Goal: Task Accomplishment & Management: Complete application form

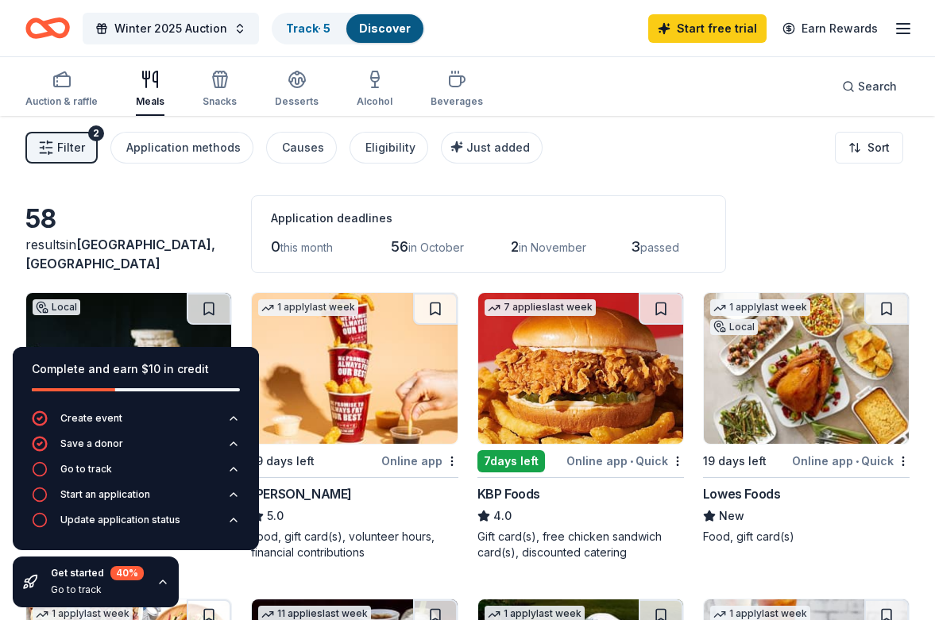
click at [44, 25] on icon "Home" at bounding box center [55, 28] width 25 height 16
click at [62, 79] on icon "button" at bounding box center [61, 79] width 19 height 19
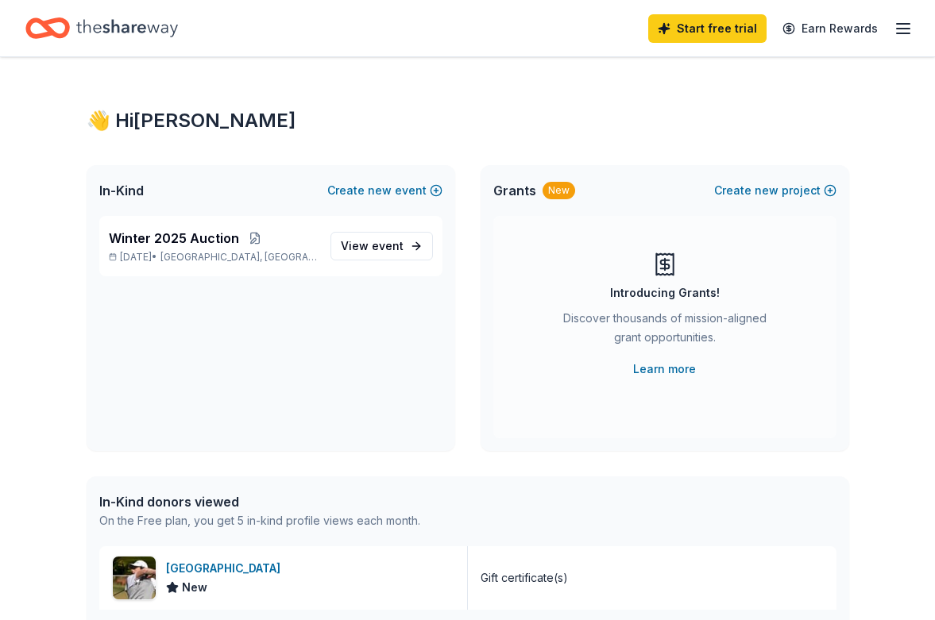
click at [897, 27] on icon "button" at bounding box center [903, 28] width 19 height 19
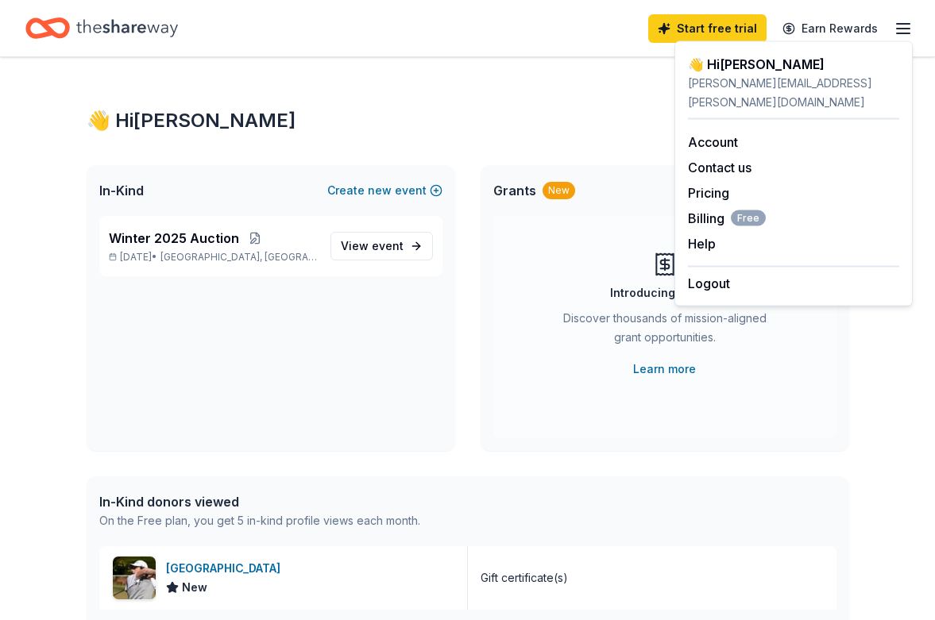
click at [459, 418] on div "In-Kind Create new event Winter 2025 Auction Nov 17, 2025 • Fearrington, NC Vie…" at bounding box center [468, 308] width 762 height 286
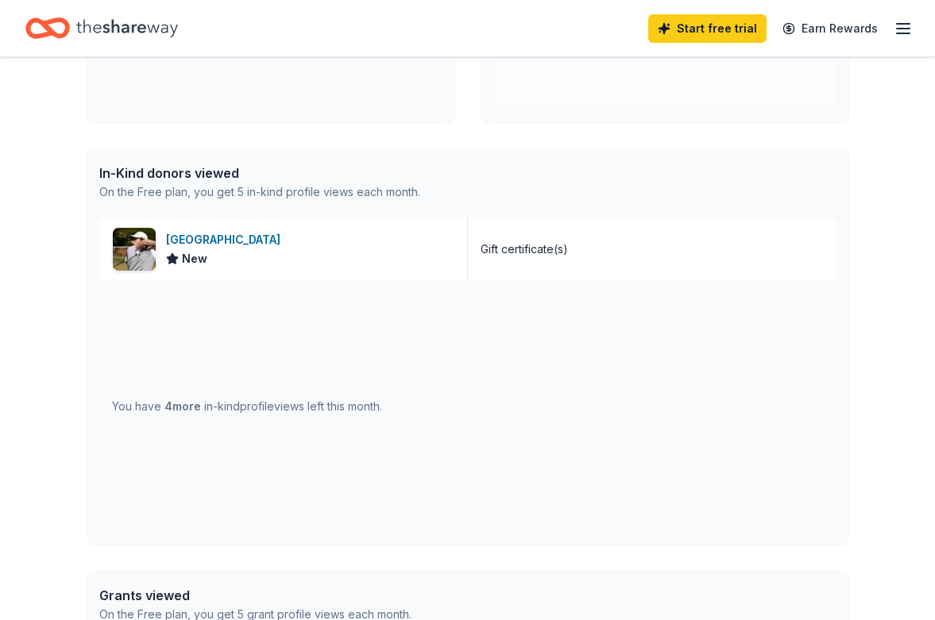
scroll to position [56, 0]
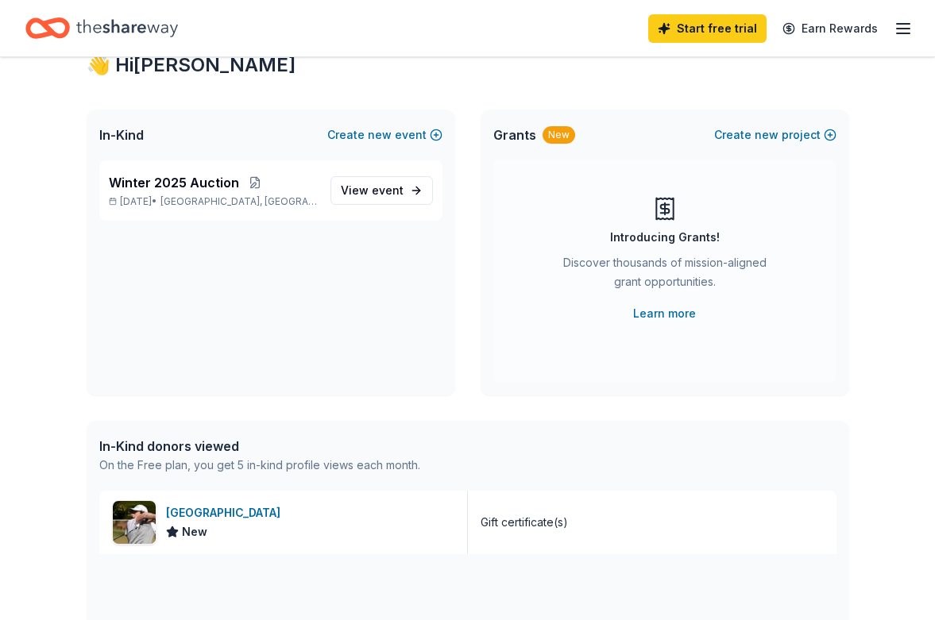
click at [193, 445] on div "In-Kind donors viewed" at bounding box center [259, 446] width 321 height 19
click at [369, 187] on span "View event" at bounding box center [372, 190] width 63 height 19
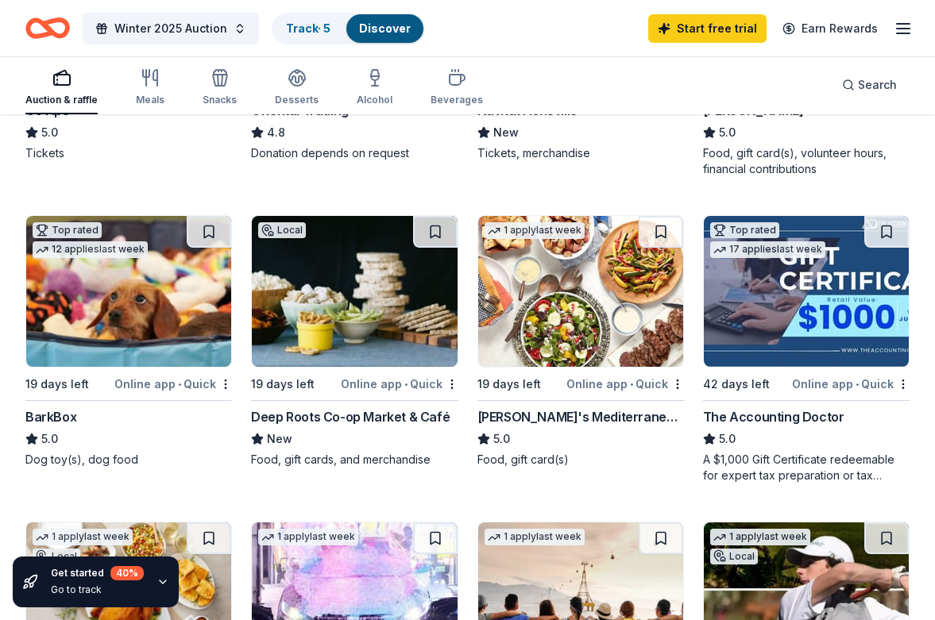
scroll to position [676, 0]
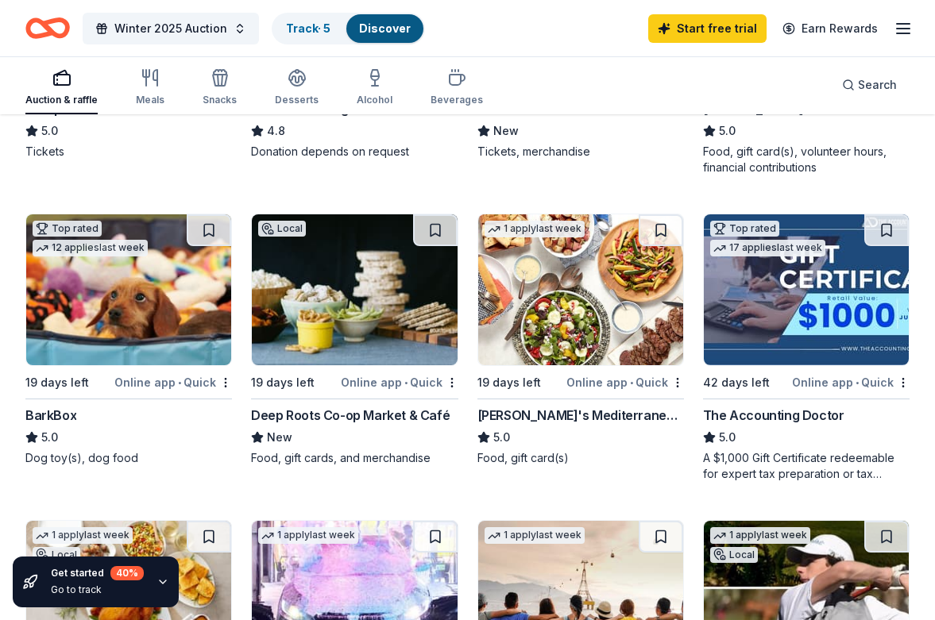
click at [117, 277] on img at bounding box center [128, 289] width 205 height 151
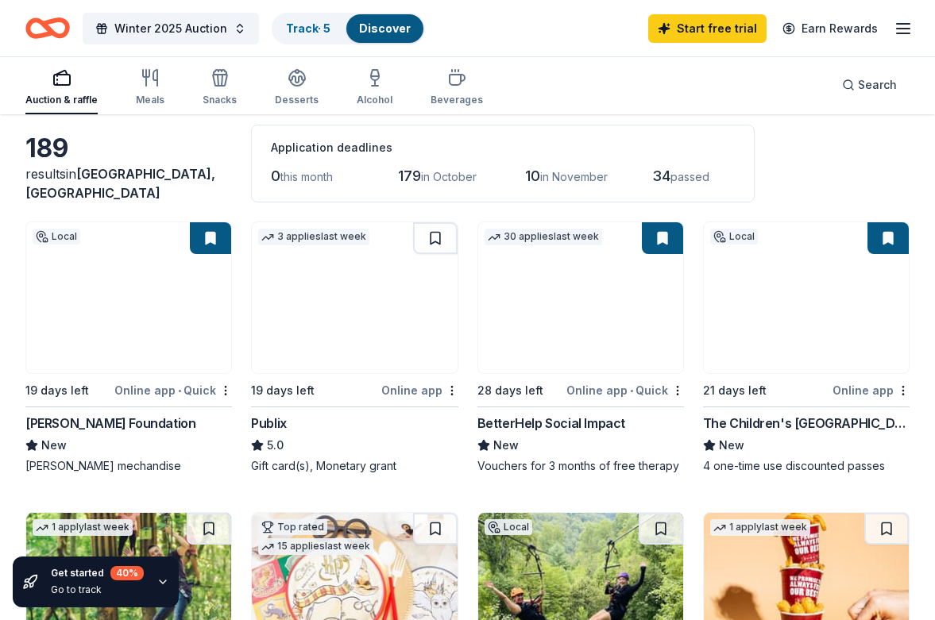
scroll to position [69, 0]
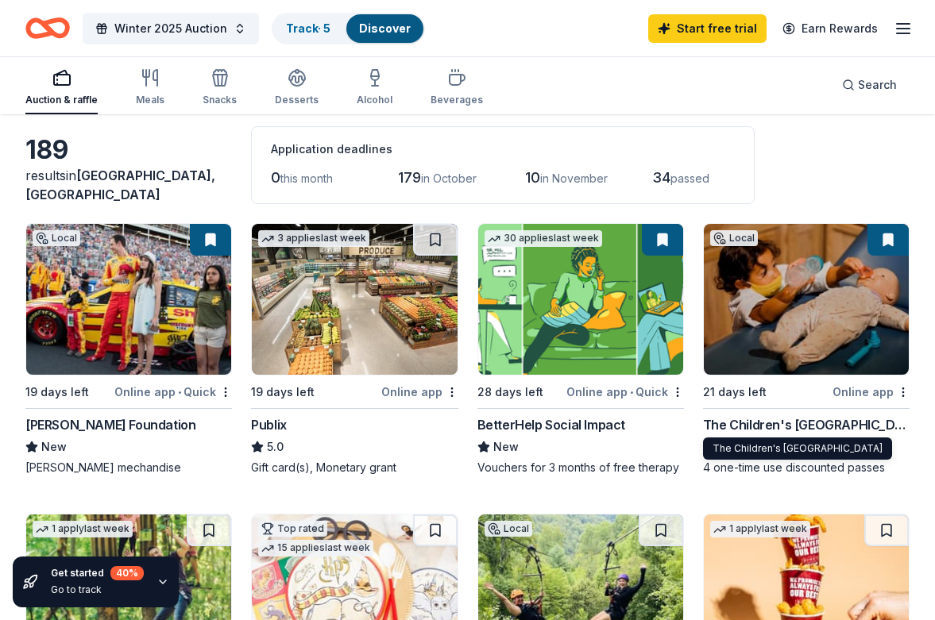
click at [752, 427] on div "The Children's [GEOGRAPHIC_DATA]" at bounding box center [806, 424] width 206 height 19
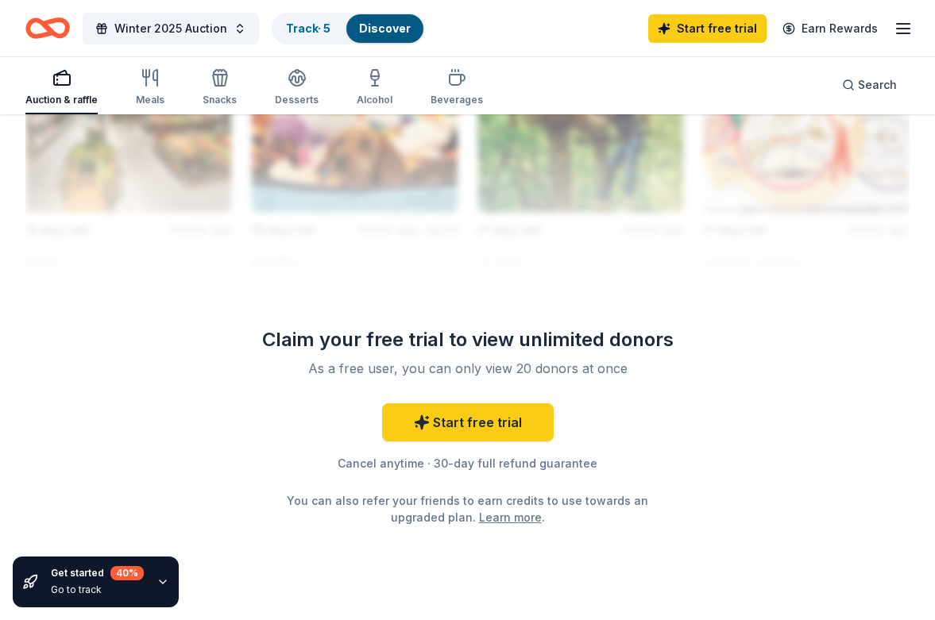
scroll to position [1810, 0]
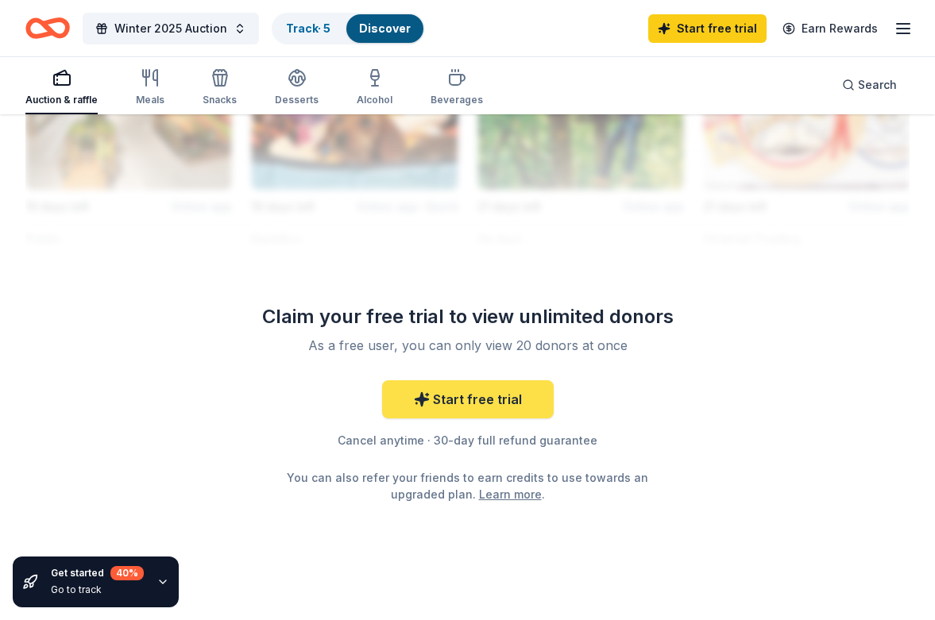
click at [470, 406] on link "Start free trial" at bounding box center [468, 399] width 172 height 38
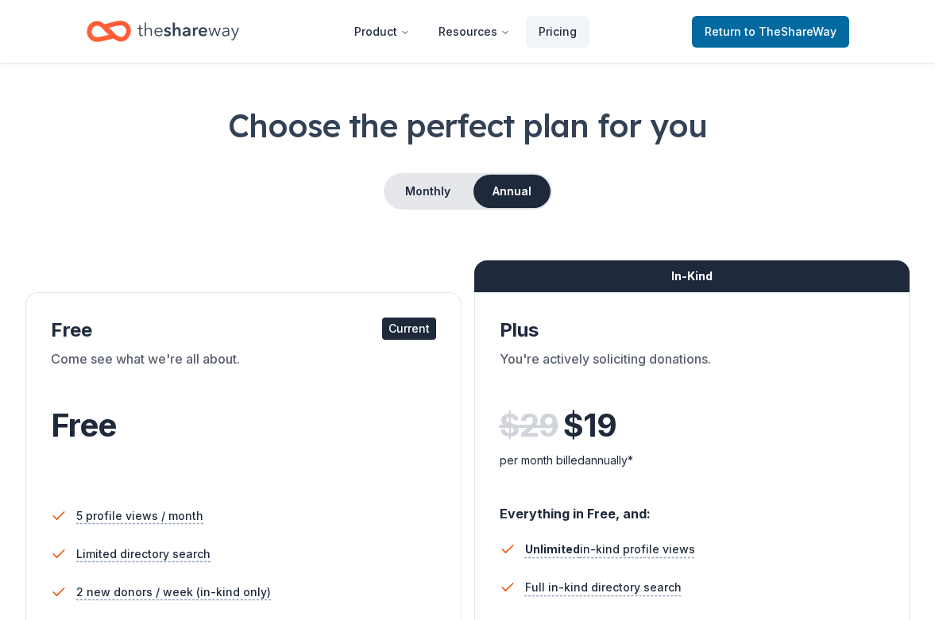
scroll to position [49, 0]
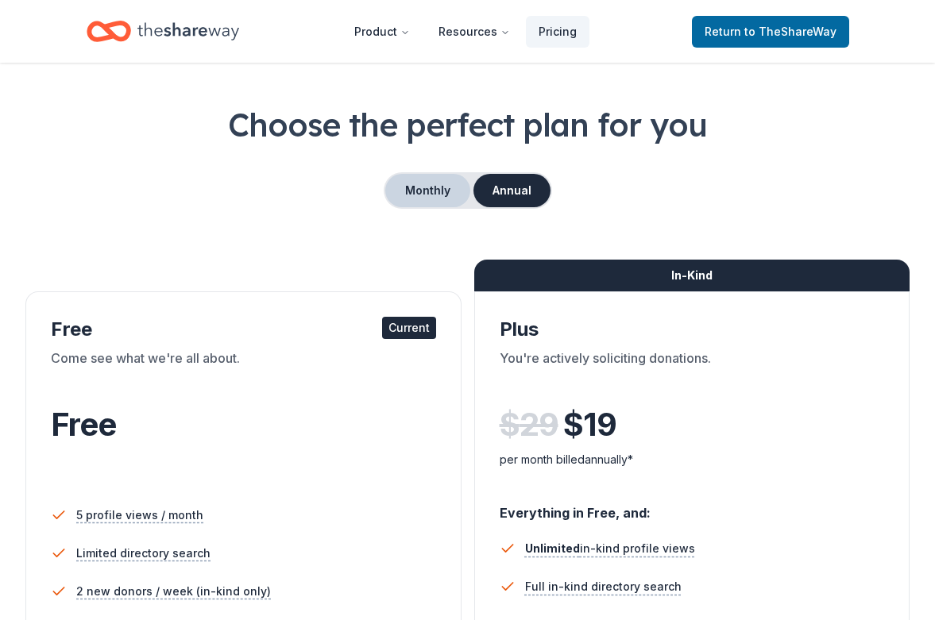
click at [432, 176] on button "Monthly" at bounding box center [427, 190] width 85 height 33
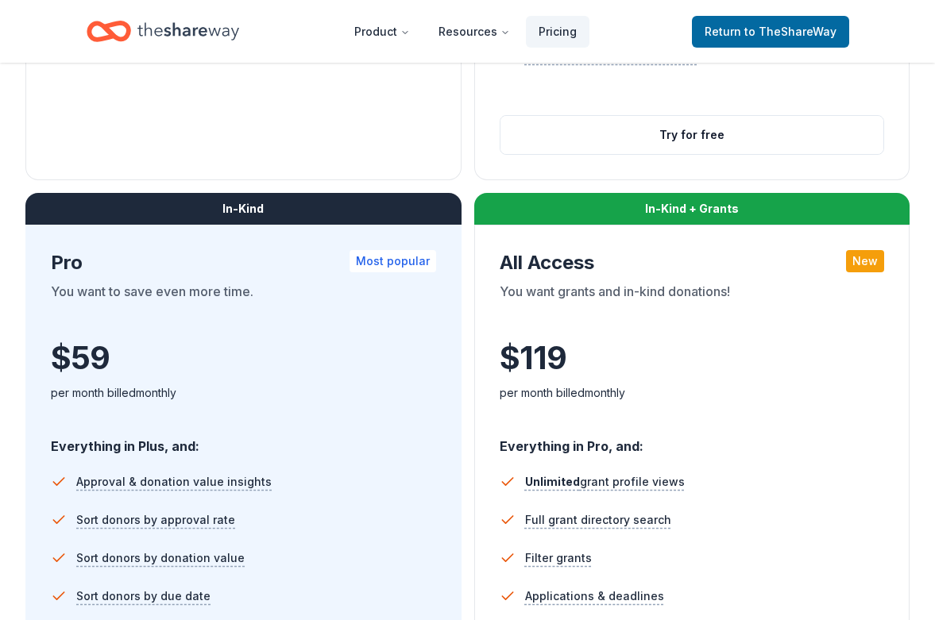
scroll to position [656, 0]
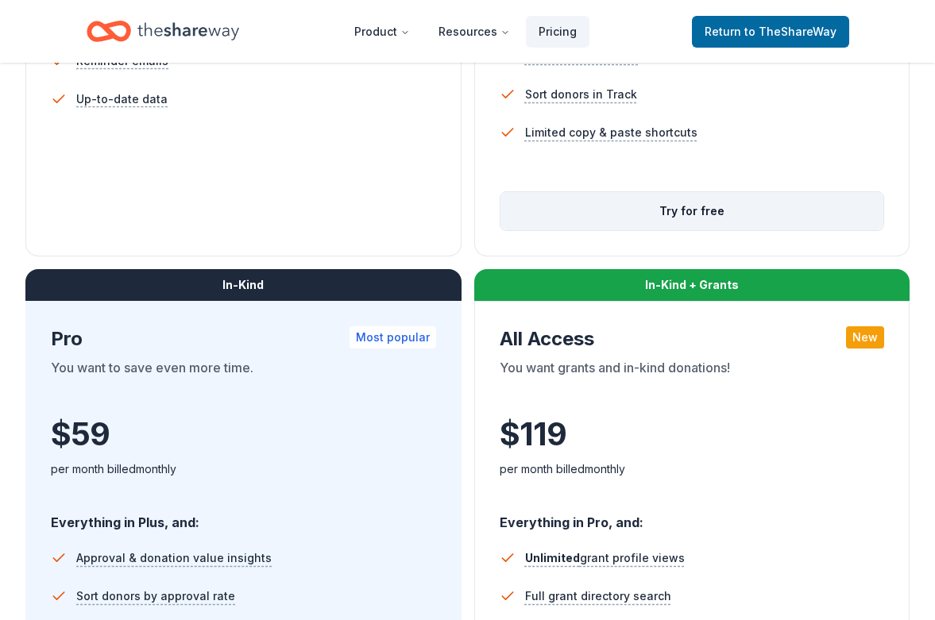
click at [644, 205] on button "Try for free" at bounding box center [692, 211] width 384 height 38
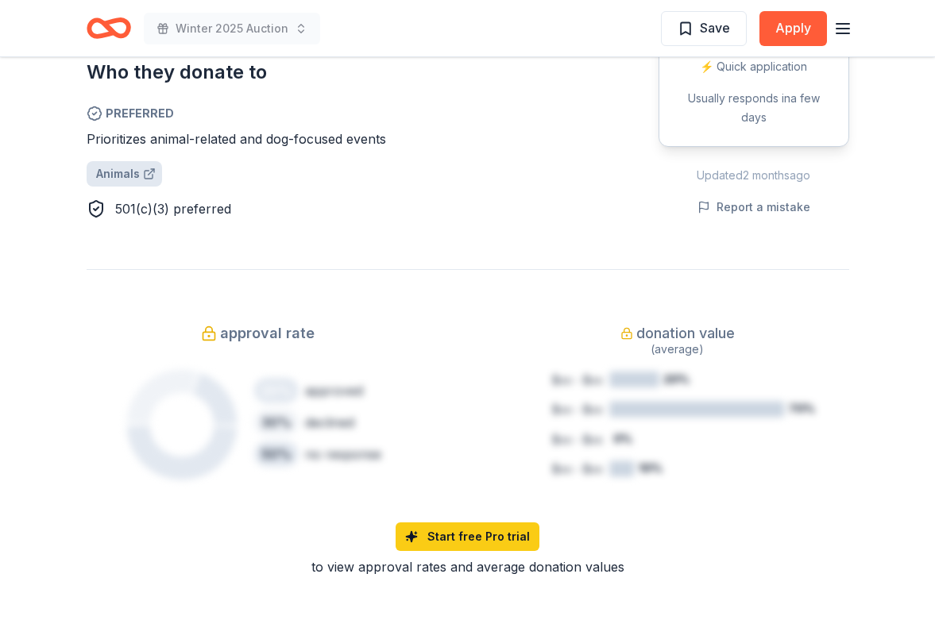
scroll to position [911, 0]
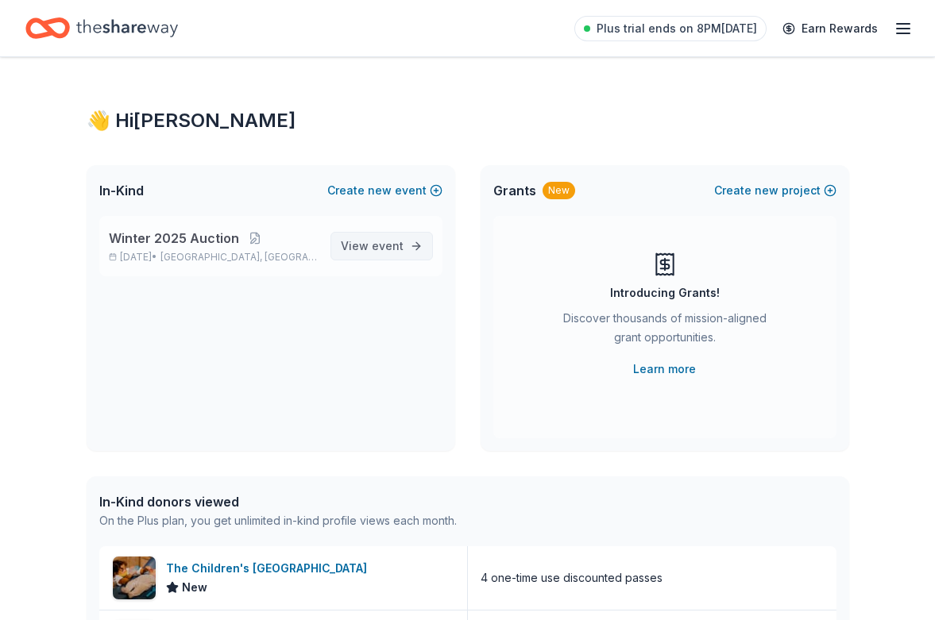
click at [395, 250] on span "event" at bounding box center [388, 246] width 32 height 14
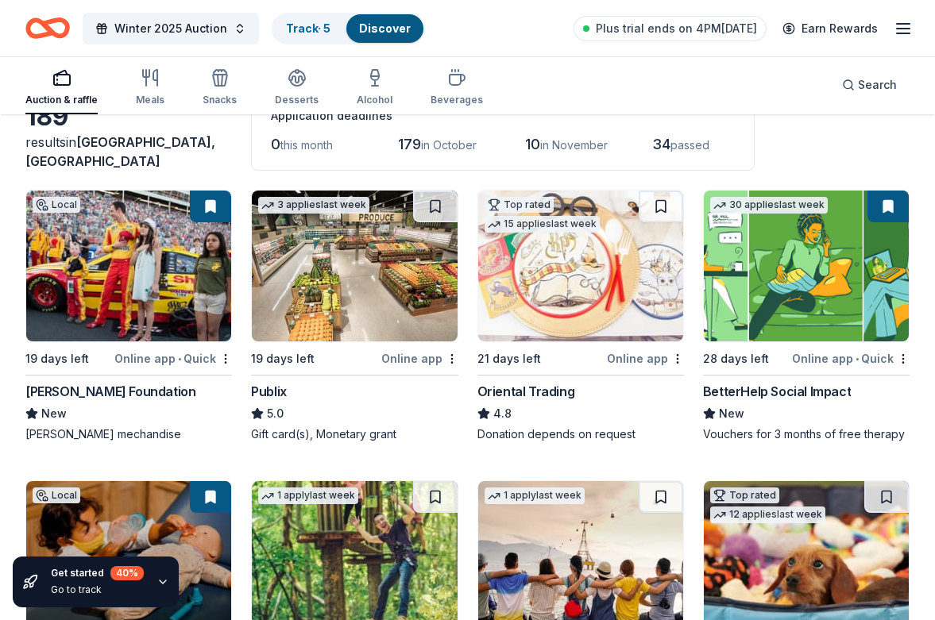
scroll to position [117, 0]
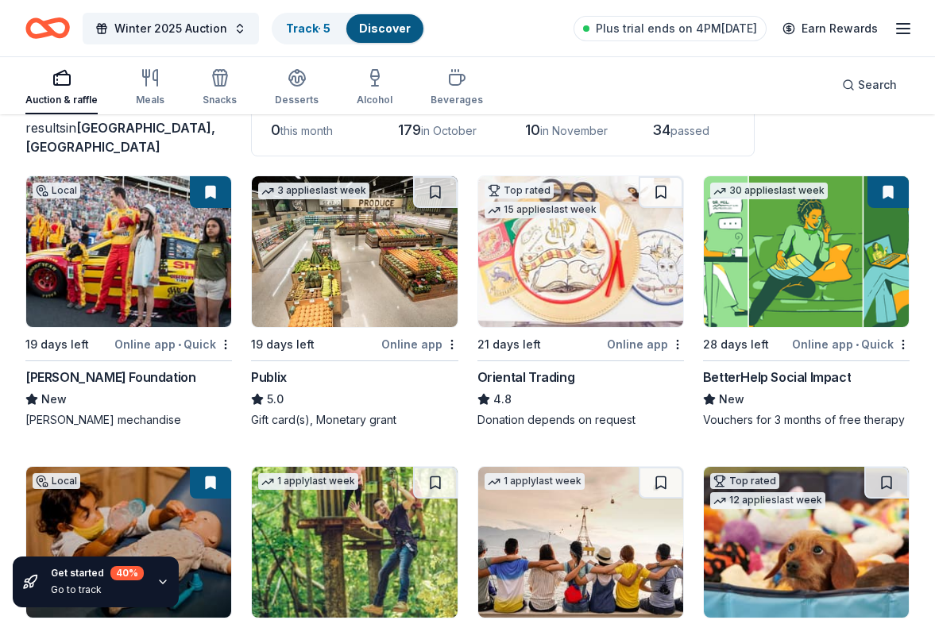
click at [171, 258] on img at bounding box center [128, 251] width 205 height 151
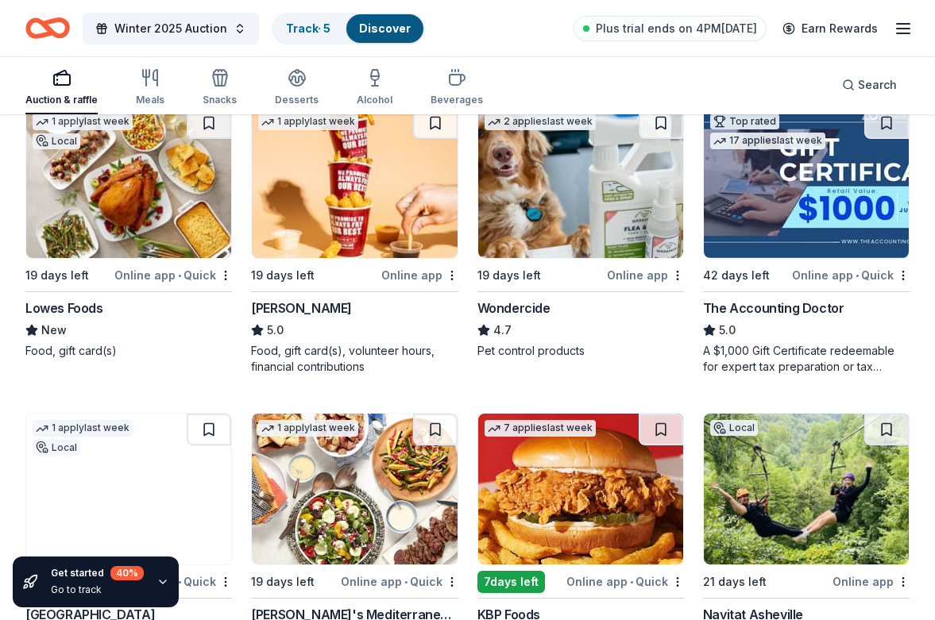
scroll to position [802, 0]
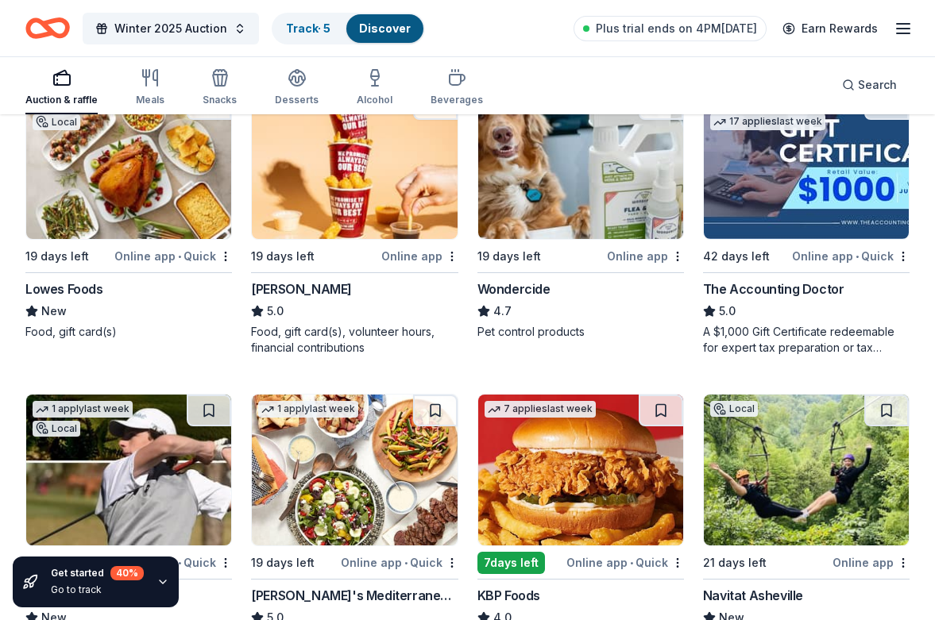
click at [344, 211] on img at bounding box center [354, 163] width 205 height 151
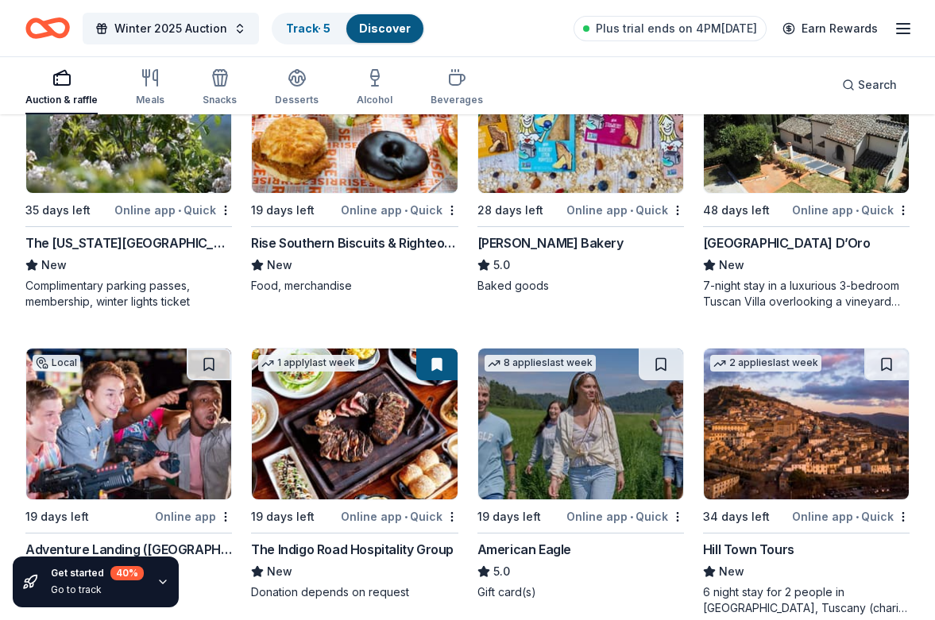
scroll to position [2047, 0]
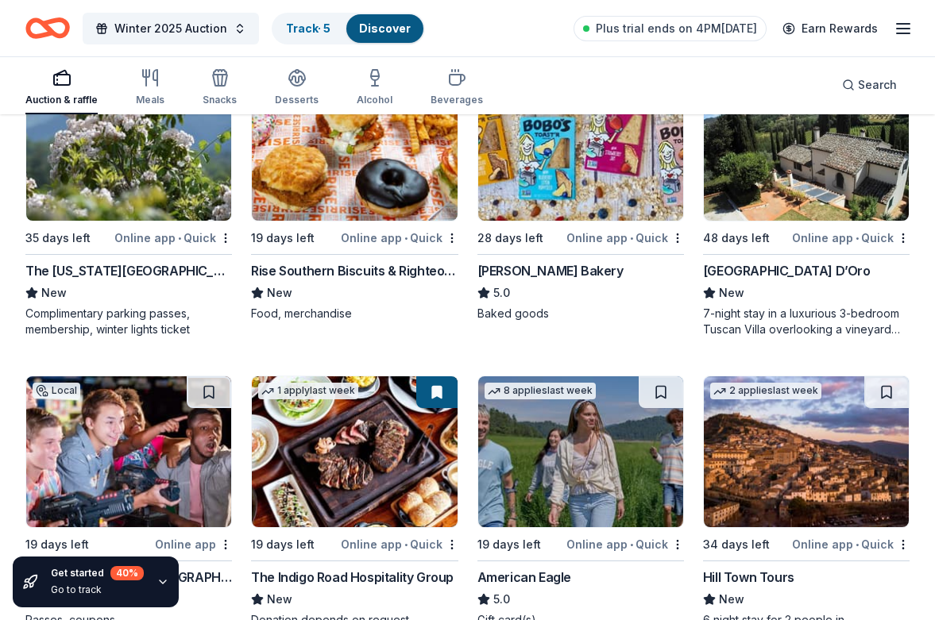
click at [540, 268] on div "Bobo's Bakery" at bounding box center [550, 270] width 146 height 19
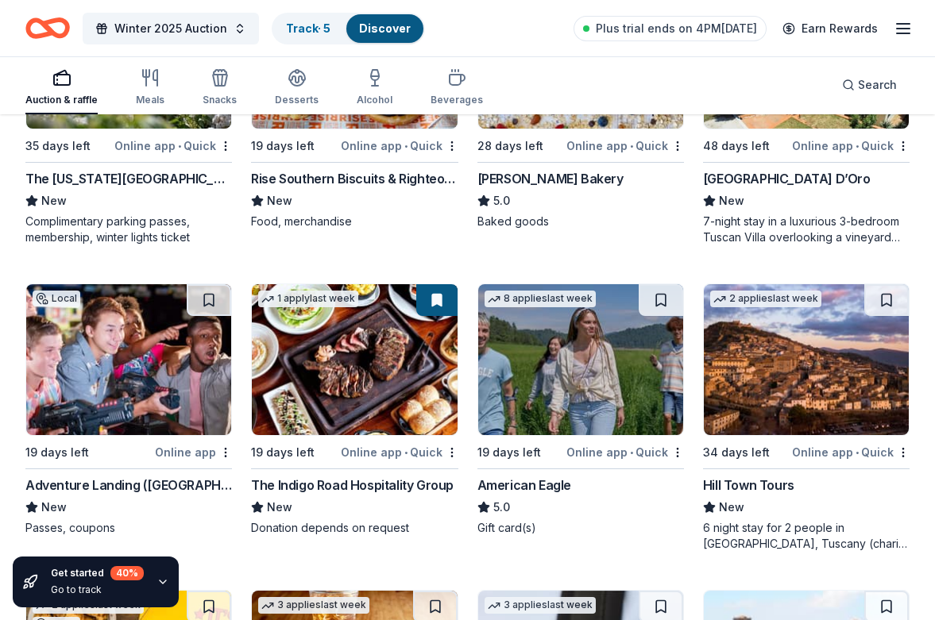
scroll to position [2144, 0]
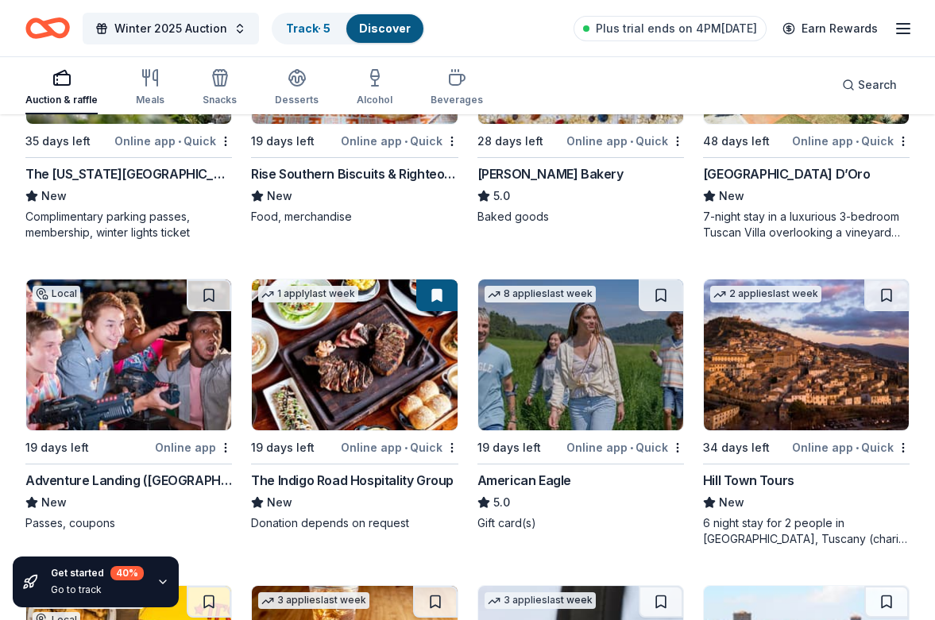
click at [153, 380] on img at bounding box center [128, 355] width 205 height 151
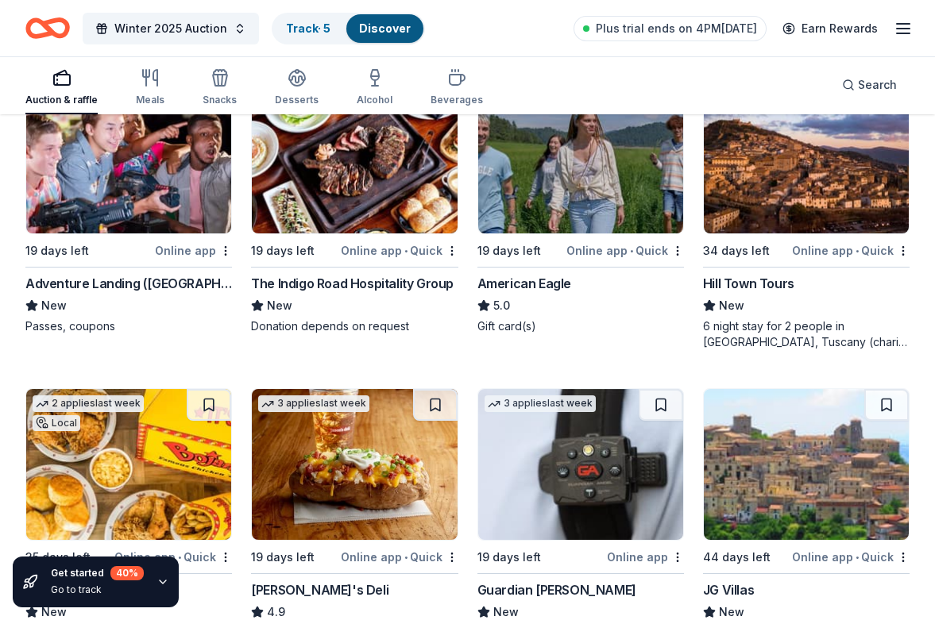
scroll to position [2309, 0]
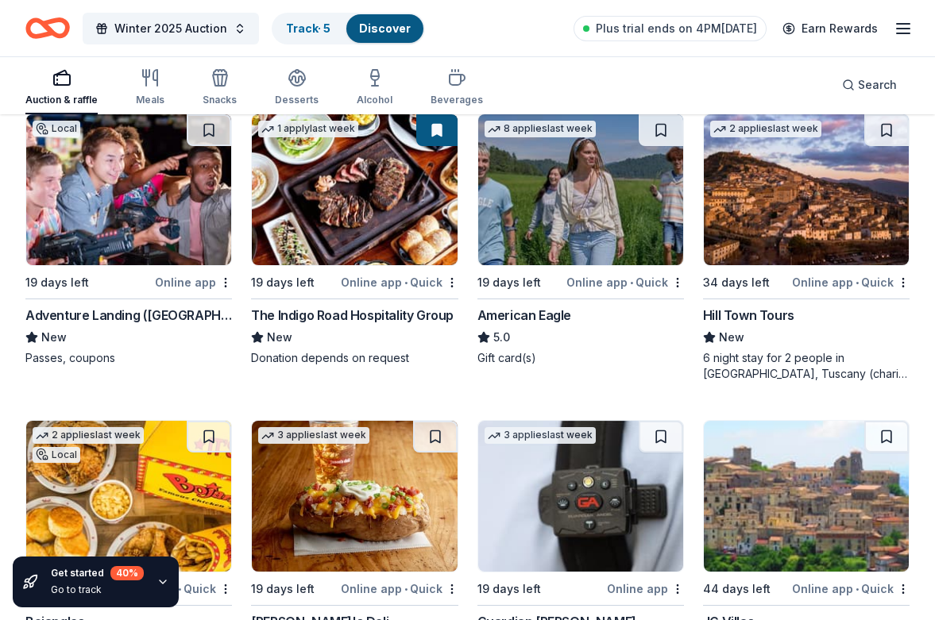
click at [535, 316] on div "American Eagle" at bounding box center [524, 315] width 94 height 19
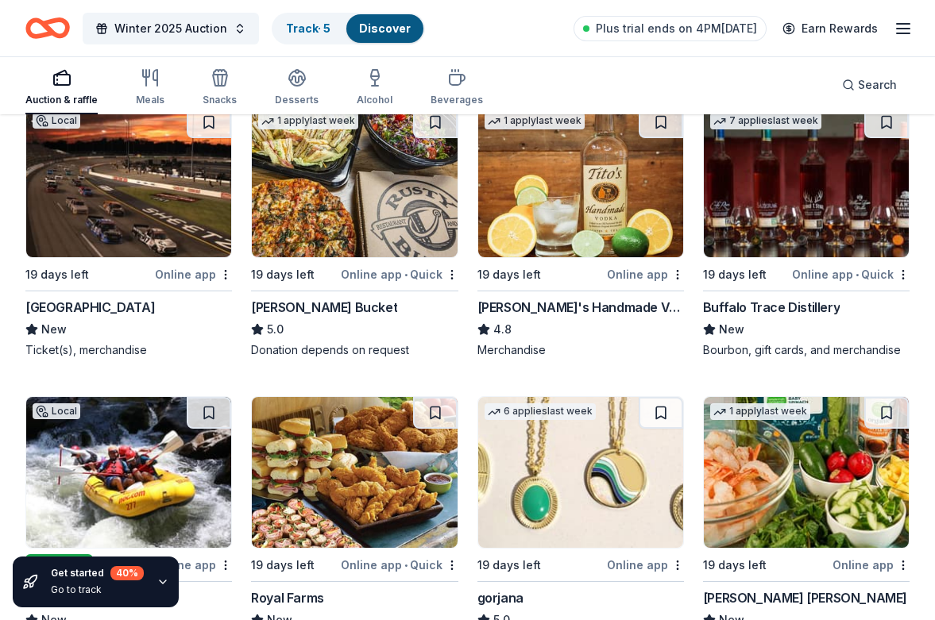
scroll to position [3182, 0]
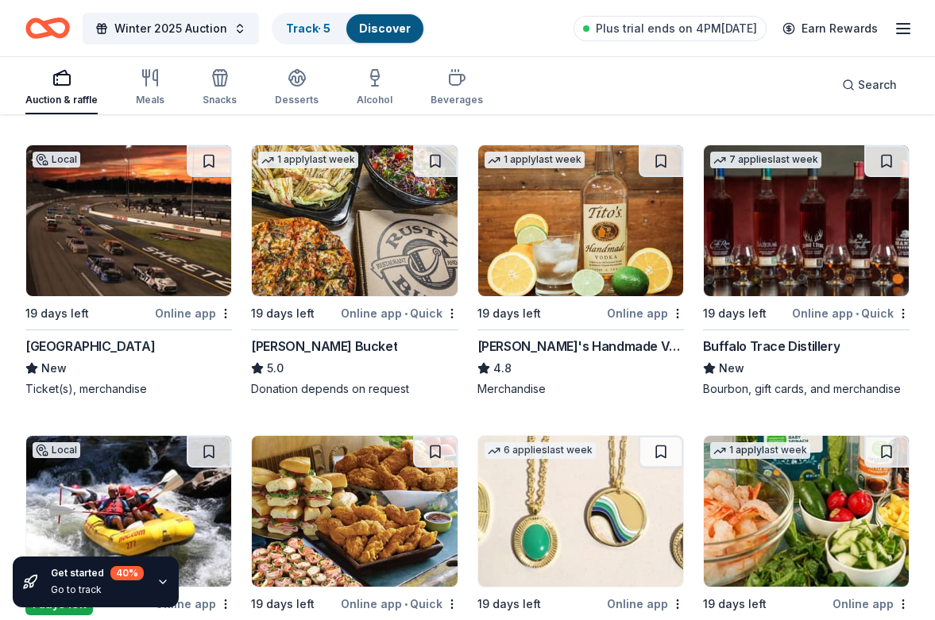
click at [106, 349] on div "[GEOGRAPHIC_DATA]" at bounding box center [89, 346] width 129 height 19
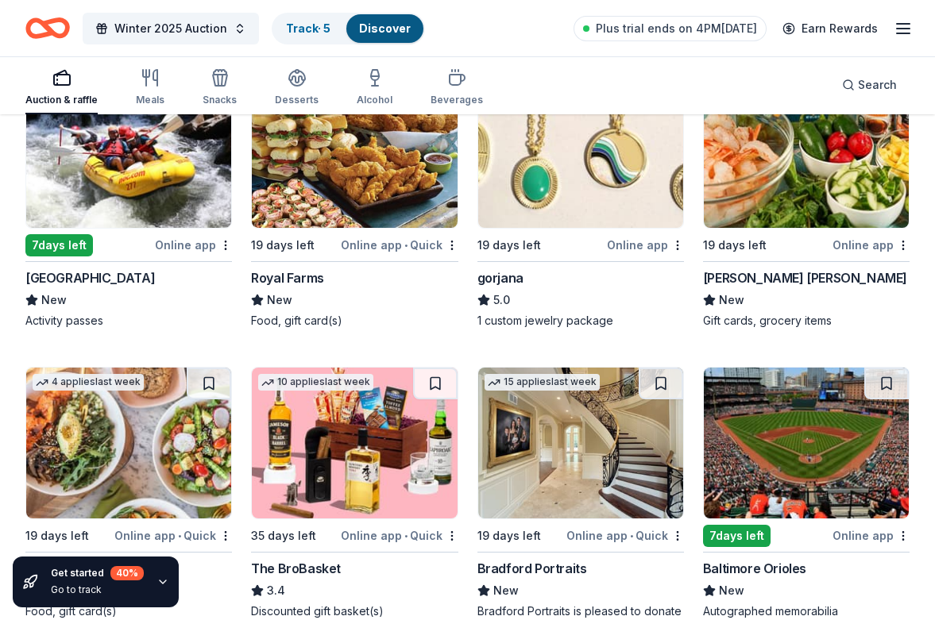
scroll to position [3520, 0]
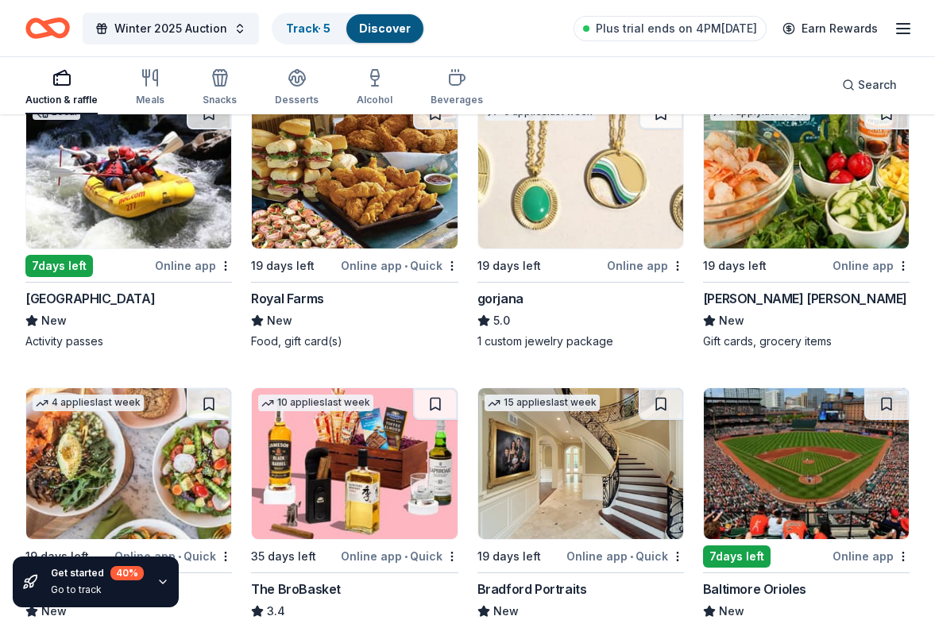
click at [511, 296] on div "gorjana" at bounding box center [500, 298] width 46 height 19
click at [757, 299] on div "Harris Teeter" at bounding box center [805, 298] width 204 height 19
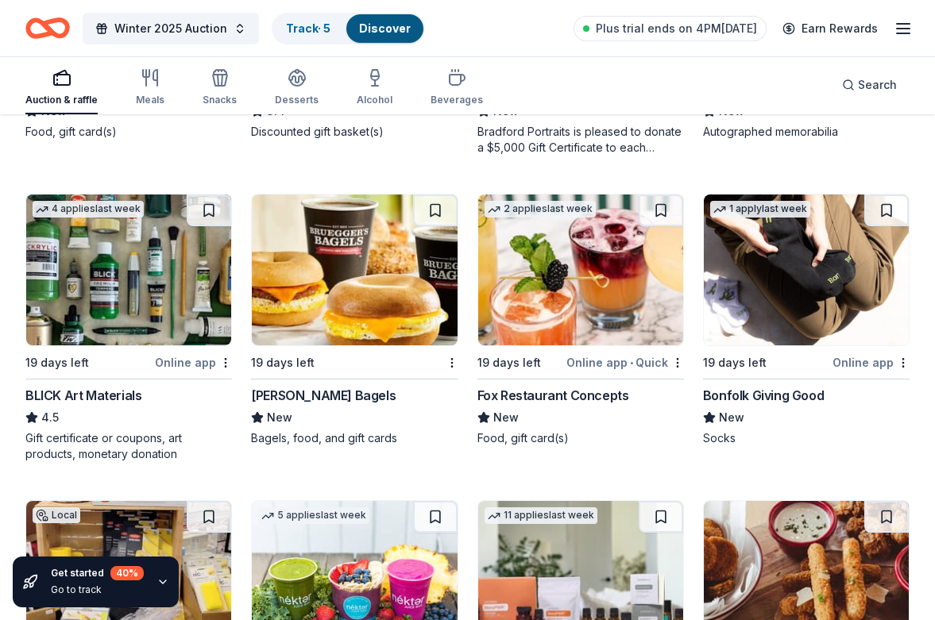
scroll to position [4025, 0]
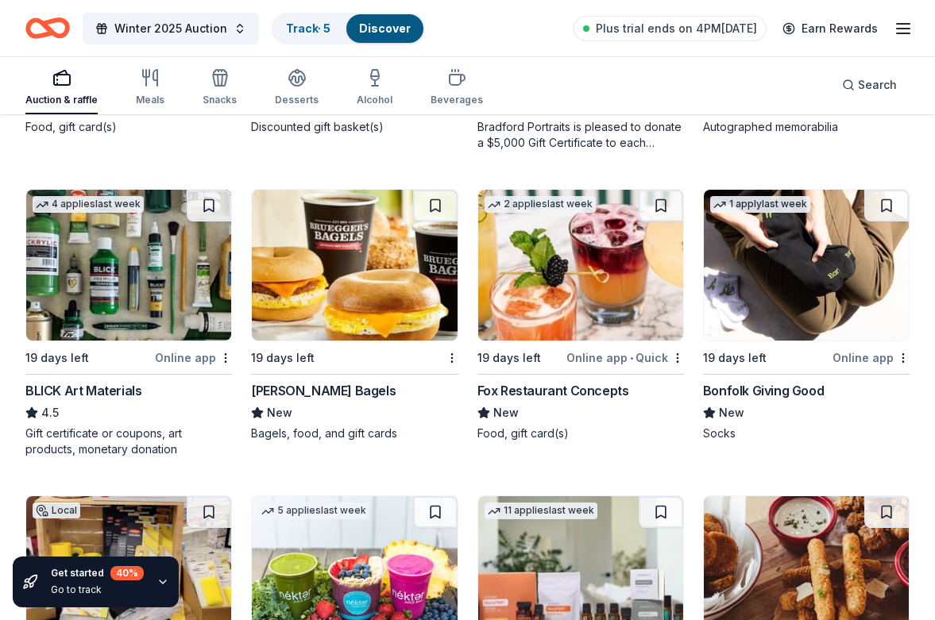
click at [508, 390] on div "Fox Restaurant Concepts" at bounding box center [553, 390] width 152 height 19
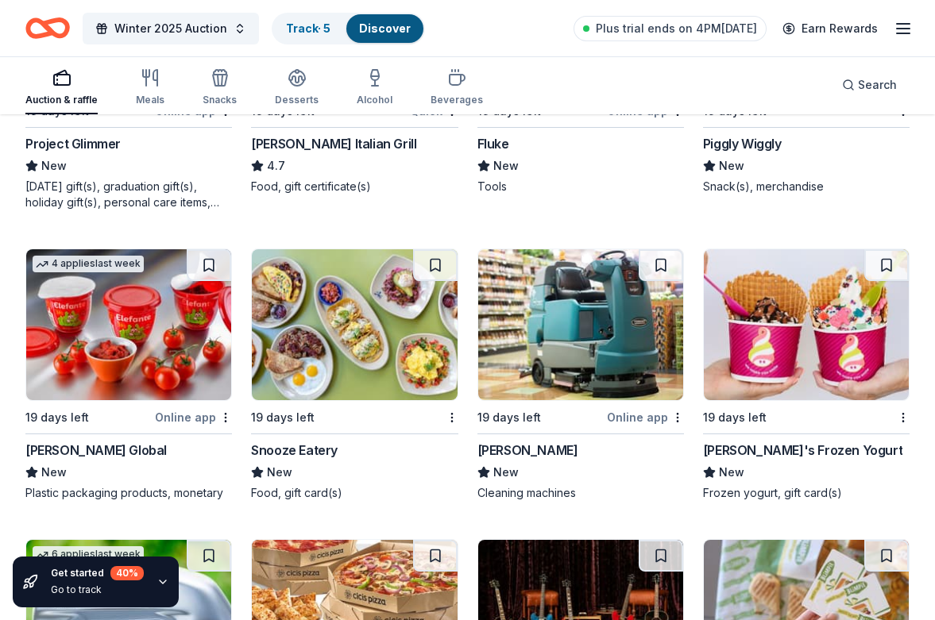
scroll to position [6991, 0]
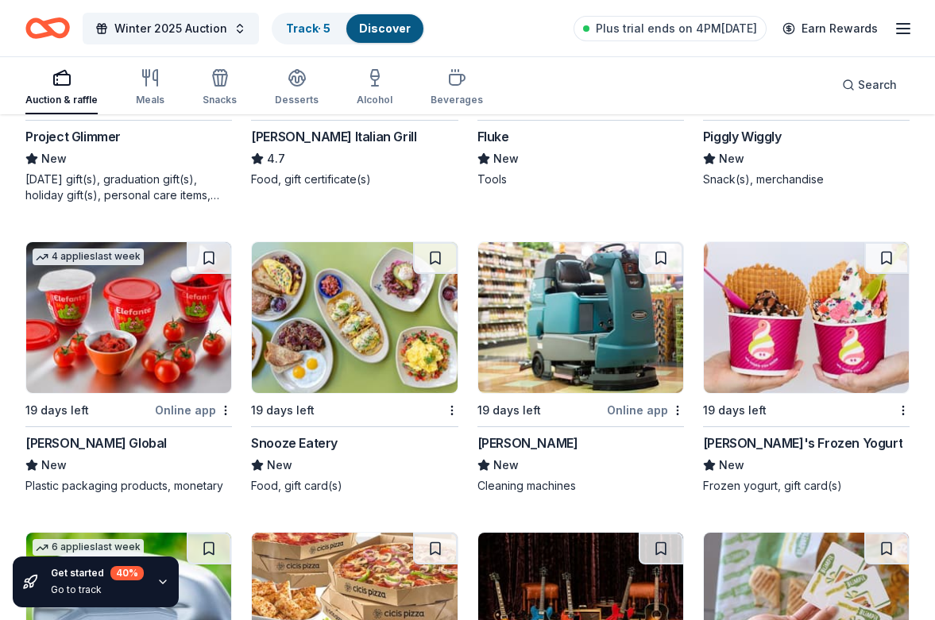
click at [357, 315] on img at bounding box center [354, 317] width 205 height 151
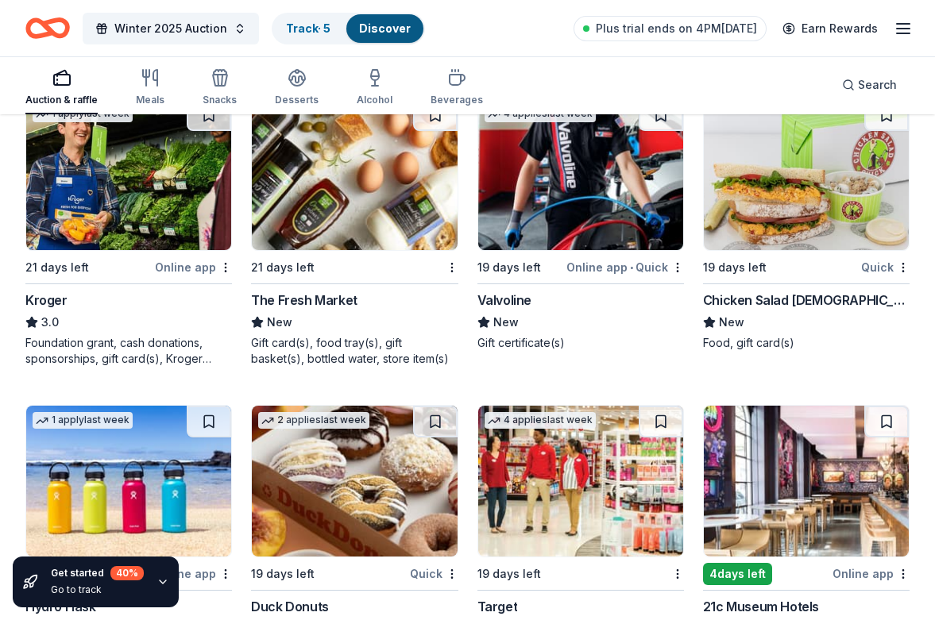
scroll to position [7718, 0]
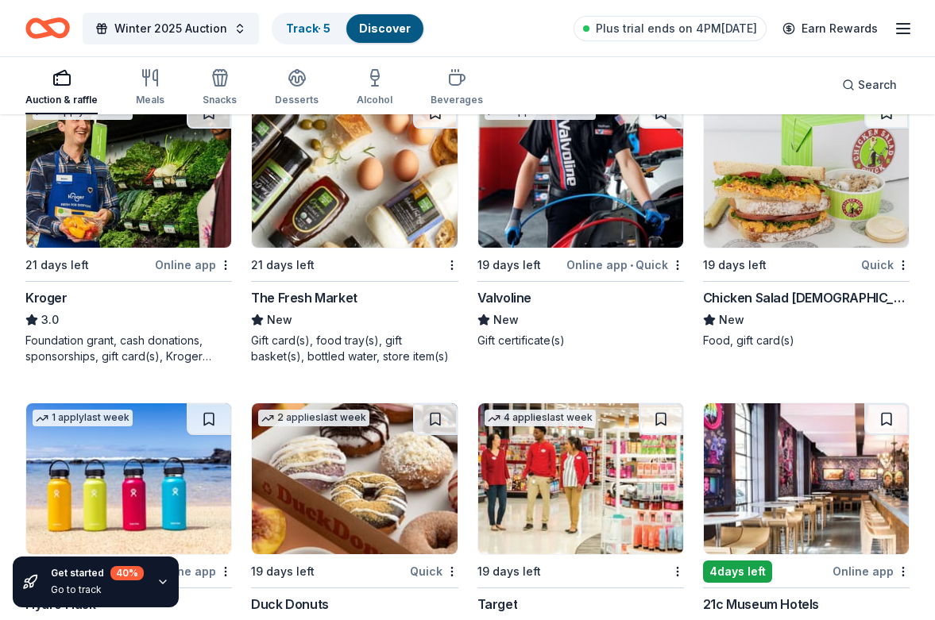
click at [396, 225] on img at bounding box center [354, 172] width 205 height 151
click at [337, 456] on img at bounding box center [354, 478] width 205 height 151
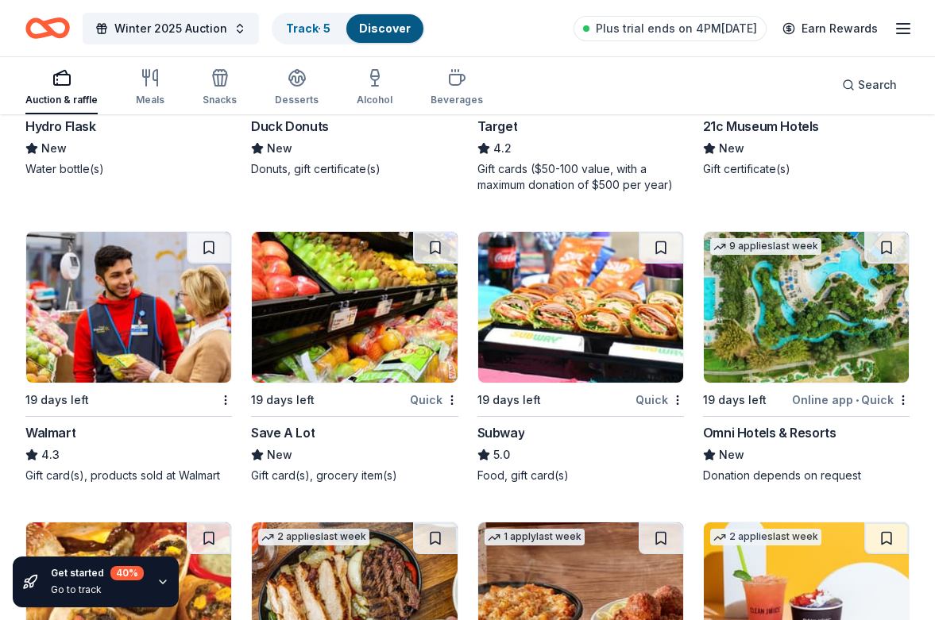
scroll to position [8198, 0]
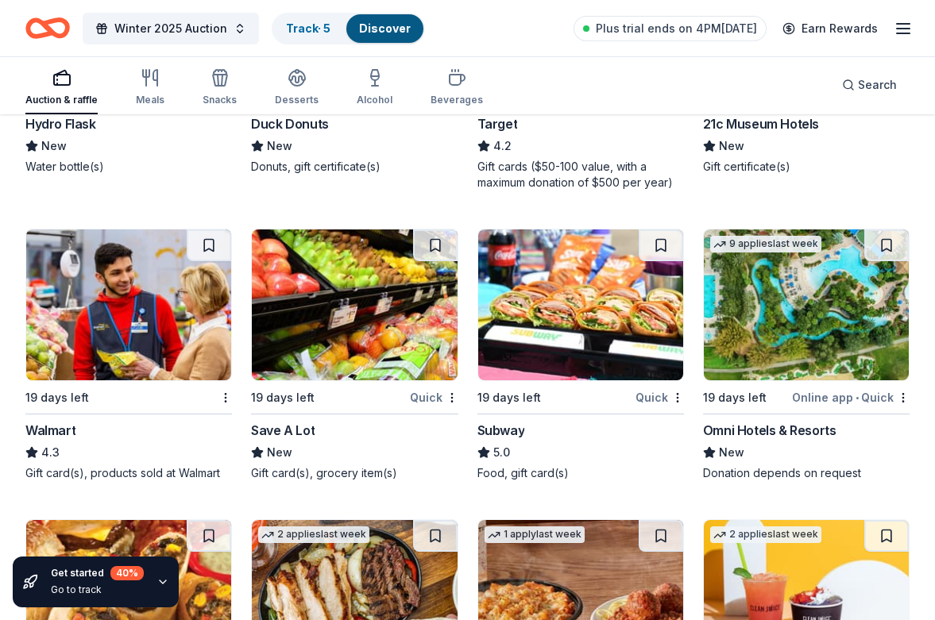
click at [797, 285] on img at bounding box center [806, 305] width 205 height 151
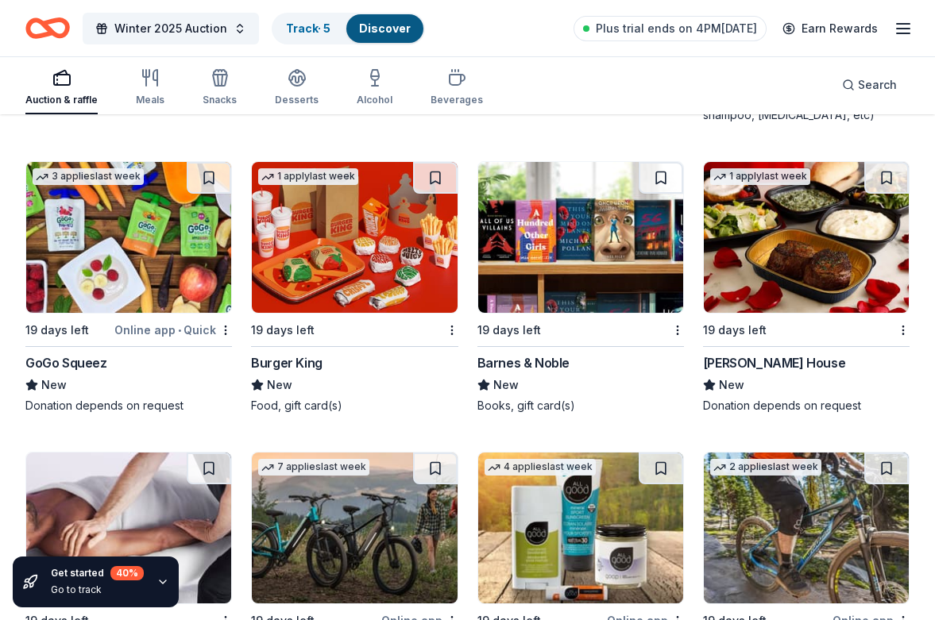
scroll to position [9744, 0]
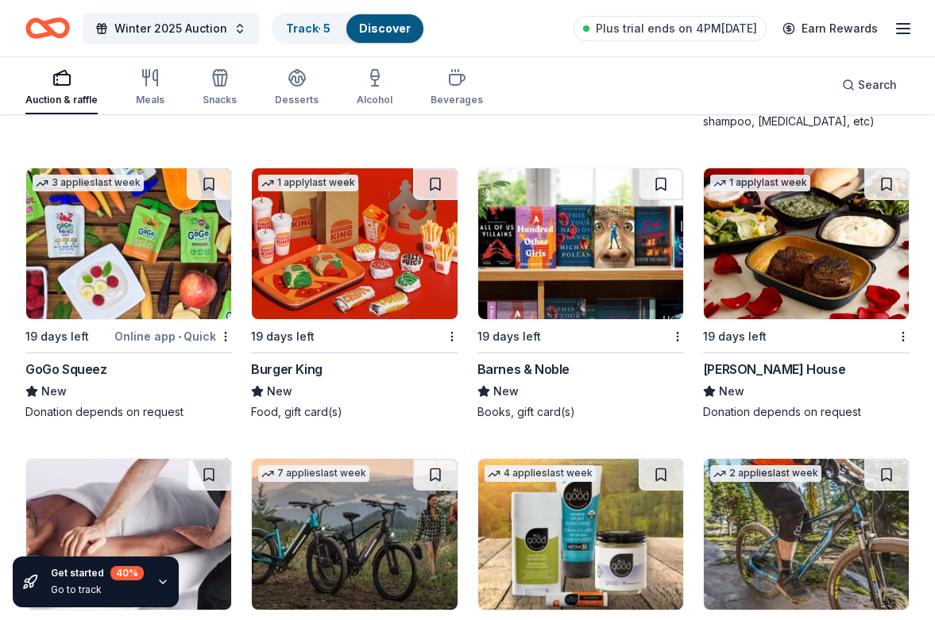
click at [566, 243] on img at bounding box center [580, 243] width 205 height 151
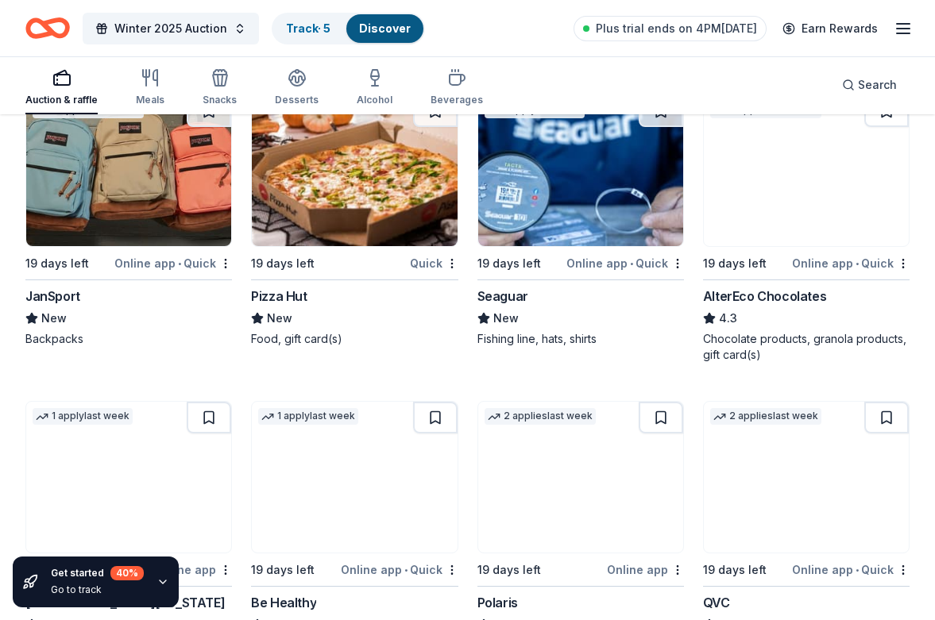
scroll to position [10732, 0]
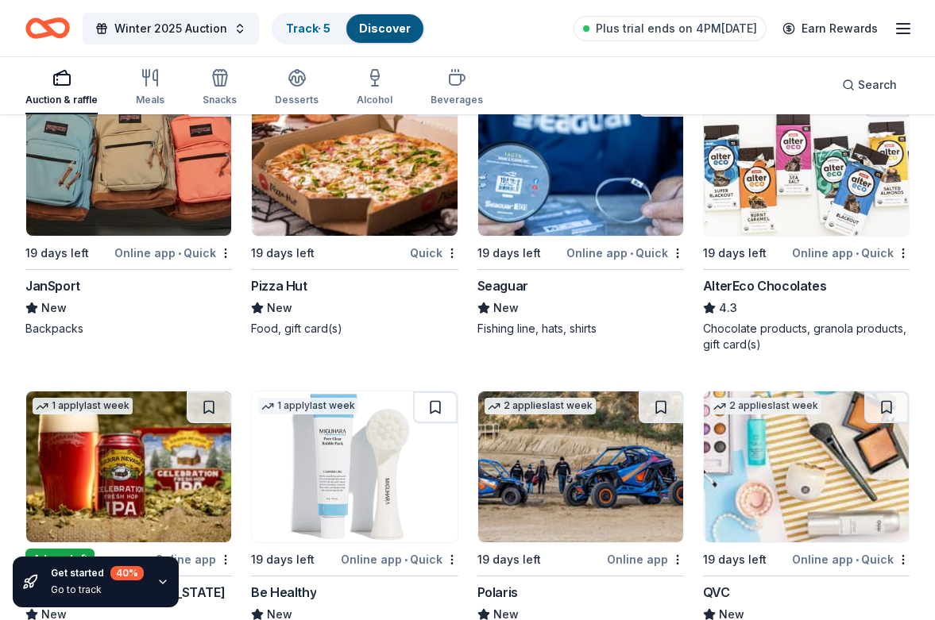
click at [396, 171] on img at bounding box center [354, 160] width 205 height 151
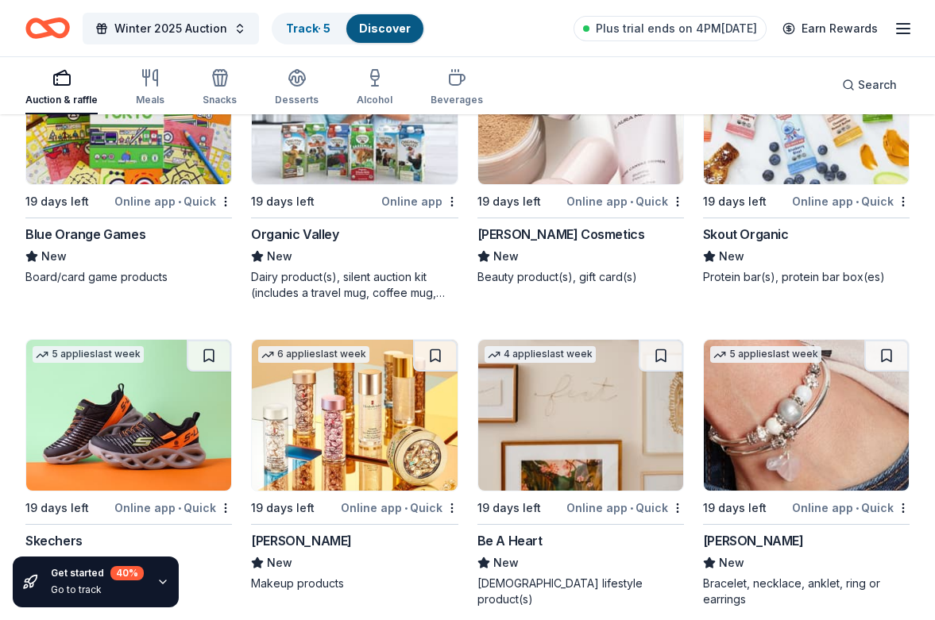
scroll to position [13472, 0]
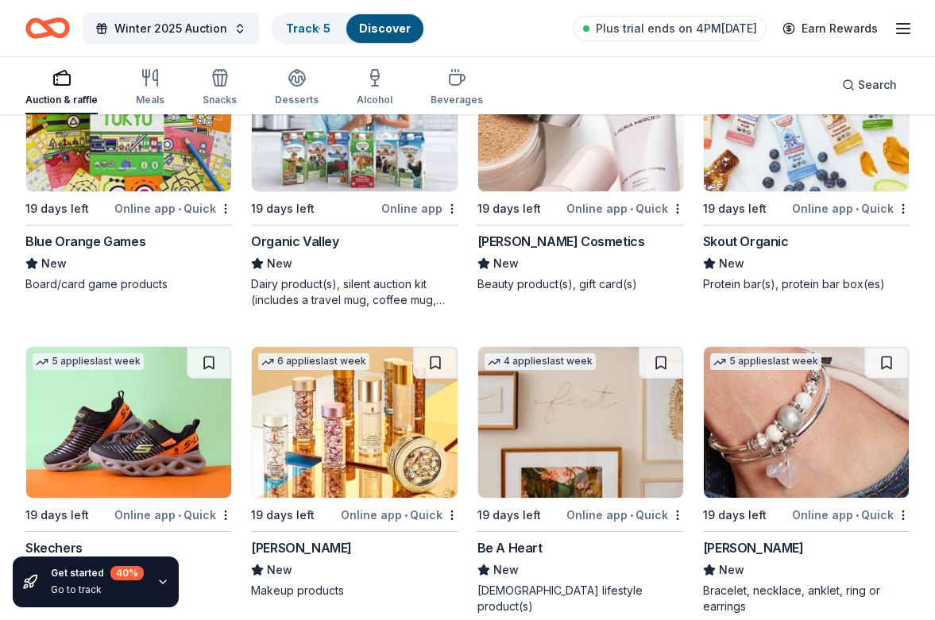
click at [307, 240] on div "Organic Valley" at bounding box center [294, 241] width 87 height 19
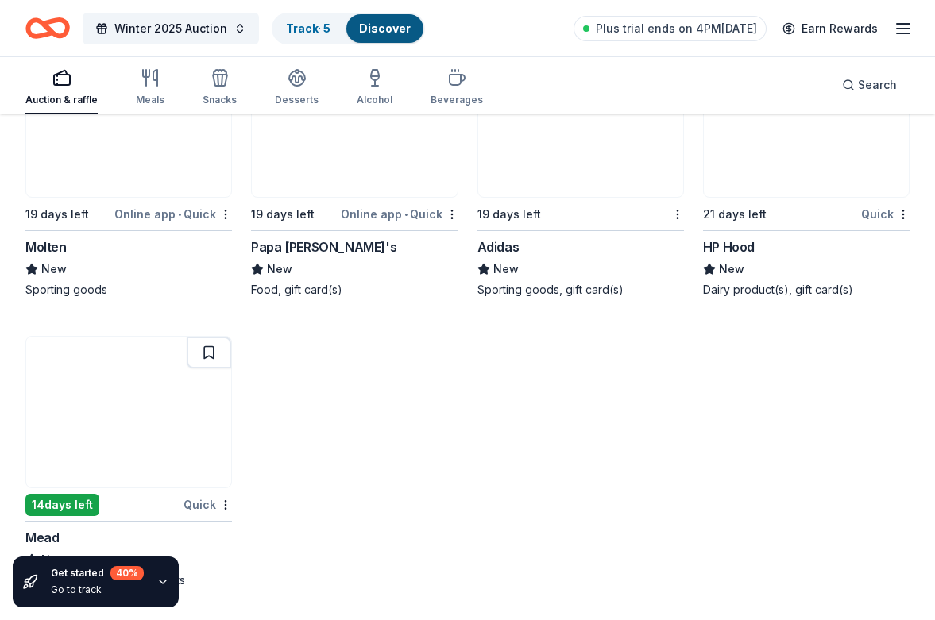
scroll to position [14079, 0]
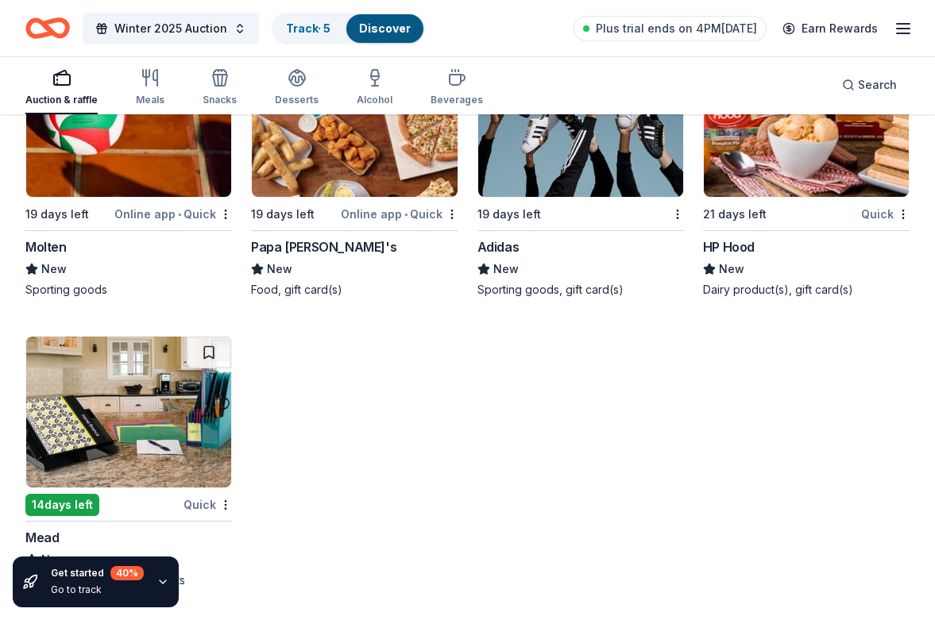
click at [404, 173] on img at bounding box center [354, 121] width 205 height 151
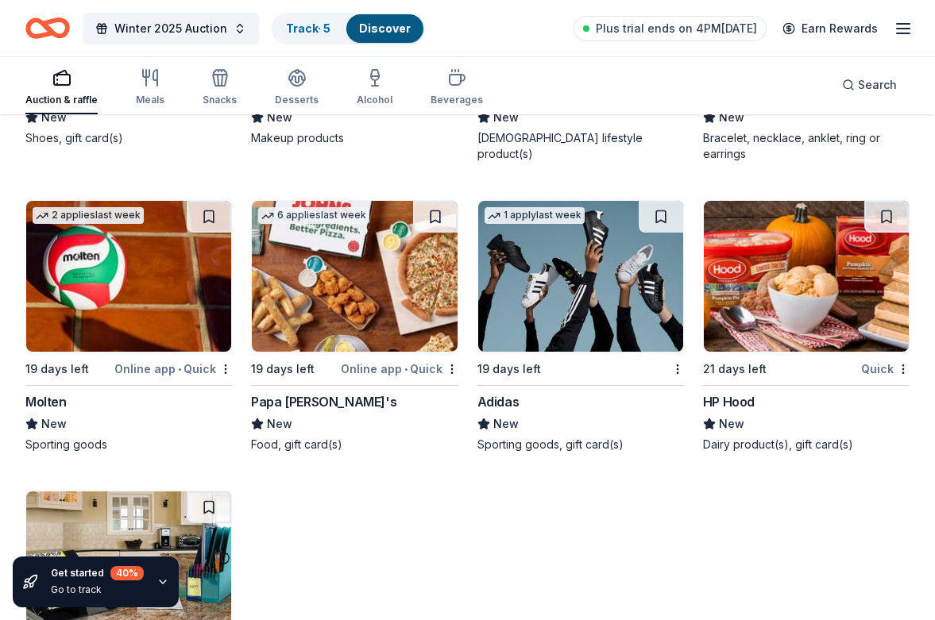
scroll to position [13913, 0]
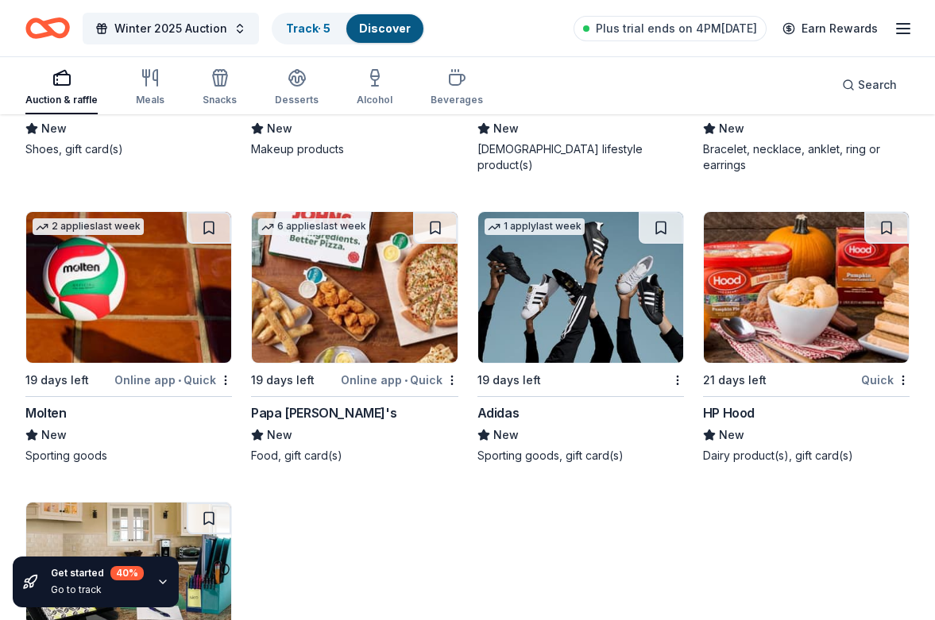
click at [199, 322] on img at bounding box center [128, 287] width 205 height 151
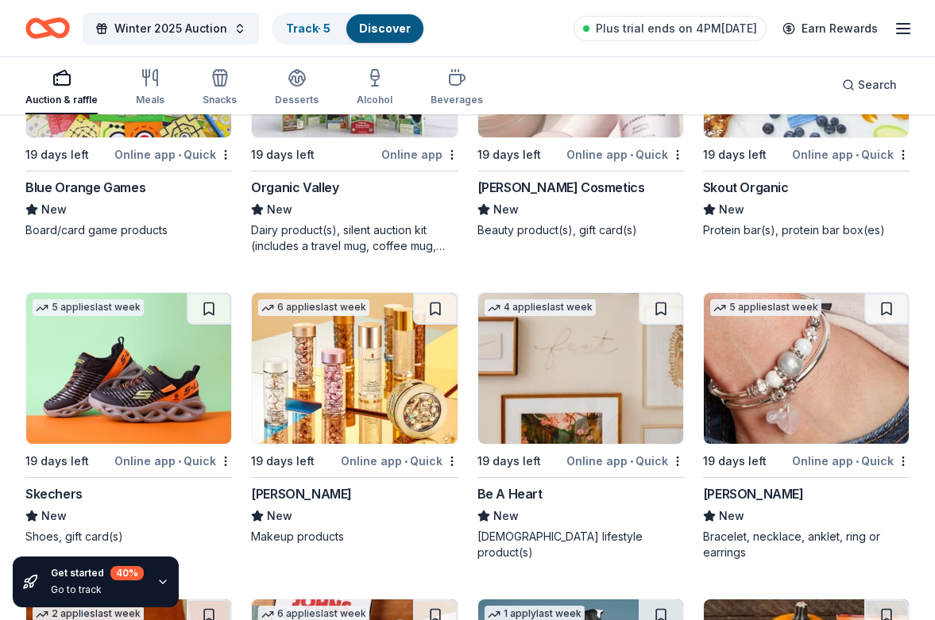
scroll to position [13523, 0]
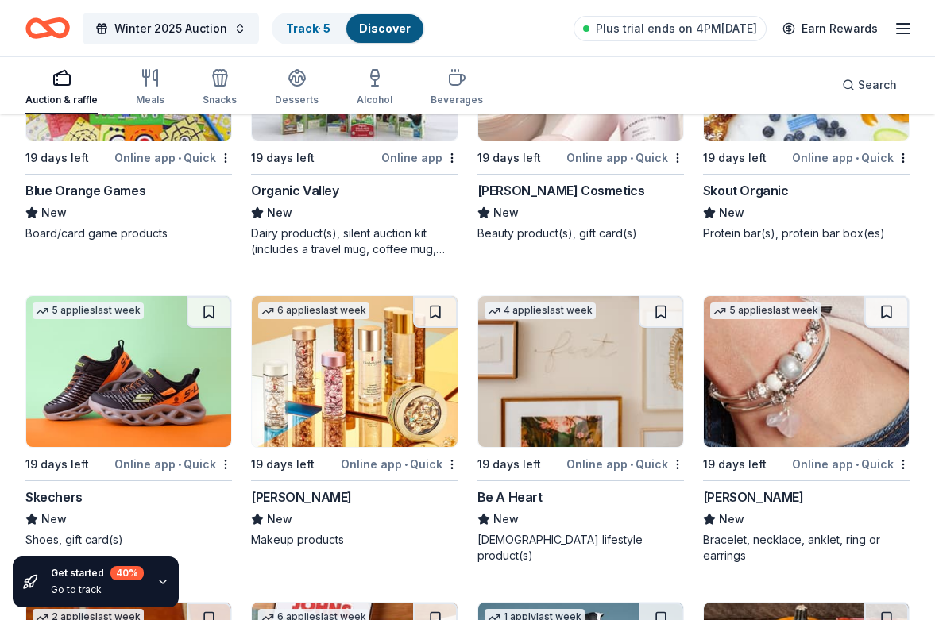
click at [131, 392] on img at bounding box center [128, 371] width 205 height 151
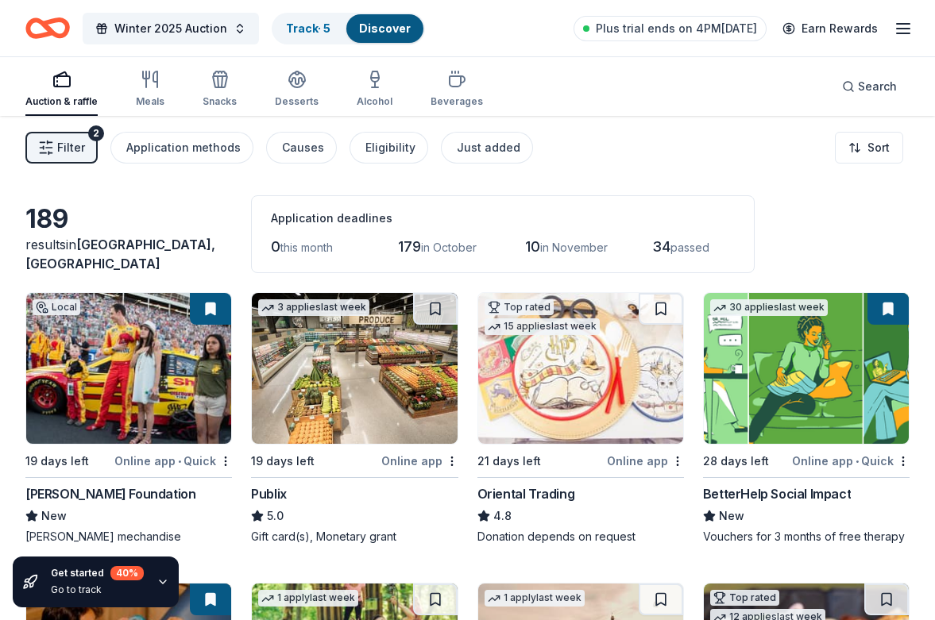
scroll to position [0, 0]
click at [294, 93] on div "Desserts" at bounding box center [297, 89] width 44 height 38
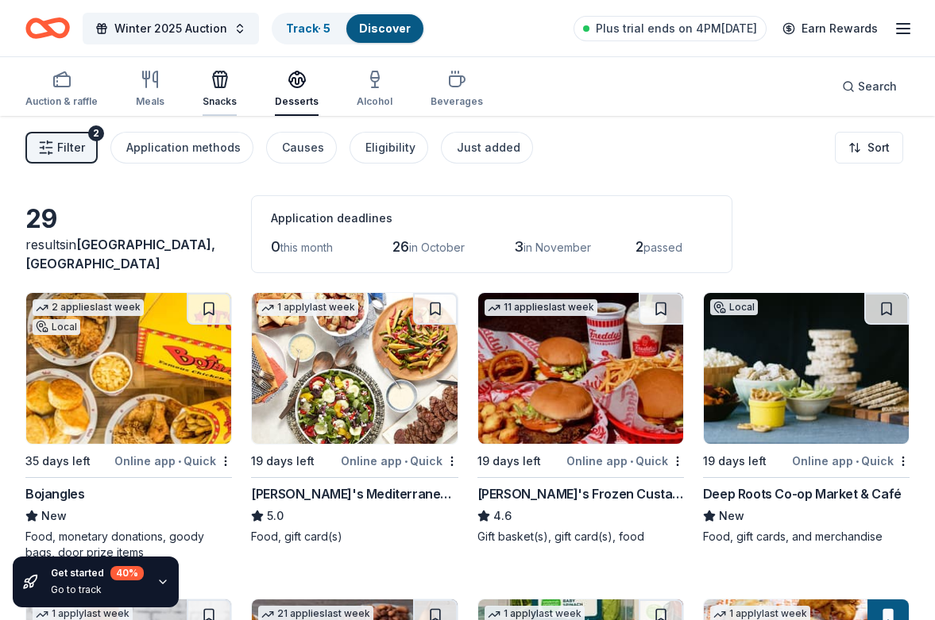
click at [219, 92] on div "Snacks" at bounding box center [220, 89] width 34 height 38
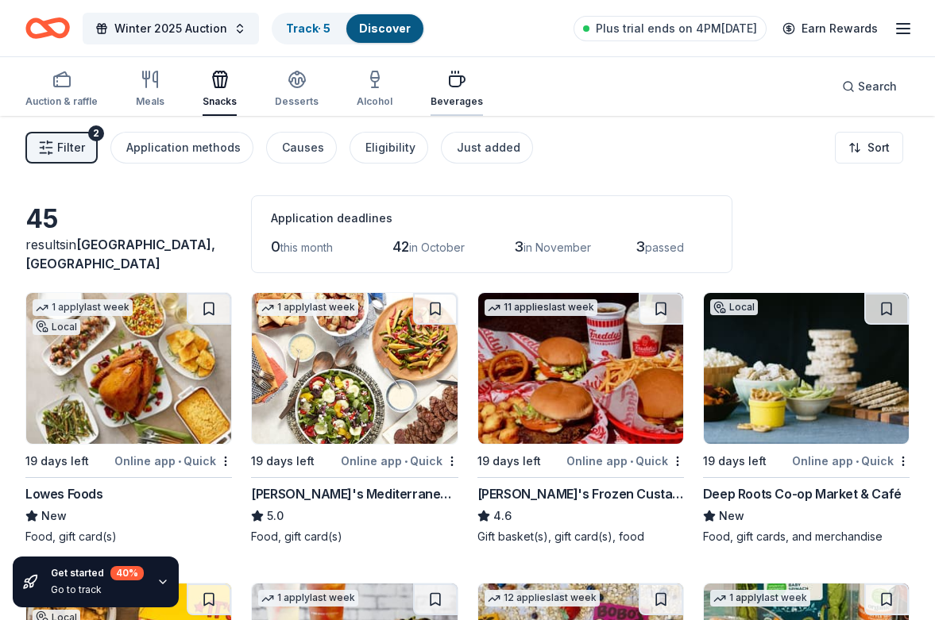
click at [442, 89] on div "Beverages" at bounding box center [456, 89] width 52 height 38
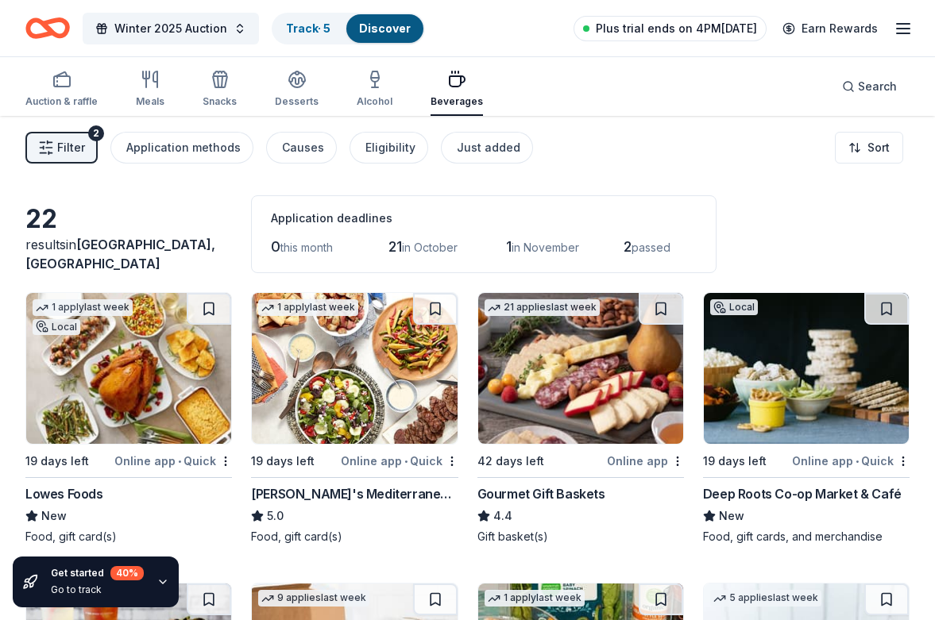
click at [739, 31] on span "Plus trial ends on 4PM[DATE]" at bounding box center [676, 28] width 161 height 19
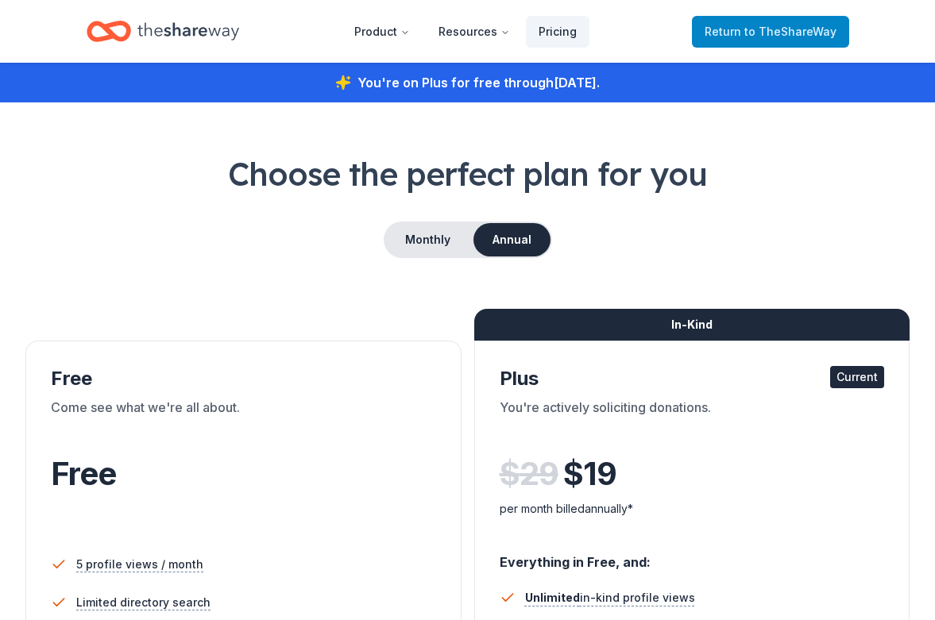
click at [739, 30] on span "Return to TheShareWay" at bounding box center [770, 31] width 132 height 19
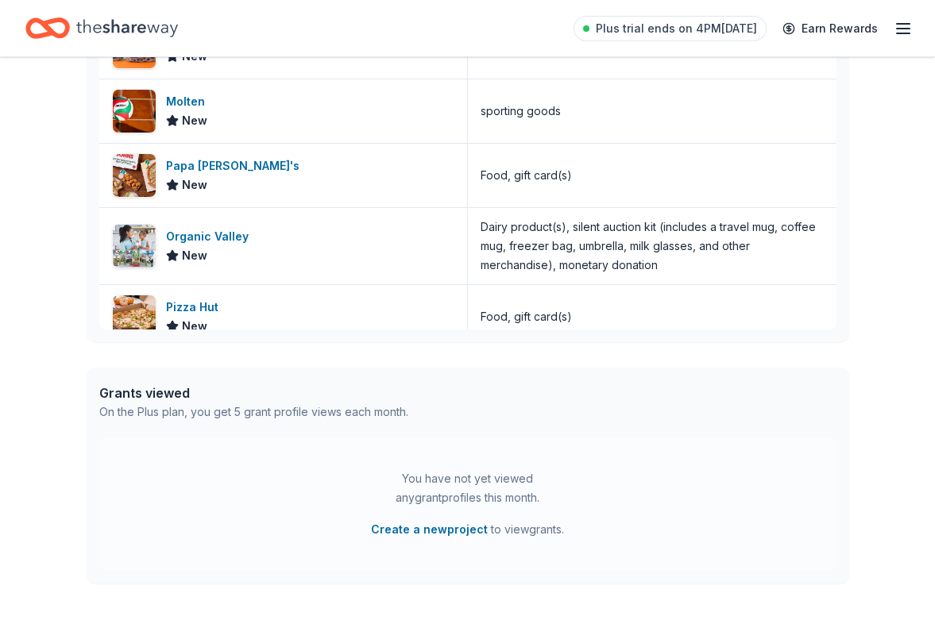
scroll to position [589, 0]
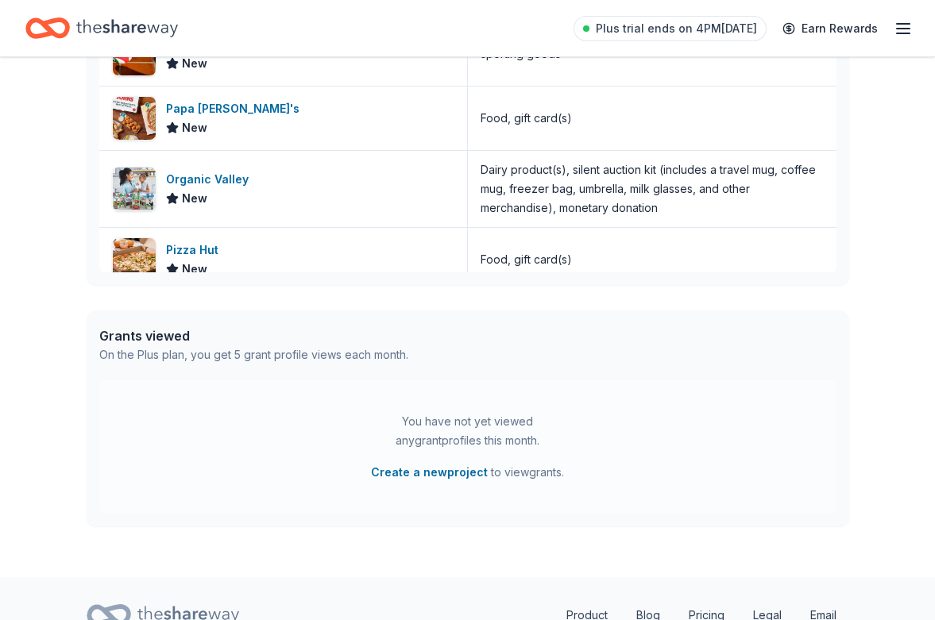
drag, startPoint x: 1, startPoint y: 72, endPoint x: -11, endPoint y: 64, distance: 14.3
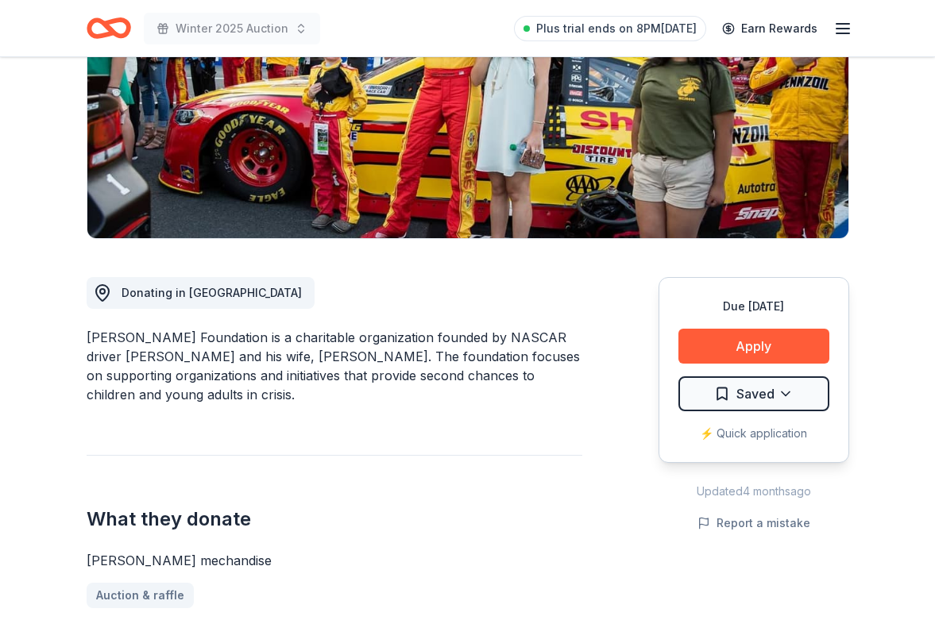
scroll to position [261, 0]
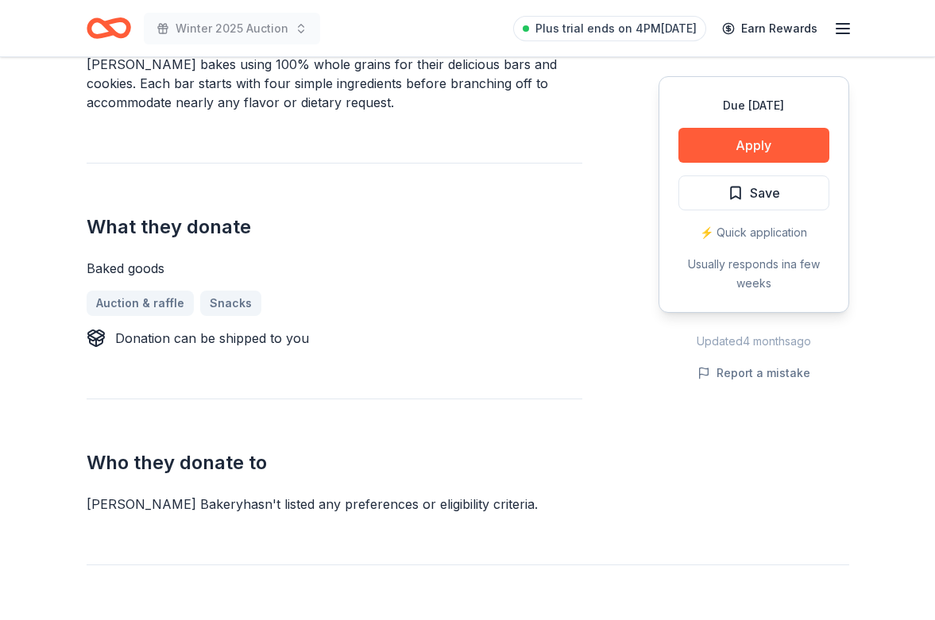
scroll to position [508, 0]
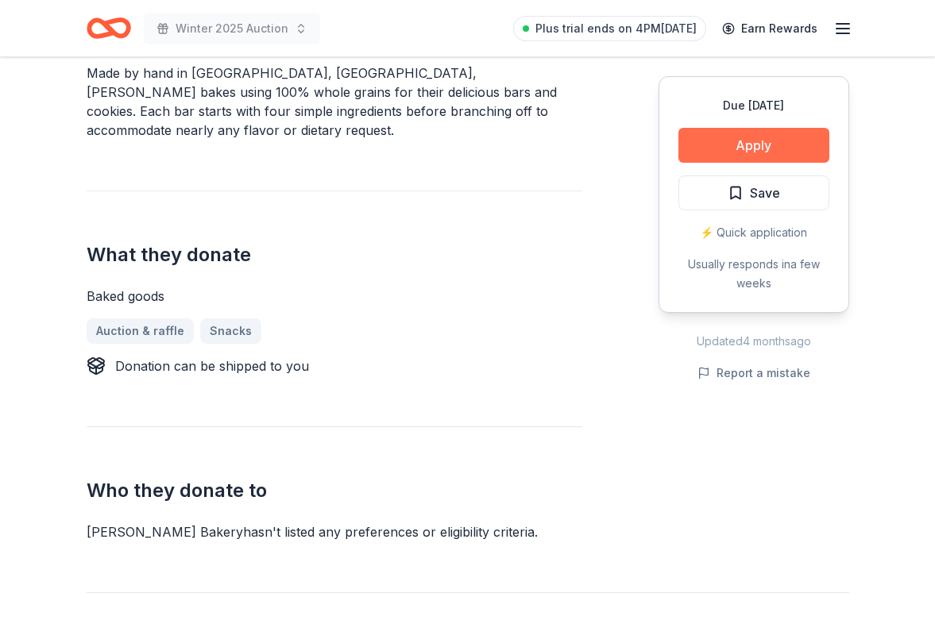
click at [752, 148] on button "Apply" at bounding box center [753, 145] width 151 height 35
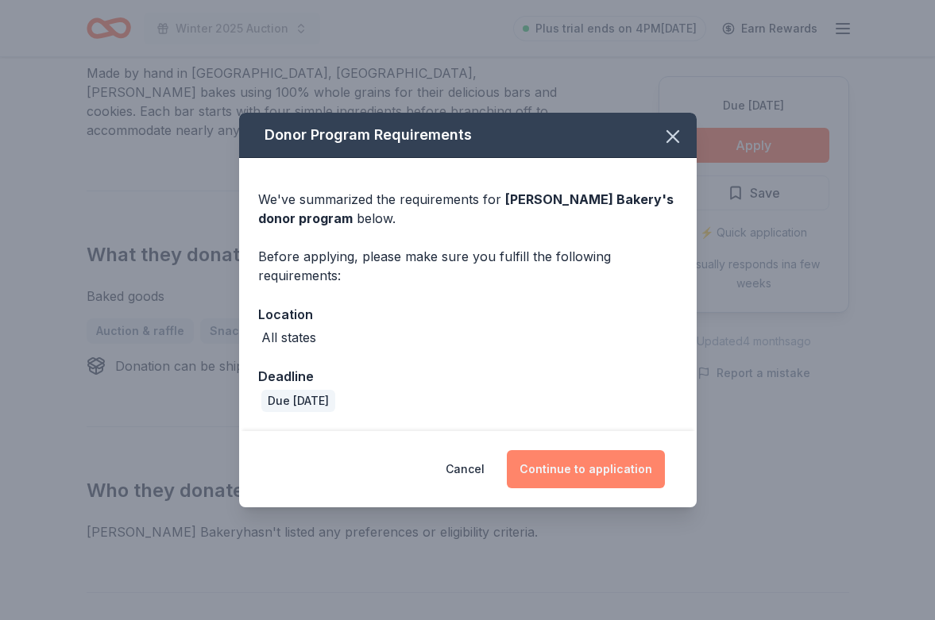
click at [591, 470] on button "Continue to application" at bounding box center [586, 469] width 158 height 38
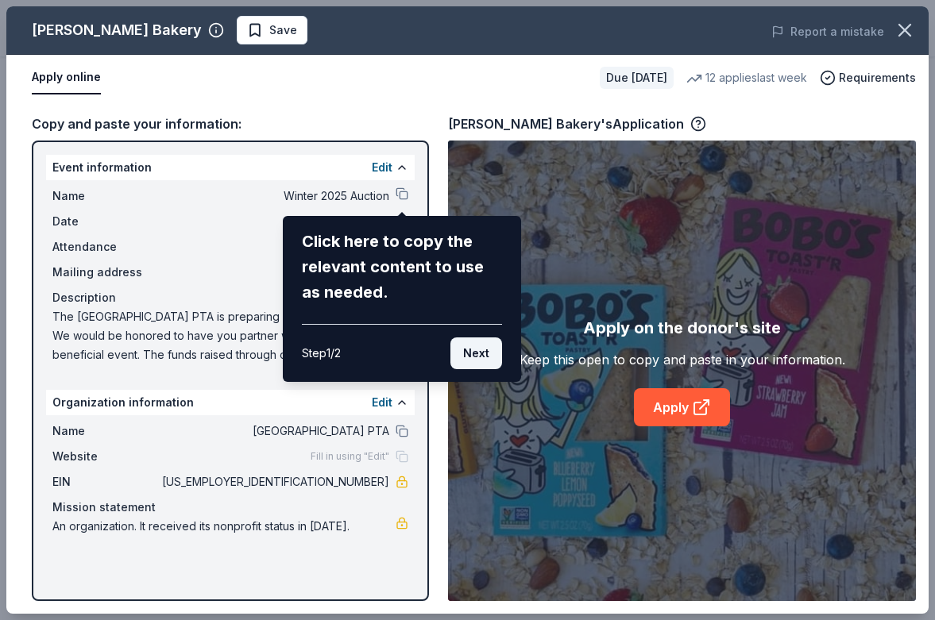
click at [479, 357] on button "Next" at bounding box center [476, 354] width 52 height 32
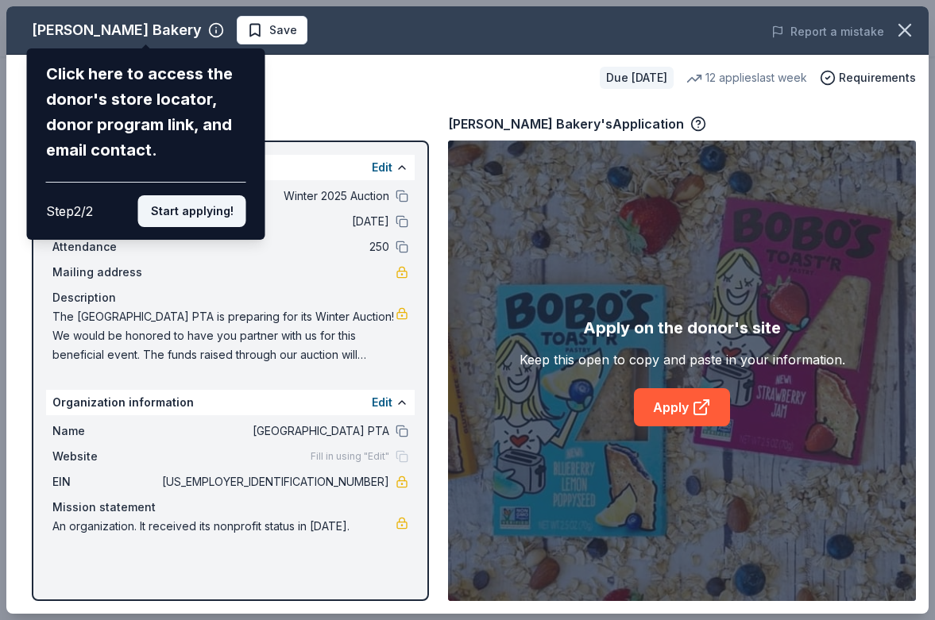
click at [211, 195] on button "Start applying!" at bounding box center [192, 211] width 108 height 32
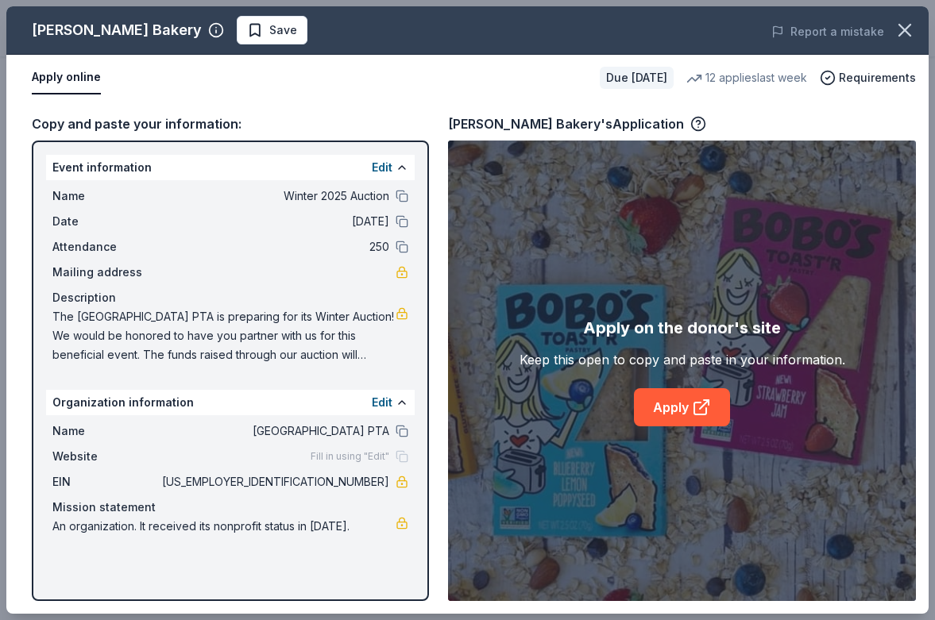
click at [676, 412] on div "Bobo's Bakery Save Report a mistake Apply online Due in 28 days 12 applies last…" at bounding box center [467, 310] width 922 height 608
click at [701, 404] on div "Bobo's Bakery Save Report a mistake Apply online Due in 28 days 12 applies last…" at bounding box center [467, 310] width 922 height 608
click at [681, 339] on div "Bobo's Bakery Save Report a mistake Apply online Due in 28 days 12 applies last…" at bounding box center [467, 310] width 922 height 608
click at [662, 434] on div "Apply on the donor's site Keep this open to copy and paste in your information.…" at bounding box center [682, 371] width 468 height 461
click at [667, 404] on link "Apply" at bounding box center [682, 407] width 96 height 38
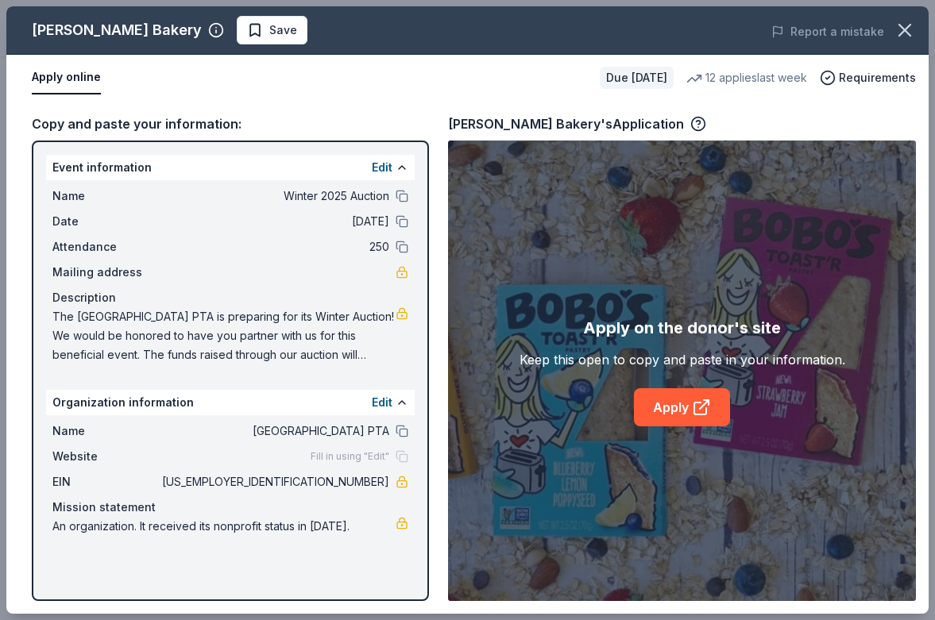
click at [362, 335] on span "The [GEOGRAPHIC_DATA] PTA is preparing for its Winter Auction! We would be hono…" at bounding box center [223, 335] width 343 height 57
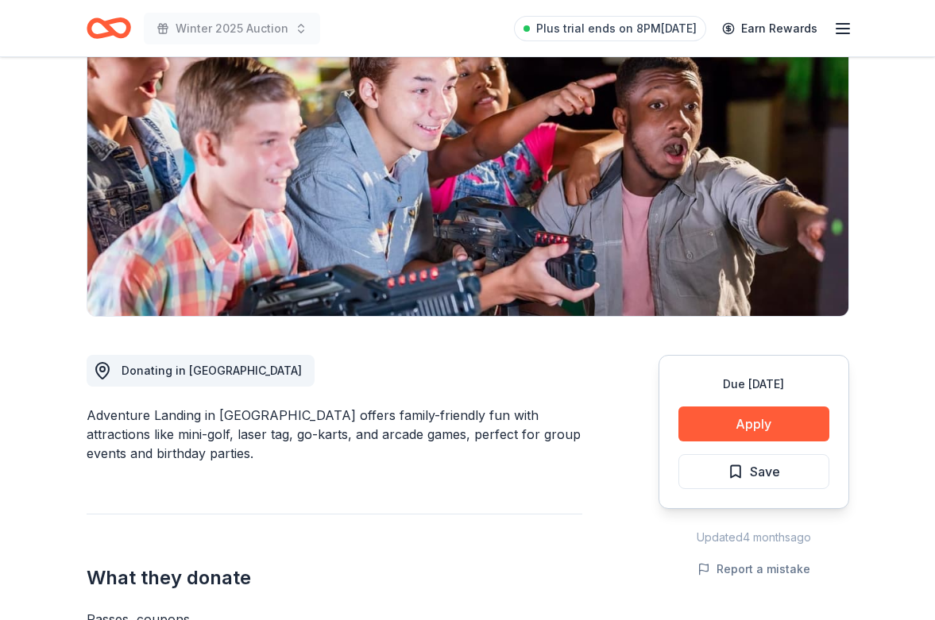
scroll to position [257, 0]
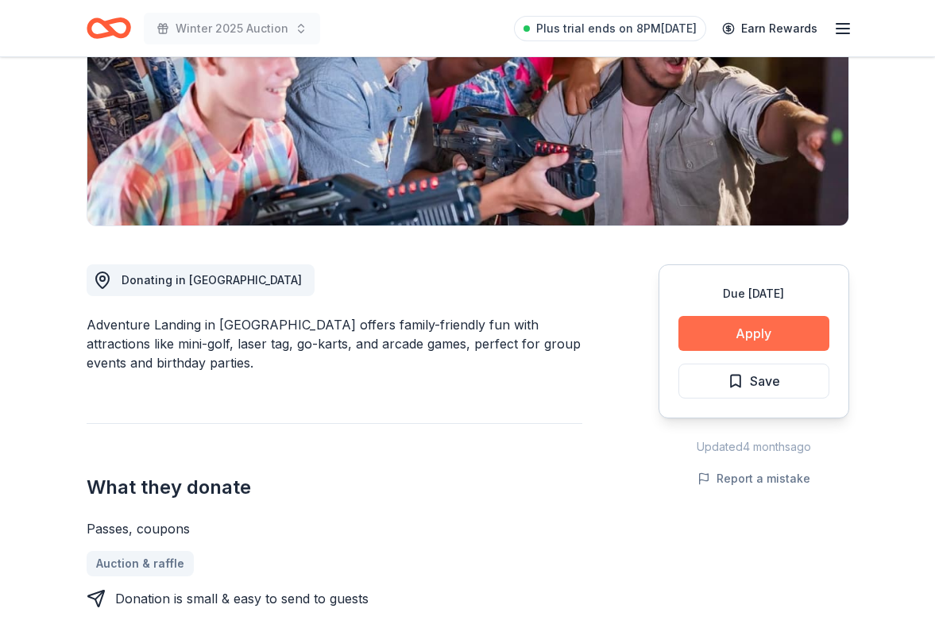
click at [744, 334] on button "Apply" at bounding box center [753, 333] width 151 height 35
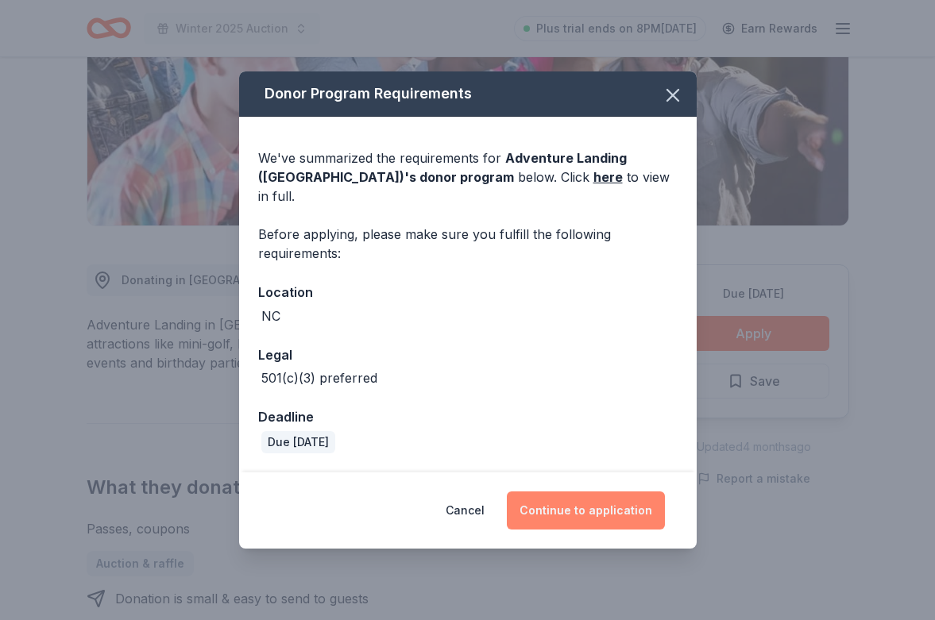
click at [577, 505] on button "Continue to application" at bounding box center [586, 511] width 158 height 38
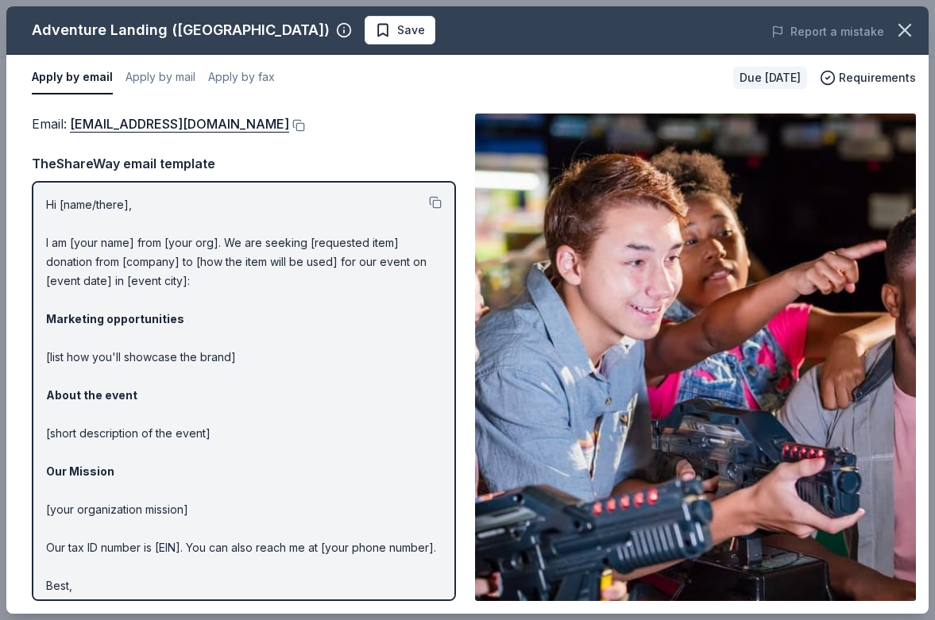
scroll to position [0, 0]
click at [280, 250] on p "Hi [name/there], I am [your name] from [your org]. We are seeking [requested it…" at bounding box center [244, 404] width 396 height 419
click at [159, 248] on p "Hi [name/there], I am [your name] from [your org]. We are seeking [requested it…" at bounding box center [244, 404] width 396 height 419
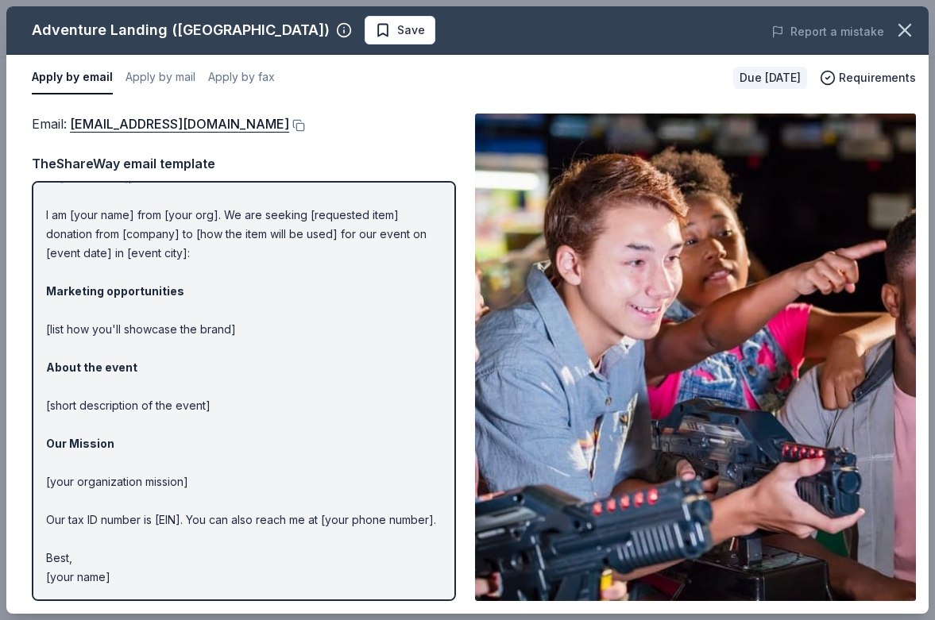
scroll to position [27, 0]
click at [98, 408] on p "Hi [name/there], I am [your name] from [your org]. We are seeking [requested it…" at bounding box center [244, 377] width 396 height 419
click at [114, 288] on strong "Marketing opportunities" at bounding box center [115, 292] width 138 height 14
click at [75, 206] on p "Hi [name/there], I am [your name] from [your org]. We are seeking [requested it…" at bounding box center [244, 377] width 396 height 419
drag, startPoint x: 47, startPoint y: 210, endPoint x: 166, endPoint y: 303, distance: 151.1
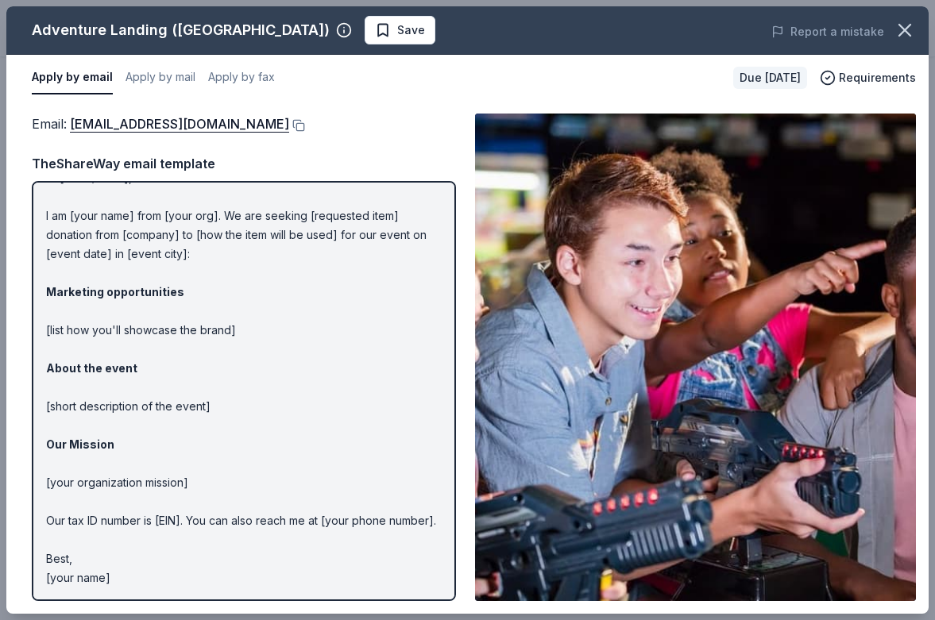
click at [166, 303] on p "Hi [name/there], I am [your name] from [your org]. We are seeking [requested it…" at bounding box center [244, 377] width 396 height 419
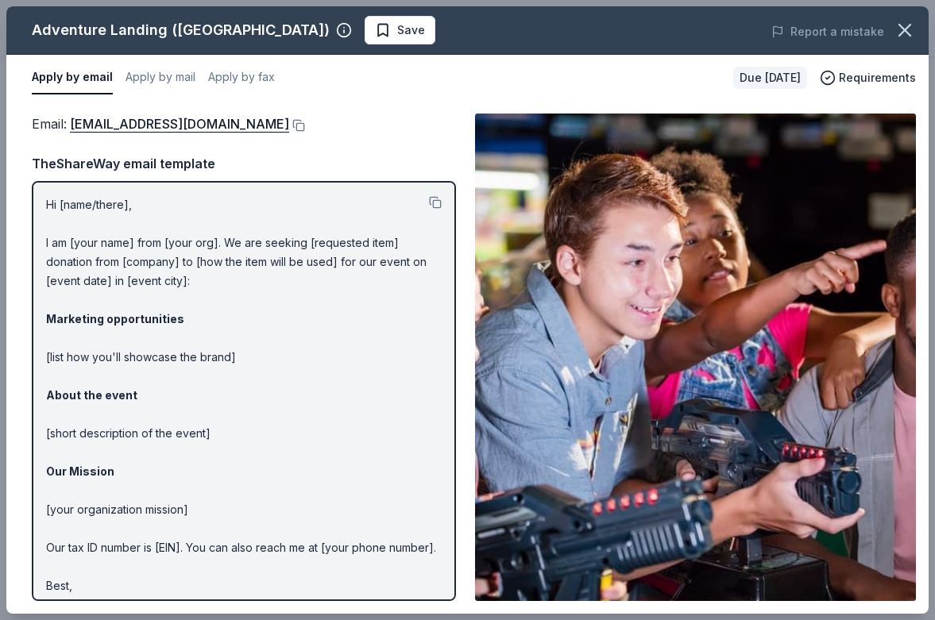
scroll to position [0, 0]
click at [223, 127] on link "ralparties@adventurelanding.com" at bounding box center [179, 124] width 219 height 21
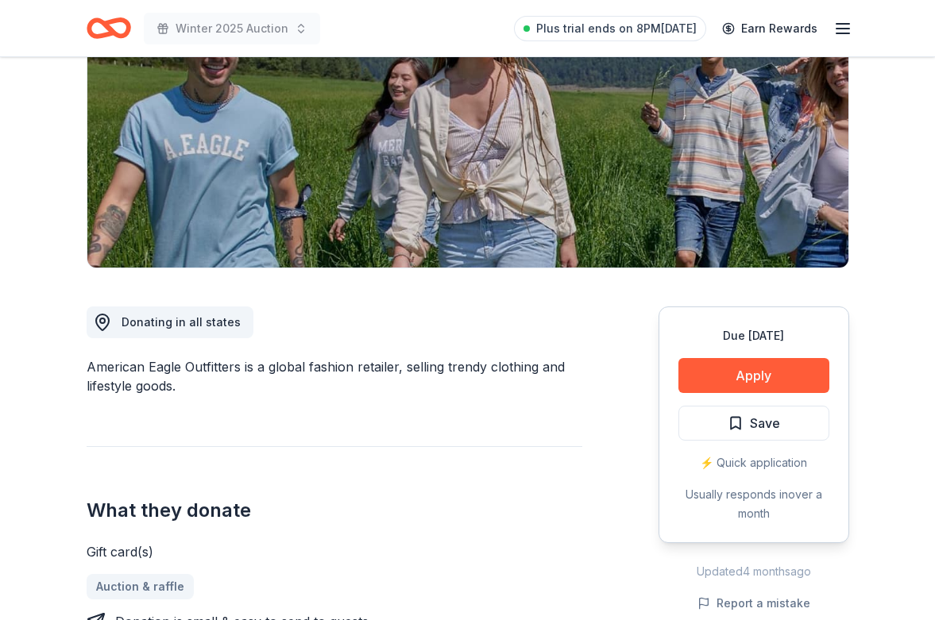
scroll to position [370, 0]
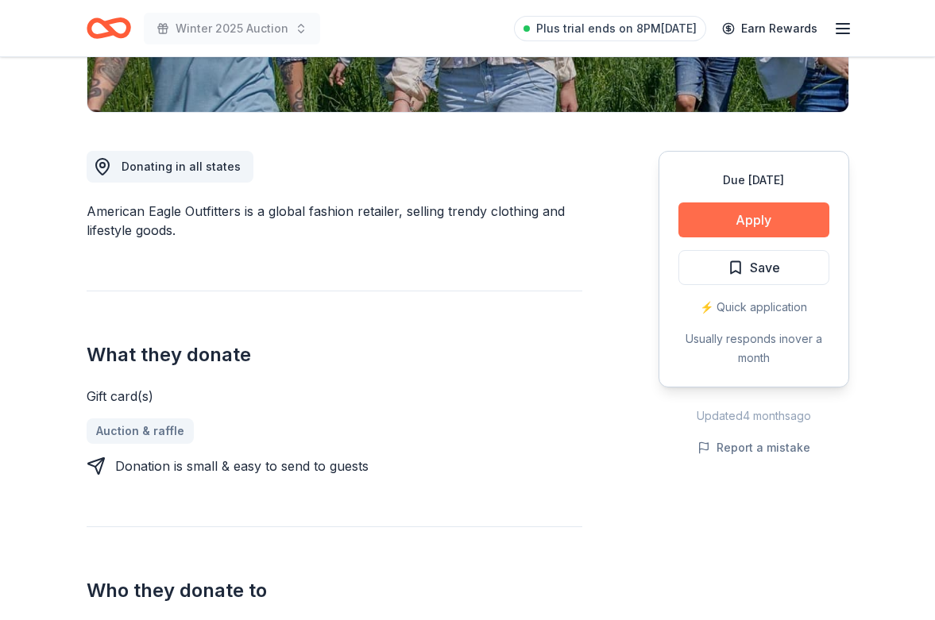
click at [753, 212] on button "Apply" at bounding box center [753, 220] width 151 height 35
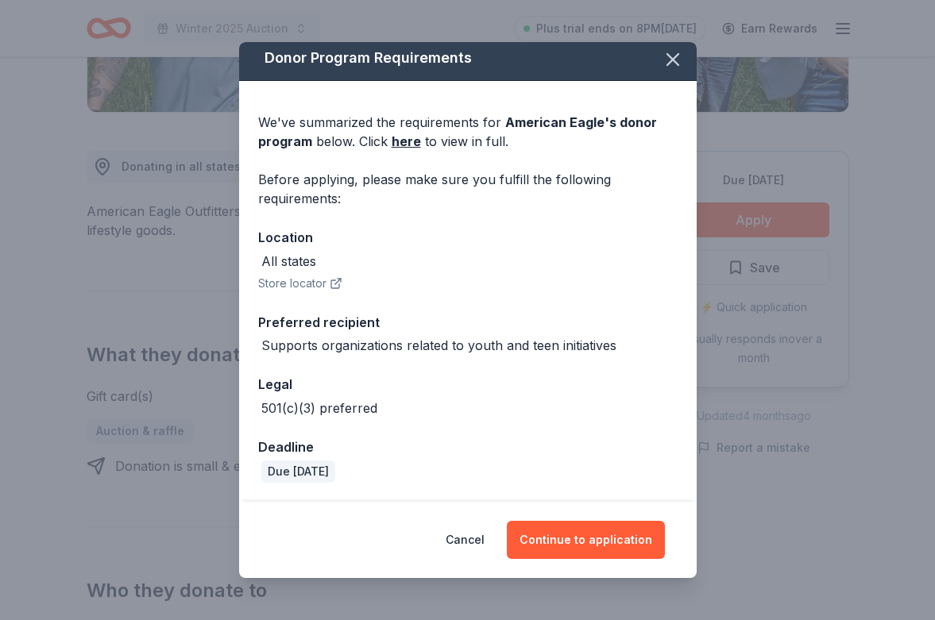
scroll to position [6, 0]
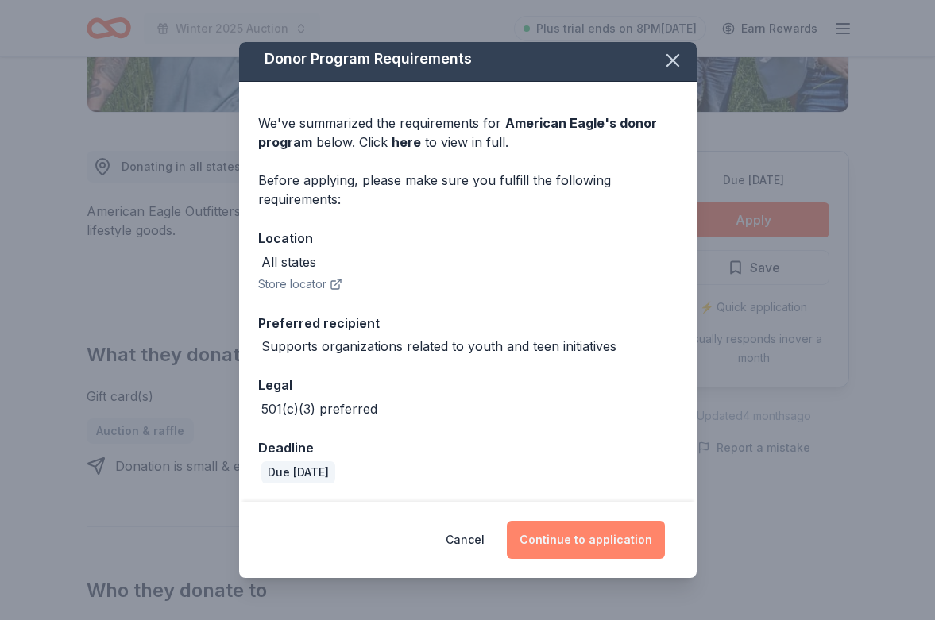
click at [556, 542] on button "Continue to application" at bounding box center [586, 540] width 158 height 38
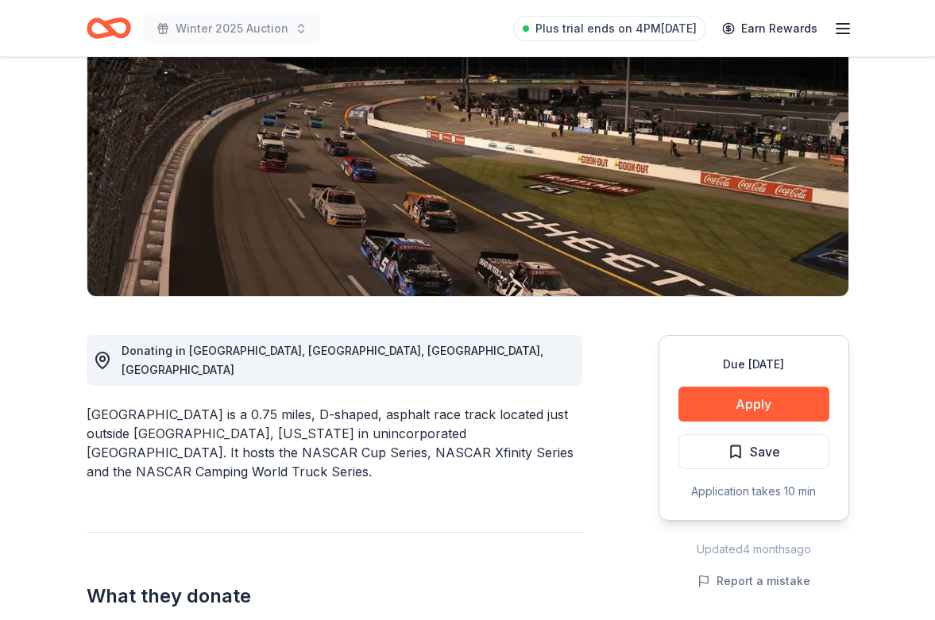
scroll to position [185, 0]
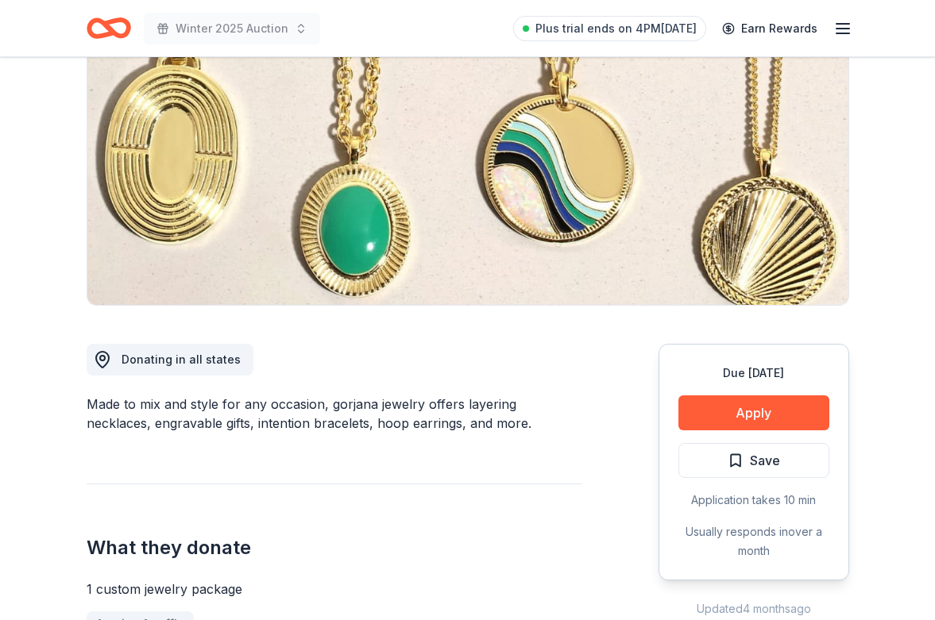
scroll to position [156, 0]
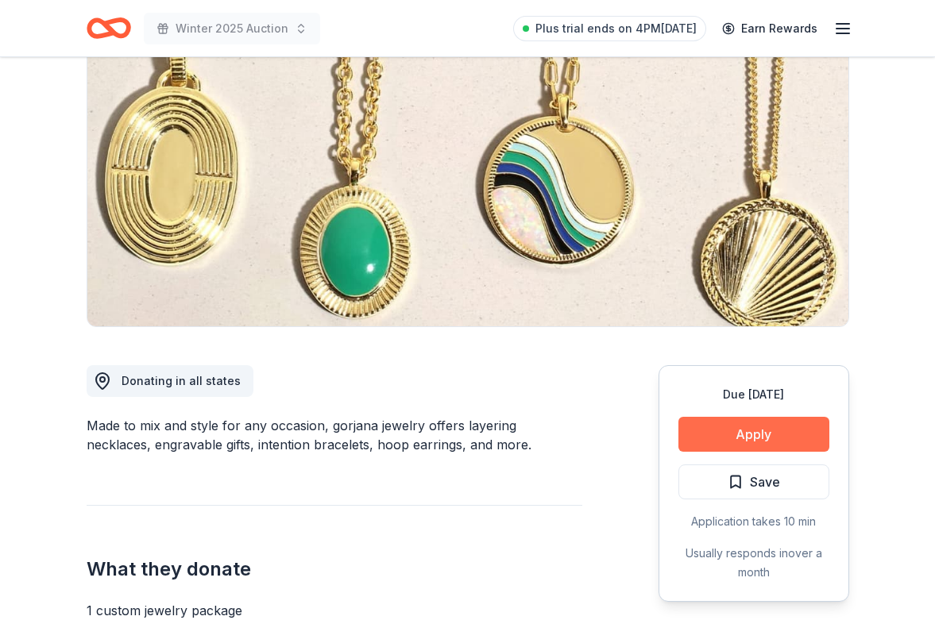
click at [755, 438] on button "Apply" at bounding box center [753, 434] width 151 height 35
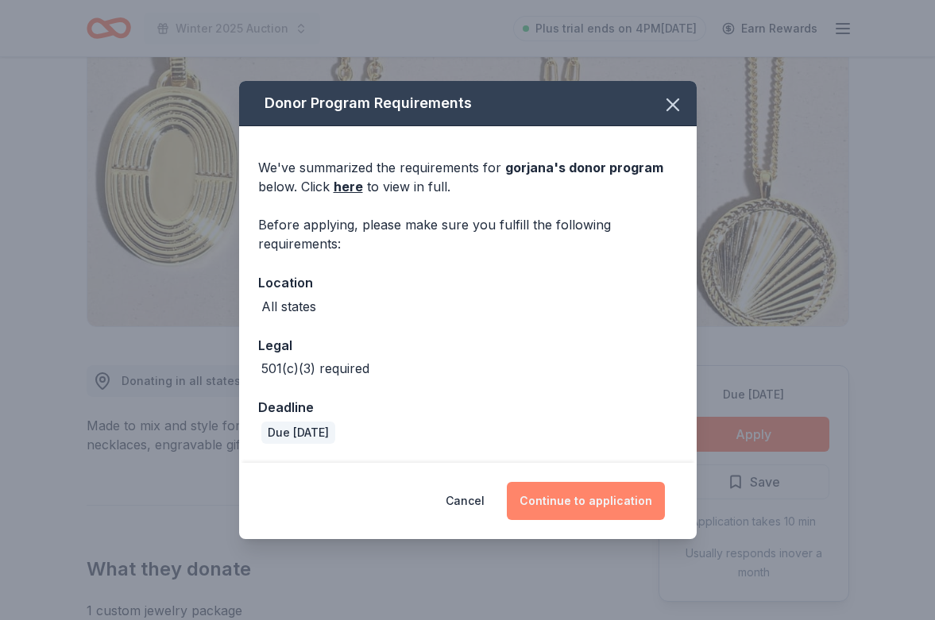
click at [575, 502] on button "Continue to application" at bounding box center [586, 501] width 158 height 38
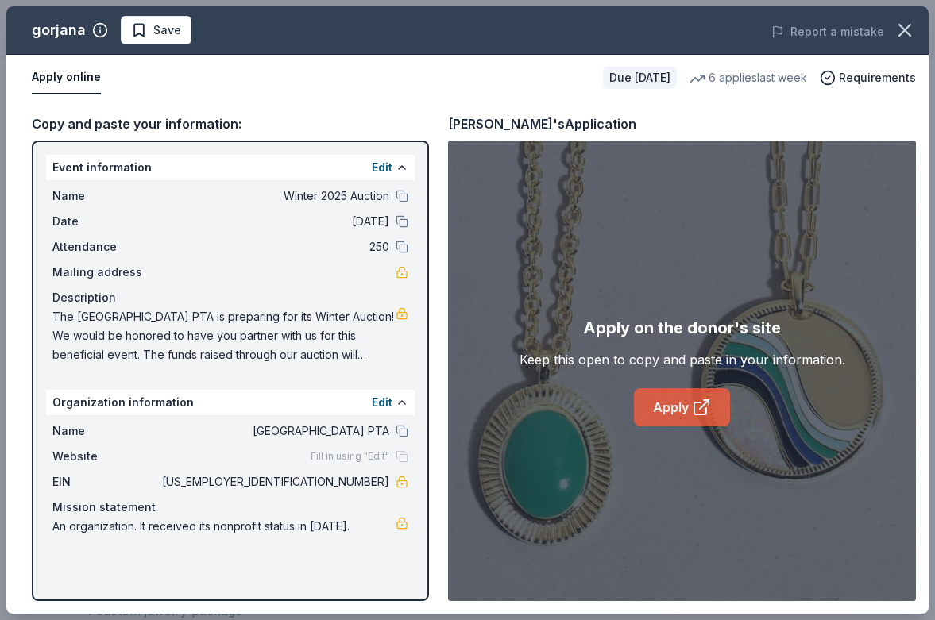
click at [657, 414] on link "Apply" at bounding box center [682, 407] width 96 height 38
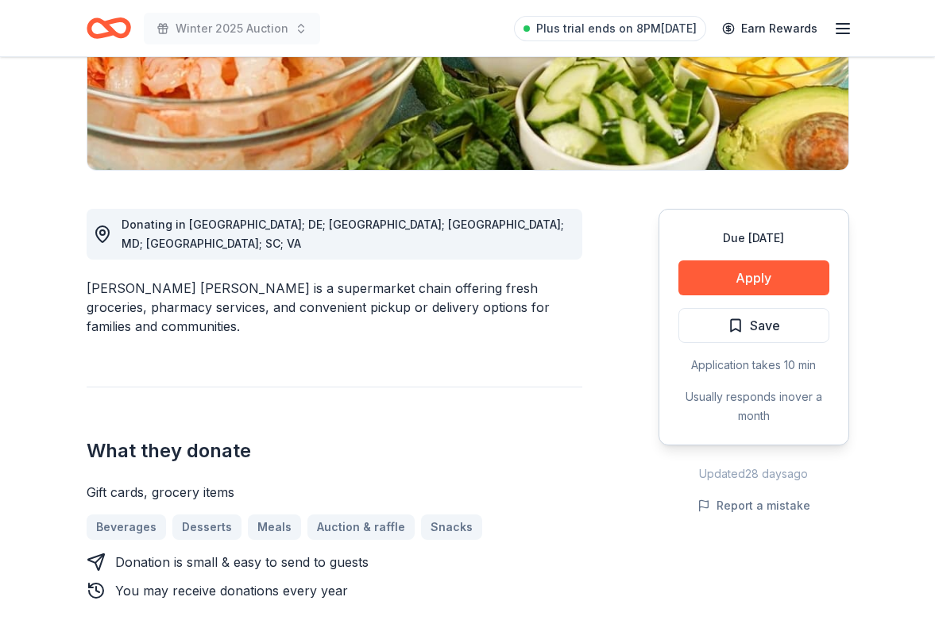
scroll to position [342, 0]
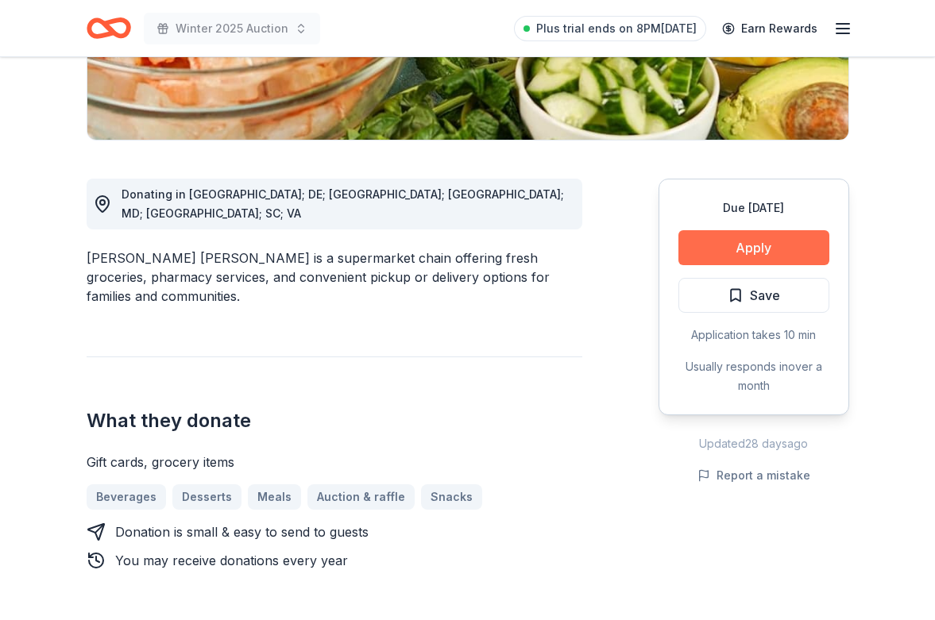
click at [777, 253] on button "Apply" at bounding box center [753, 247] width 151 height 35
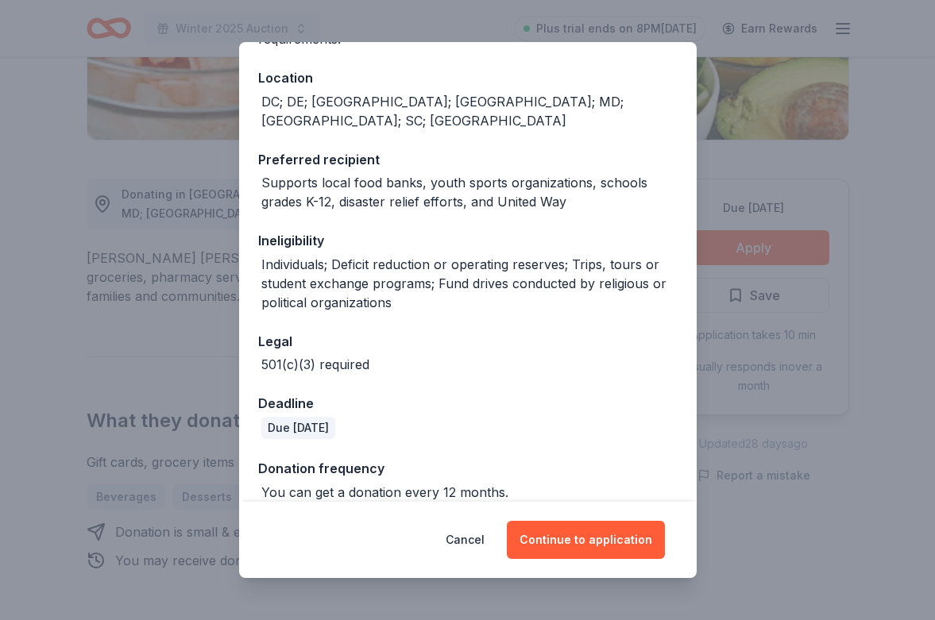
scroll to position [164, 0]
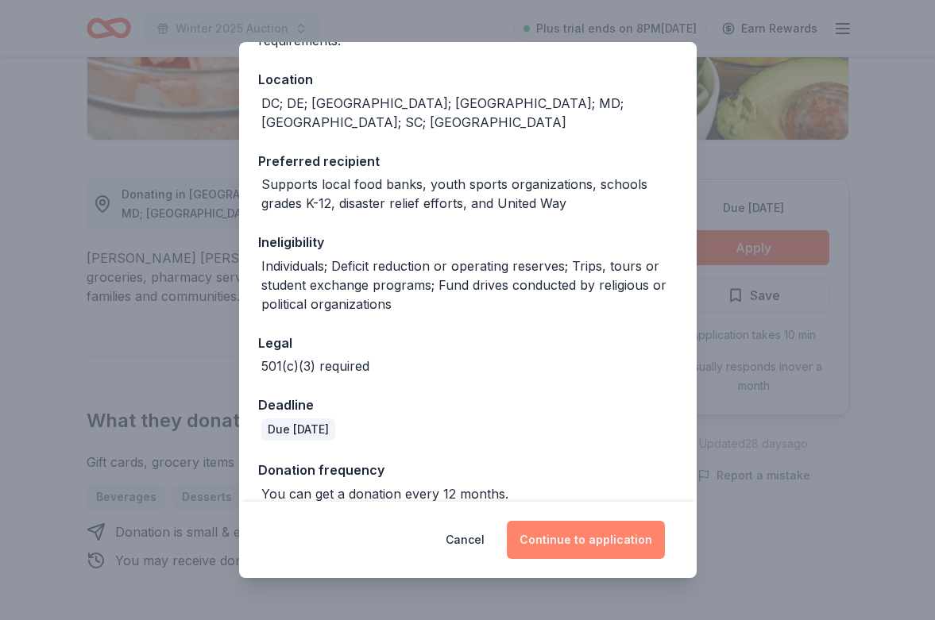
click at [566, 538] on button "Continue to application" at bounding box center [586, 540] width 158 height 38
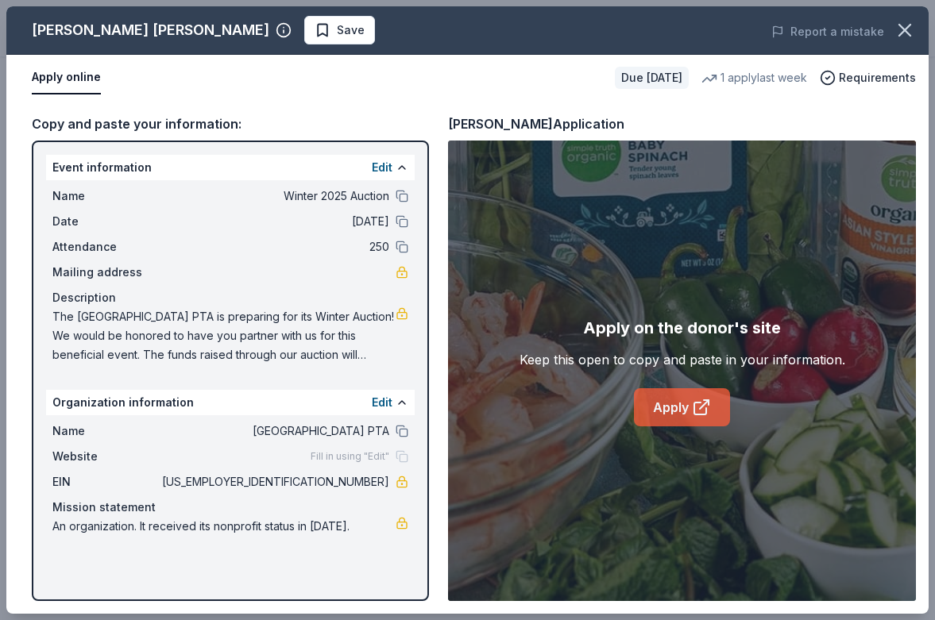
click at [669, 414] on link "Apply" at bounding box center [682, 407] width 96 height 38
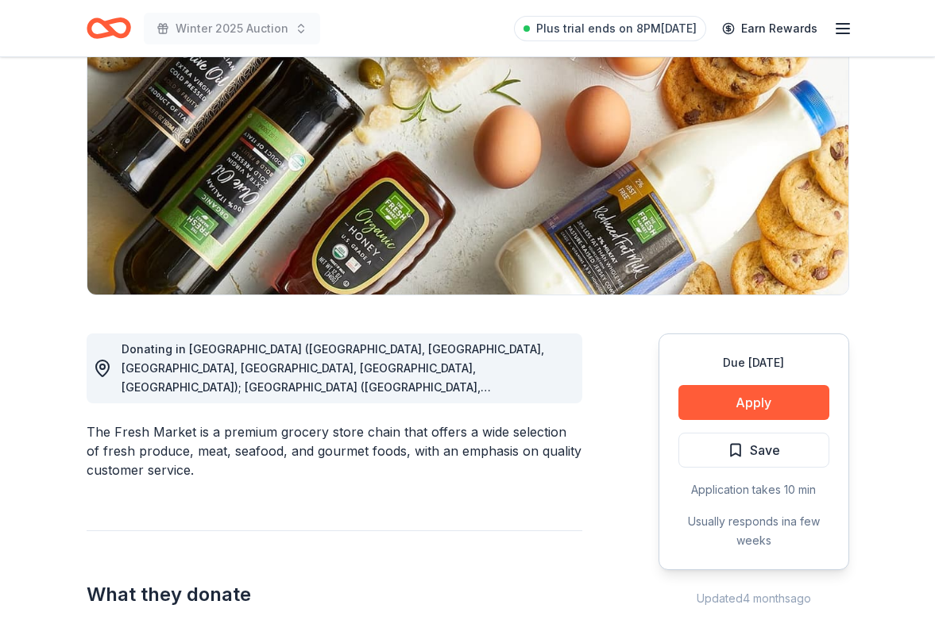
scroll to position [245, 0]
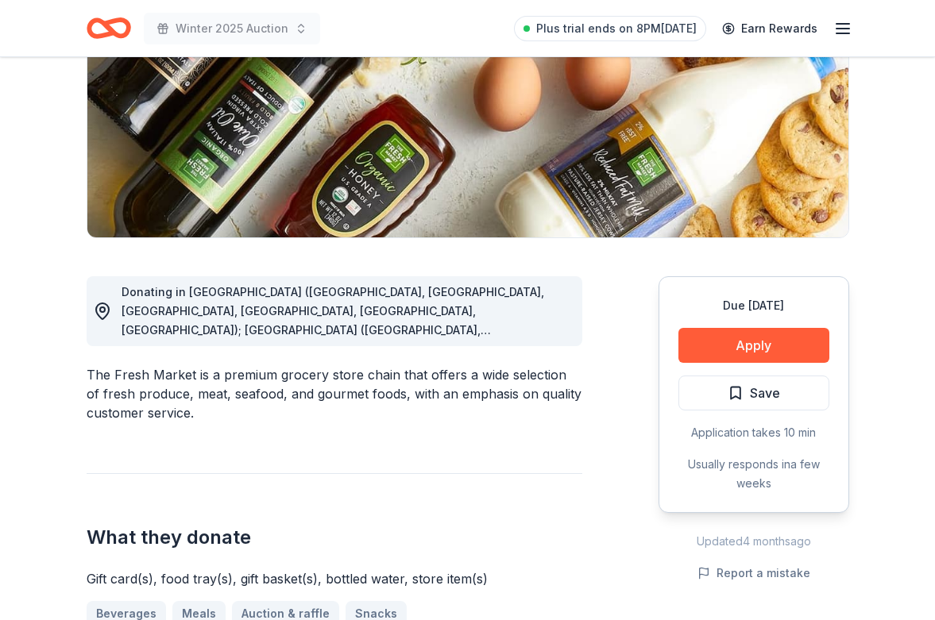
click at [554, 319] on div "Donating in AL (Daphne, Homewood, Huntsville, Mobile, Montgomery, Tuscaloosa); …" at bounding box center [346, 311] width 448 height 57
click at [538, 326] on span "Donating in AL (Daphne, Homewood, Huntsville, Mobile, Montgomery, Tuscaloosa); …" at bounding box center [345, 549] width 446 height 528
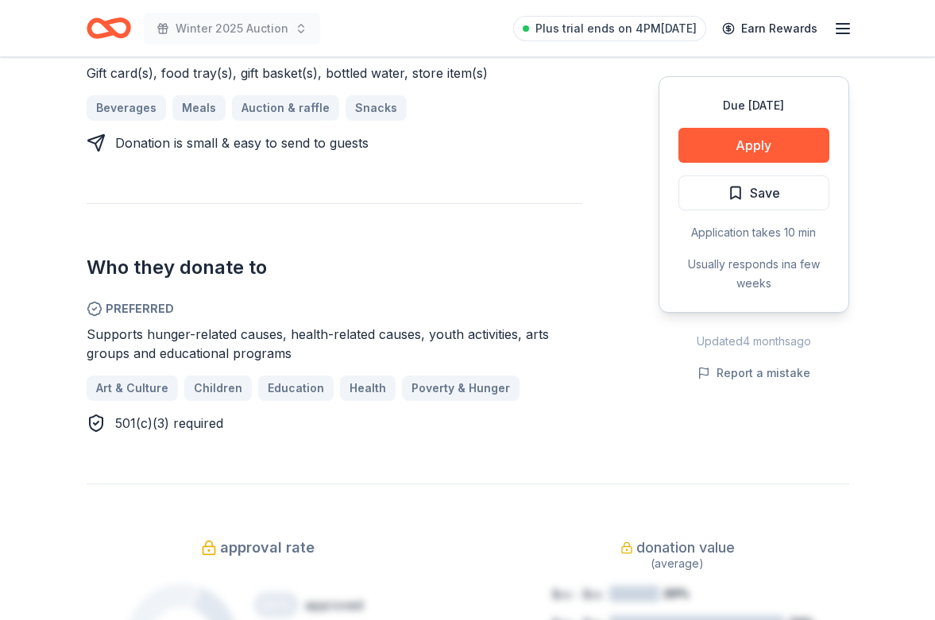
scroll to position [644, 0]
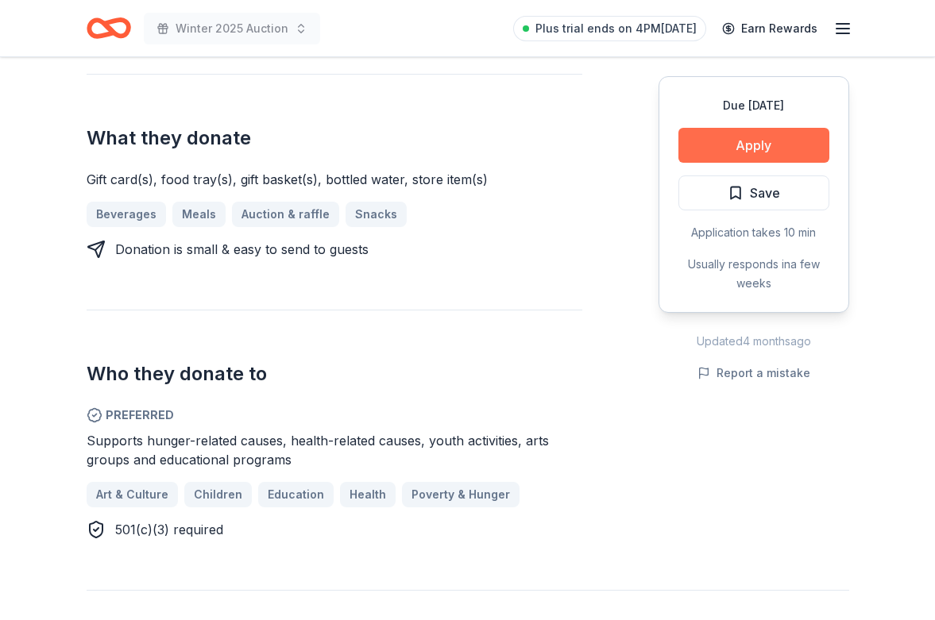
click at [769, 149] on button "Apply" at bounding box center [753, 145] width 151 height 35
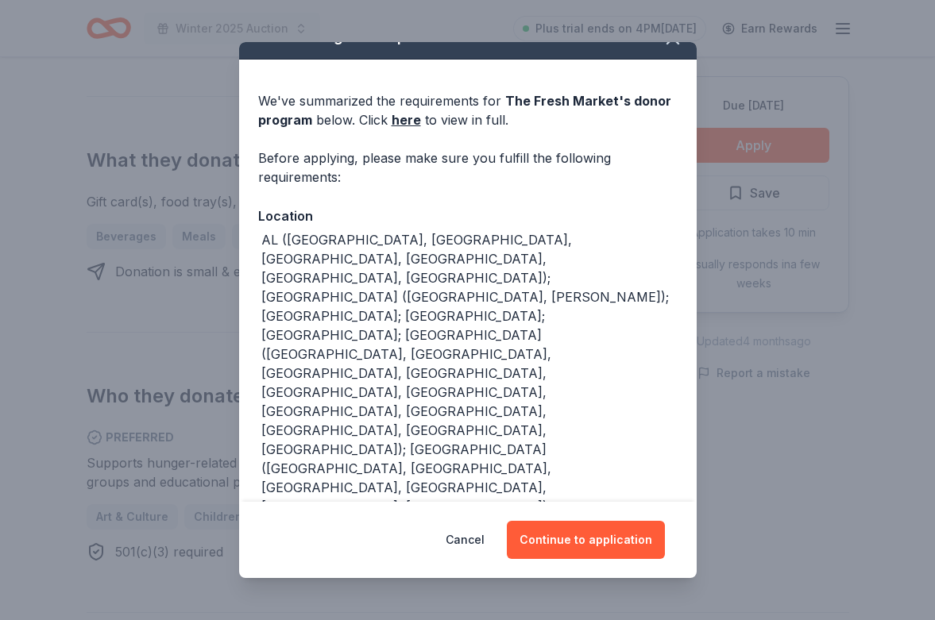
scroll to position [31, 0]
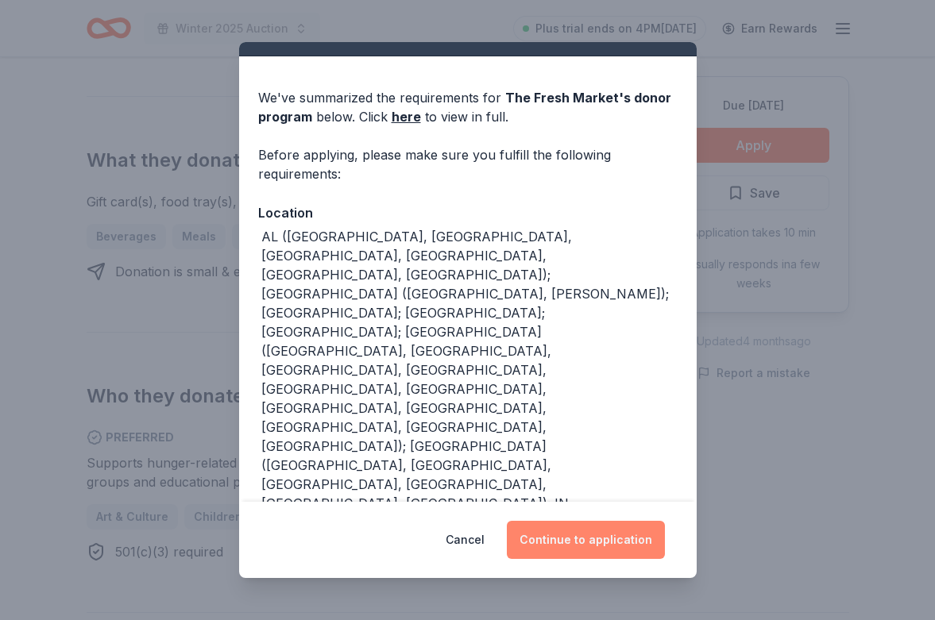
click at [589, 538] on button "Continue to application" at bounding box center [586, 540] width 158 height 38
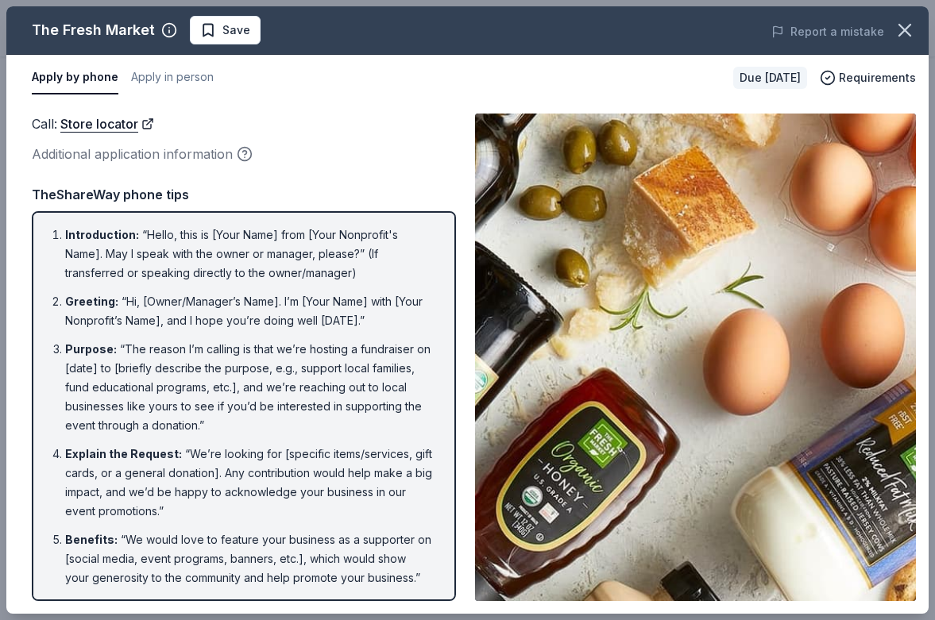
scroll to position [0, 0]
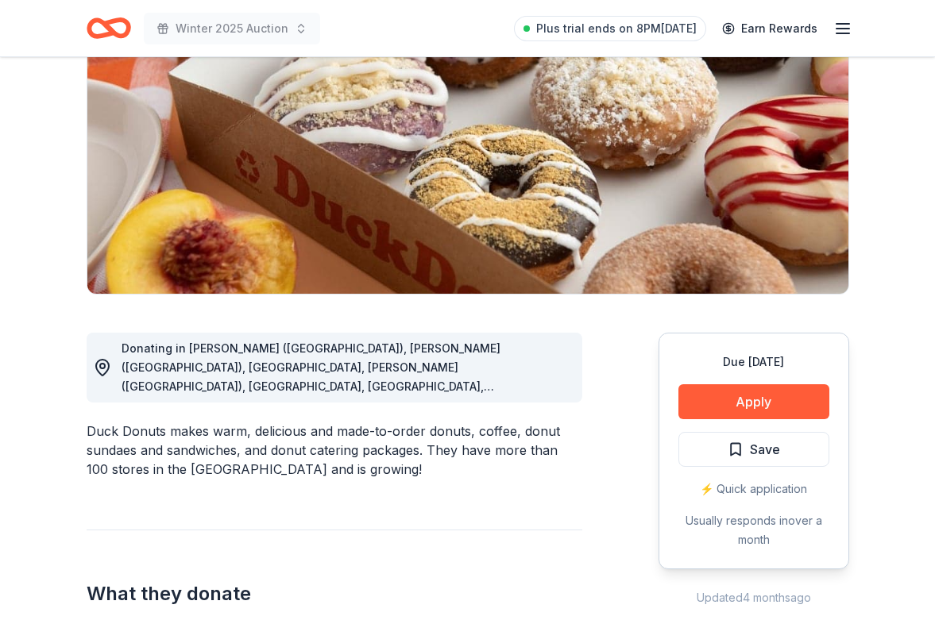
scroll to position [214, 0]
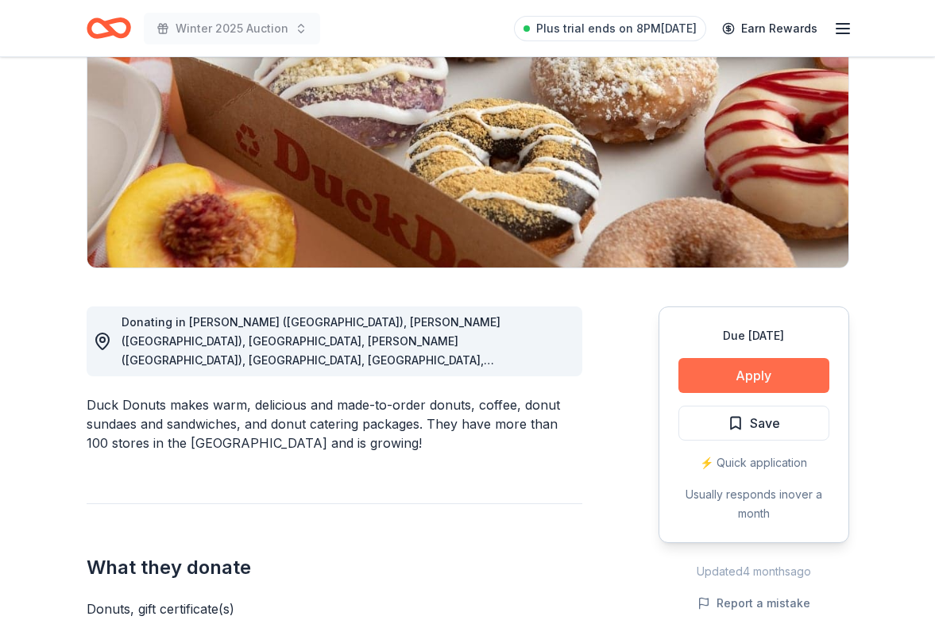
click at [738, 378] on button "Apply" at bounding box center [753, 375] width 151 height 35
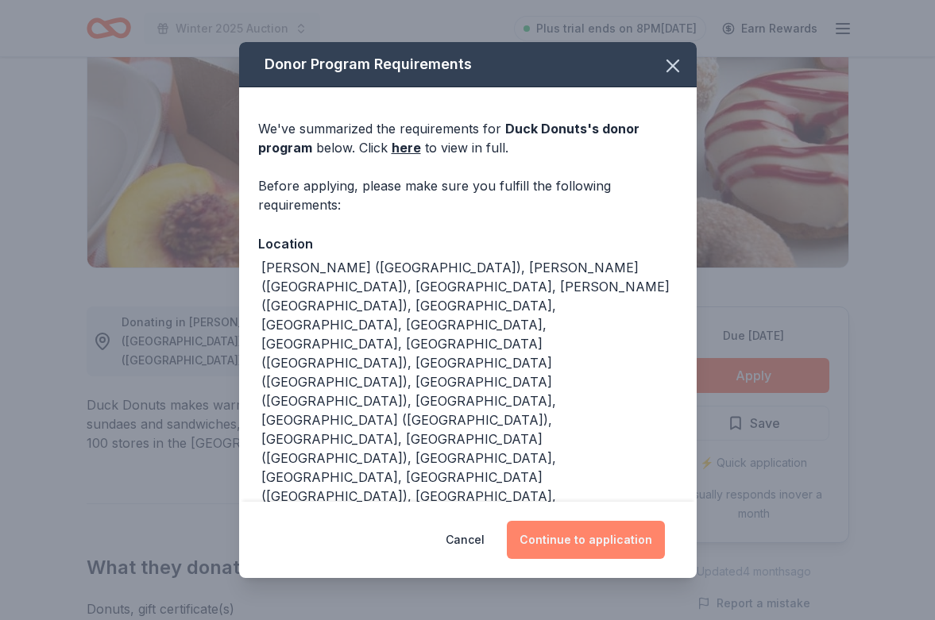
click at [570, 521] on button "Continue to application" at bounding box center [586, 540] width 158 height 38
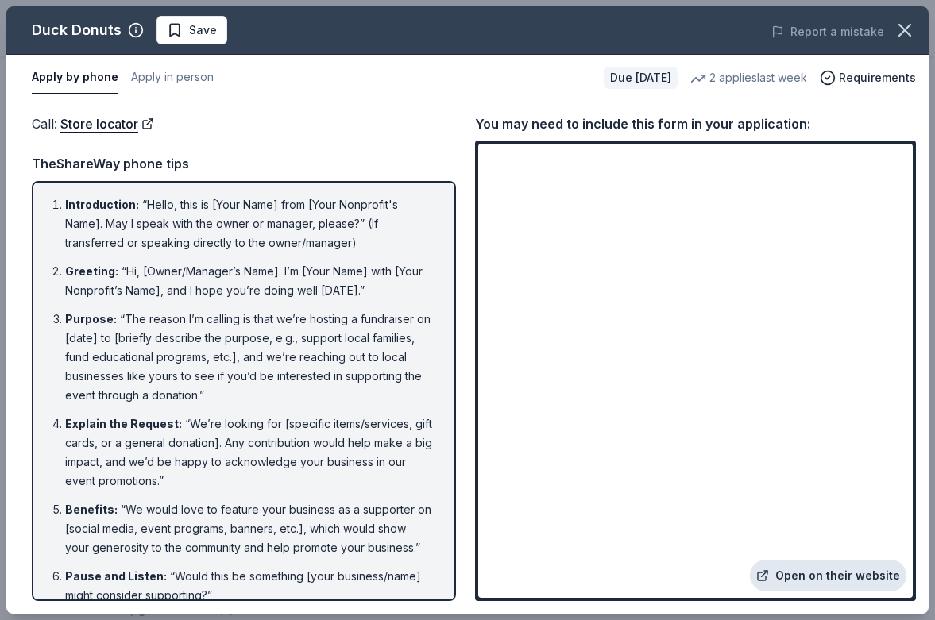
click at [801, 582] on link "Open on their website" at bounding box center [828, 576] width 156 height 32
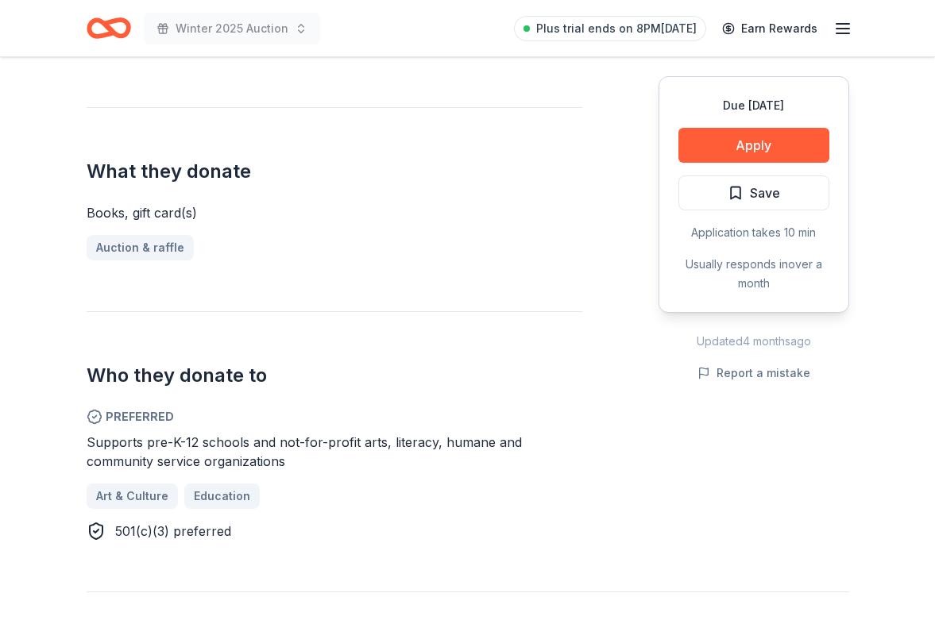
scroll to position [578, 0]
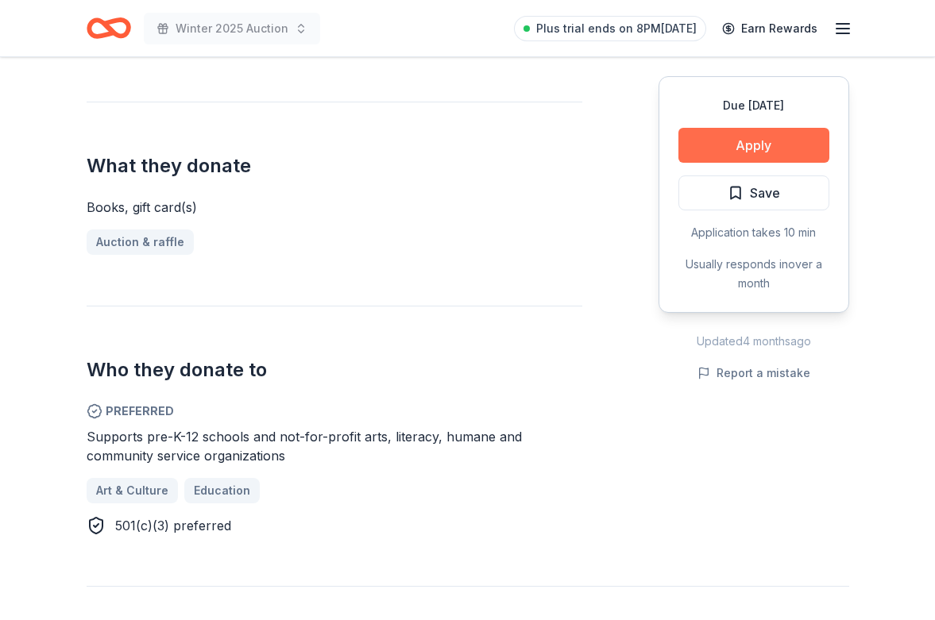
click at [715, 156] on button "Apply" at bounding box center [753, 145] width 151 height 35
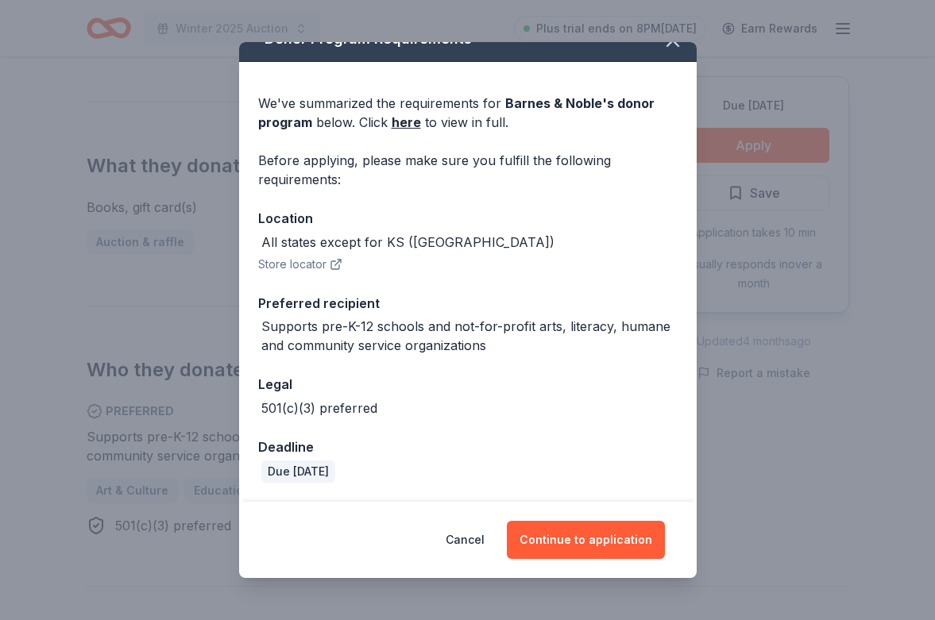
scroll to position [25, 0]
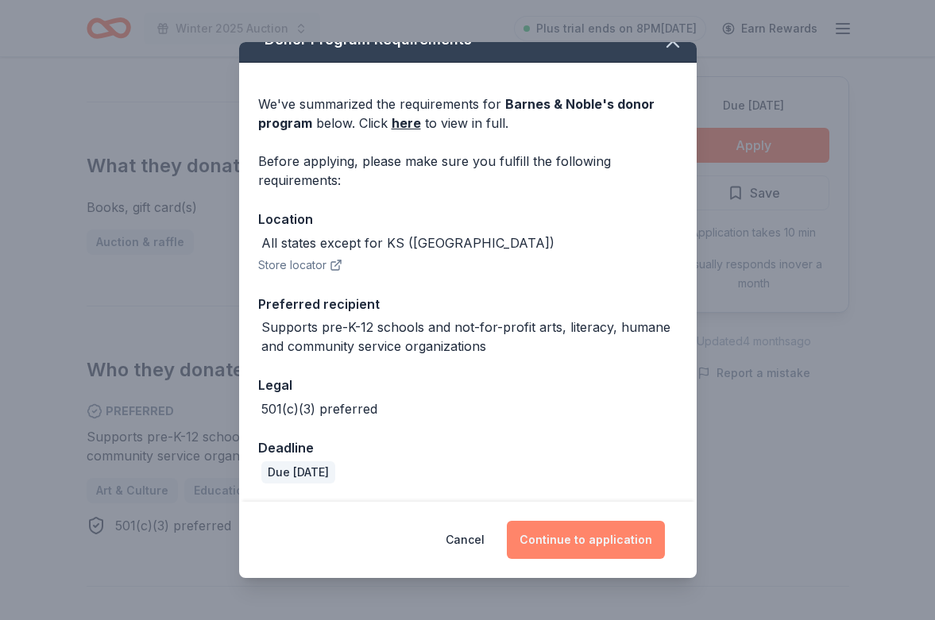
click at [575, 536] on button "Continue to application" at bounding box center [586, 540] width 158 height 38
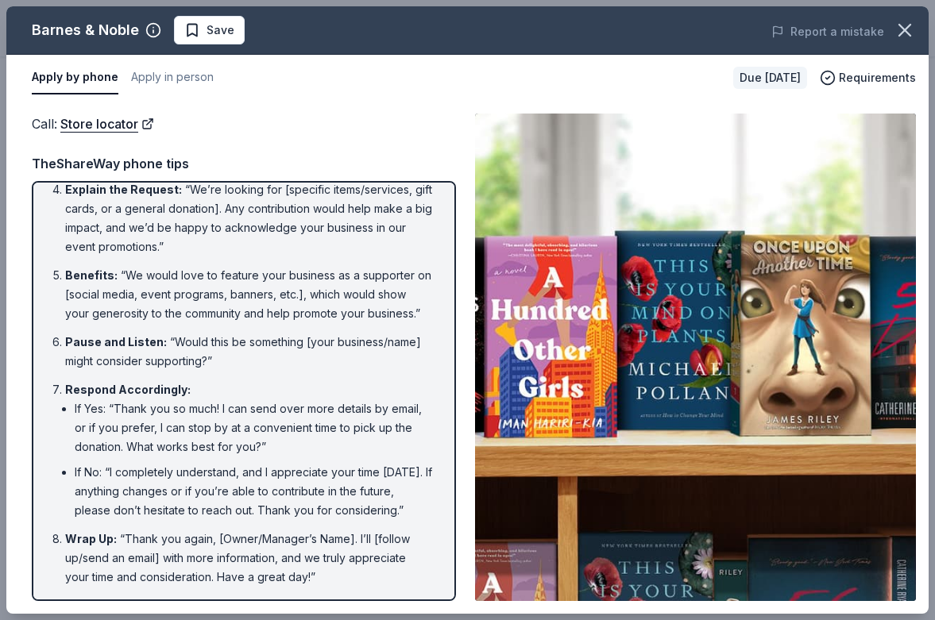
scroll to position [234, 0]
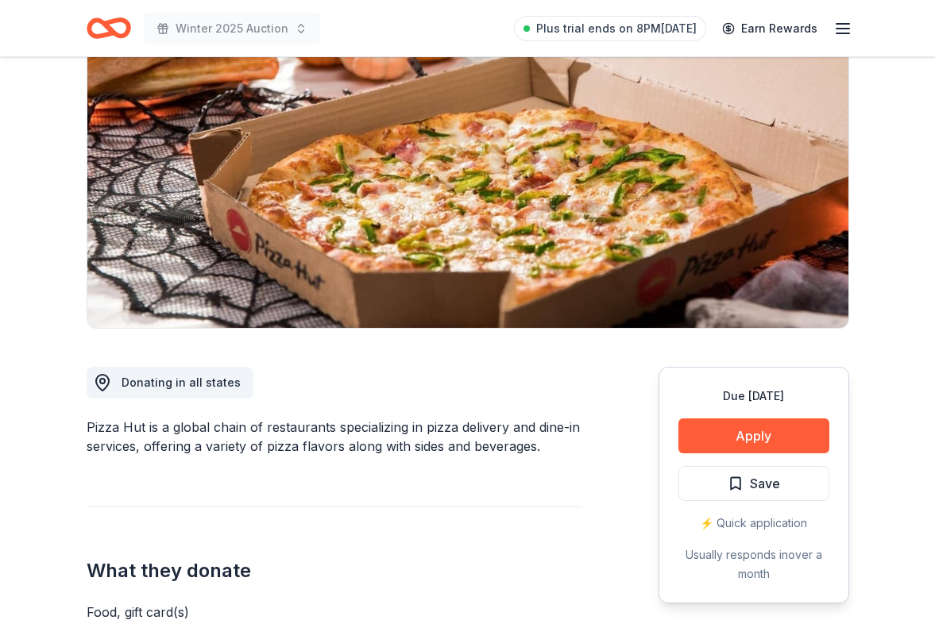
scroll to position [230, 0]
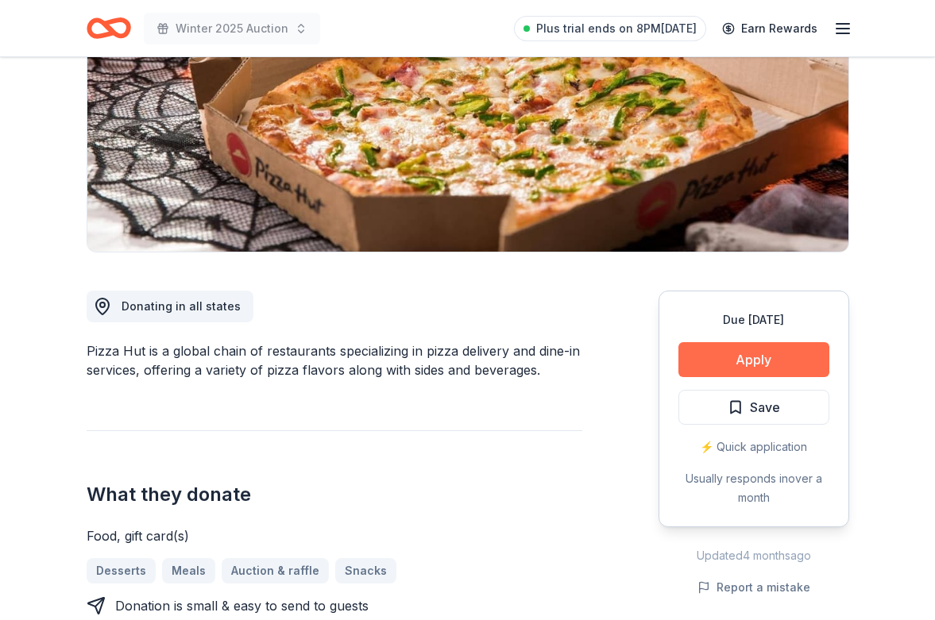
click at [758, 357] on button "Apply" at bounding box center [753, 359] width 151 height 35
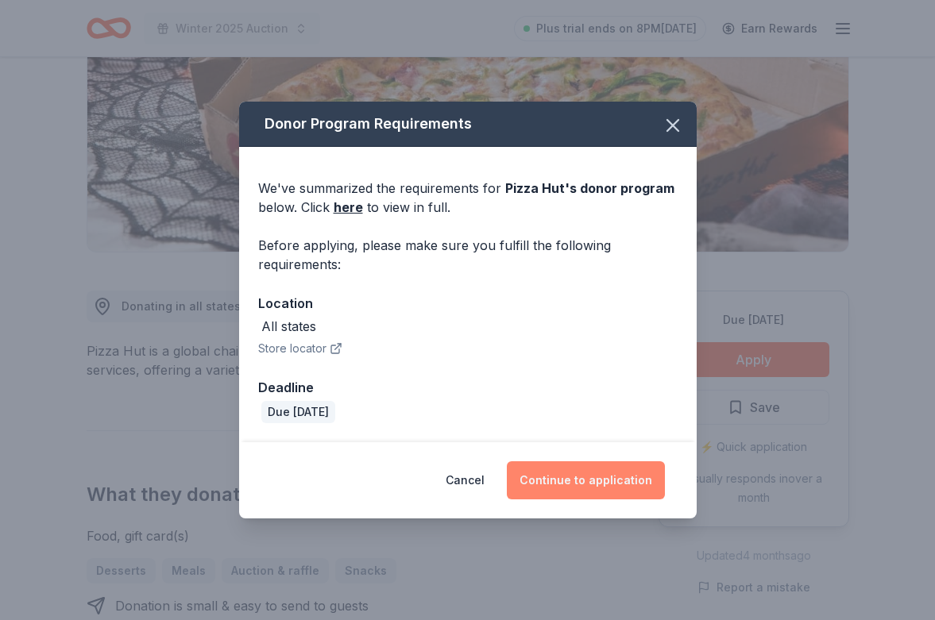
click at [592, 477] on button "Continue to application" at bounding box center [586, 480] width 158 height 38
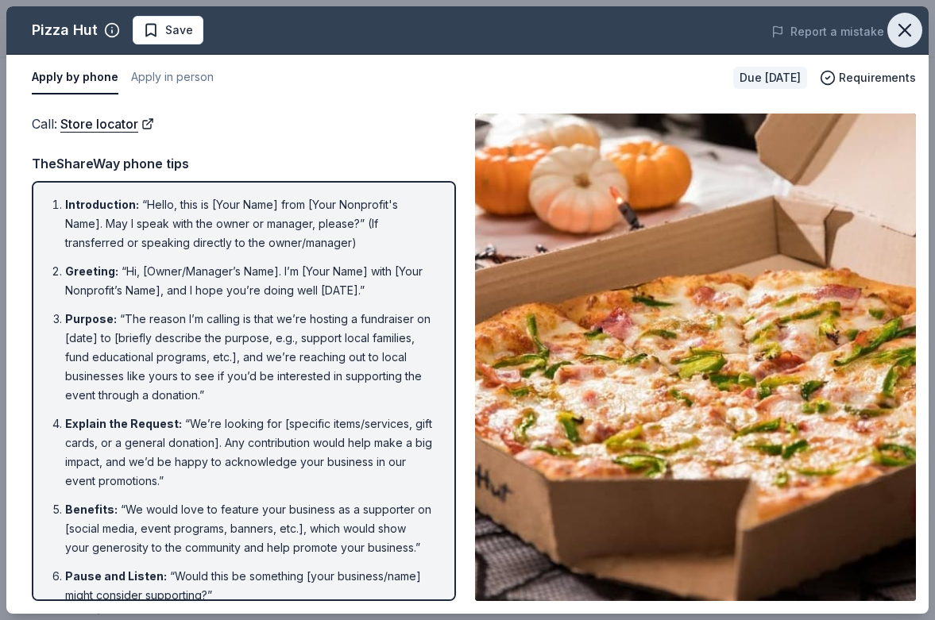
click at [901, 24] on icon "button" at bounding box center [905, 30] width 22 height 22
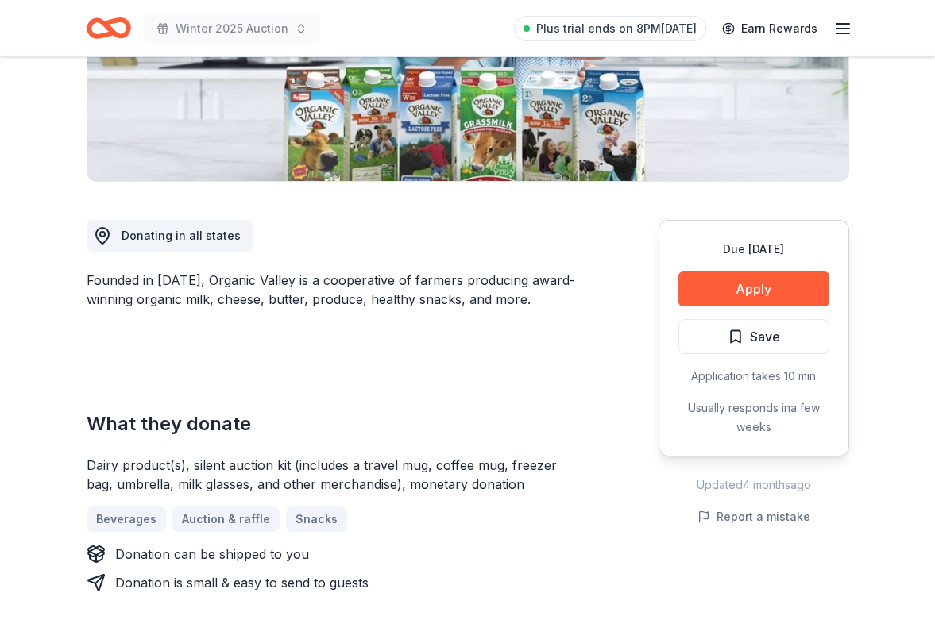
scroll to position [303, 0]
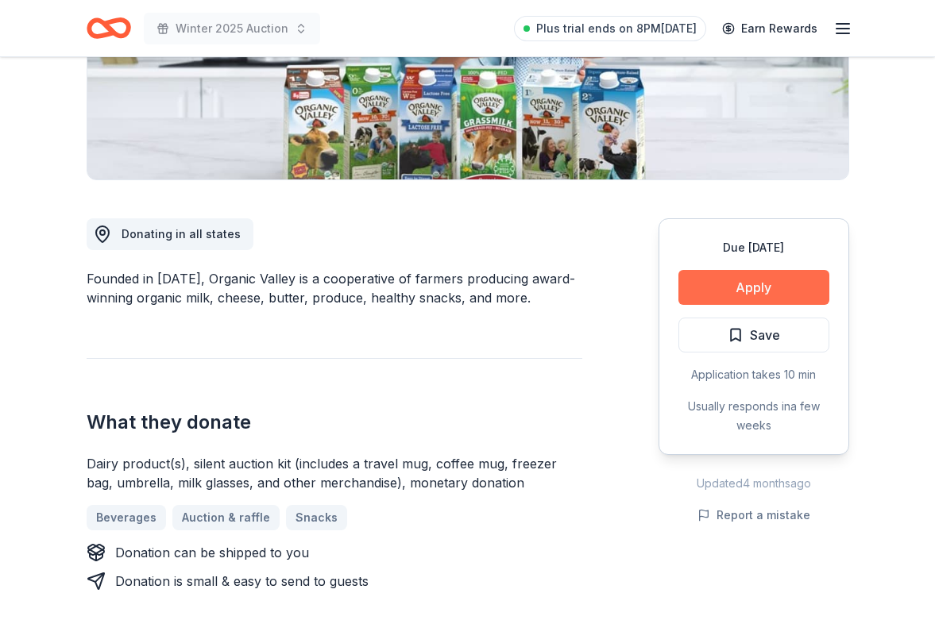
click at [736, 294] on button "Apply" at bounding box center [753, 287] width 151 height 35
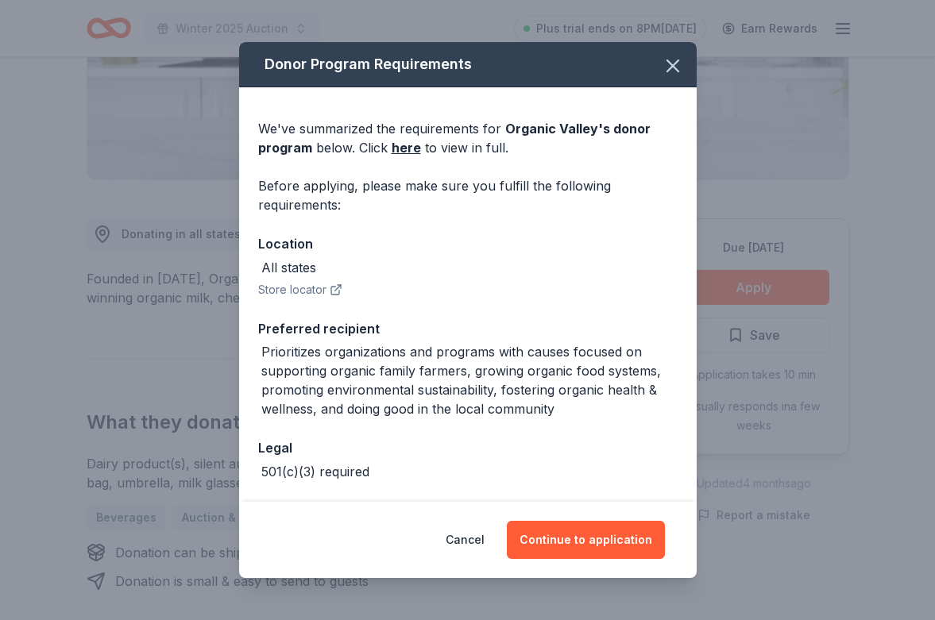
drag, startPoint x: 567, startPoint y: 540, endPoint x: 623, endPoint y: 361, distance: 187.9
click at [623, 361] on div "Donor Program Requirements We've summarized the requirements for Organic Valley…" at bounding box center [467, 309] width 457 height 535
click at [670, 68] on icon "button" at bounding box center [672, 65] width 11 height 11
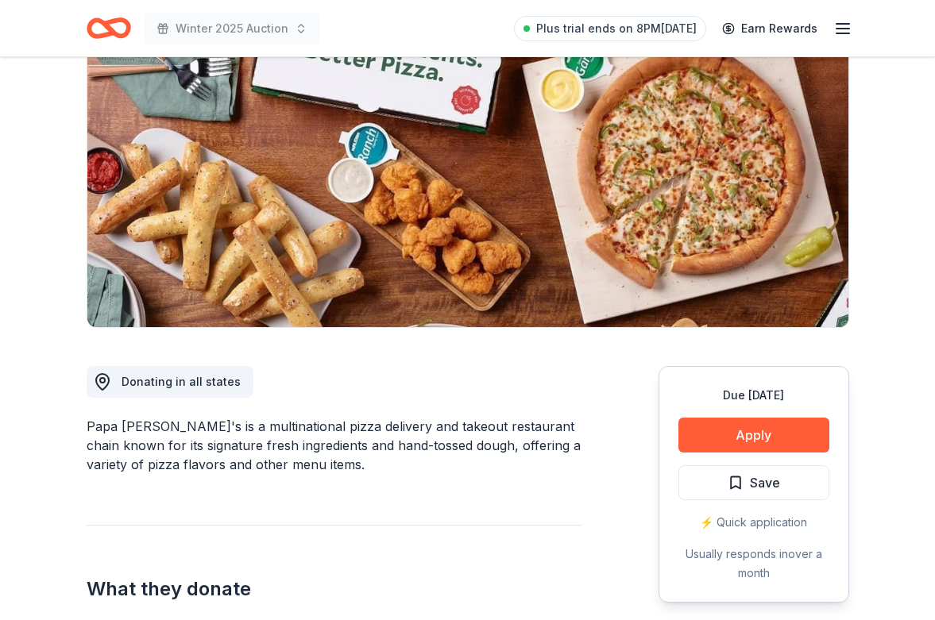
scroll to position [200, 0]
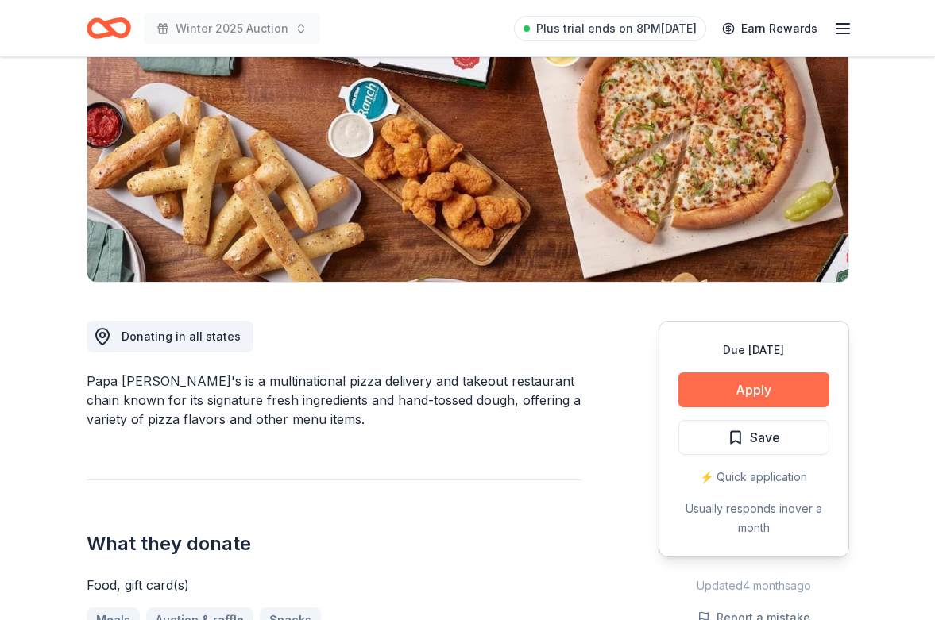
click at [719, 380] on button "Apply" at bounding box center [753, 389] width 151 height 35
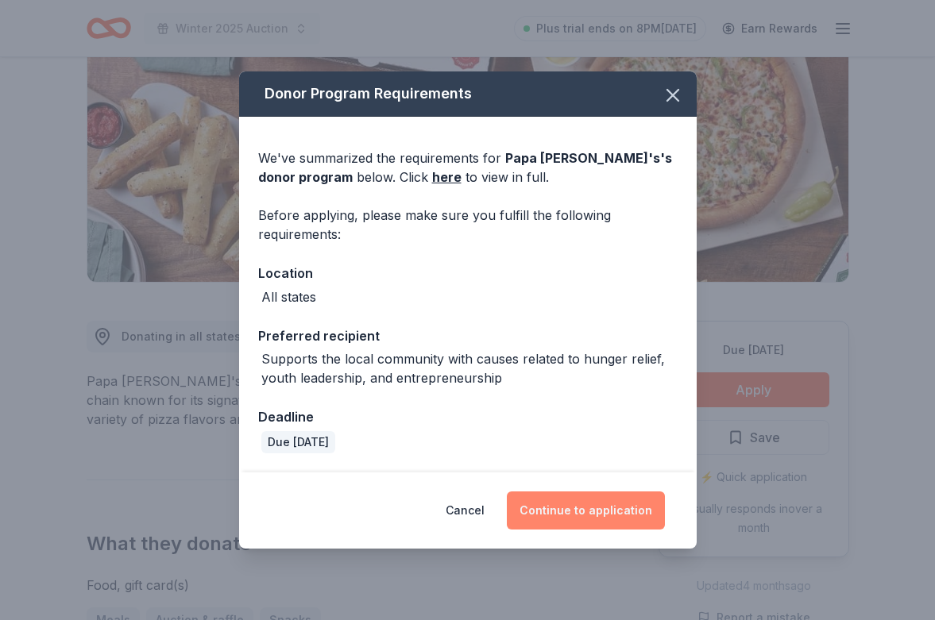
click at [591, 501] on button "Continue to application" at bounding box center [586, 511] width 158 height 38
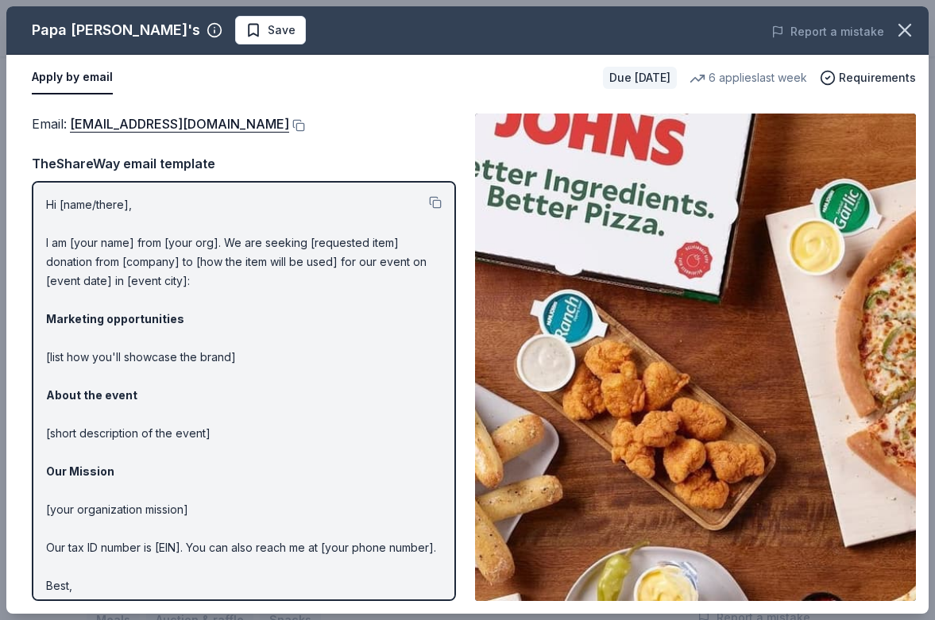
scroll to position [0, 0]
click at [219, 125] on link "[EMAIL_ADDRESS][DOMAIN_NAME]" at bounding box center [179, 124] width 219 height 21
click at [905, 38] on icon "button" at bounding box center [905, 30] width 22 height 22
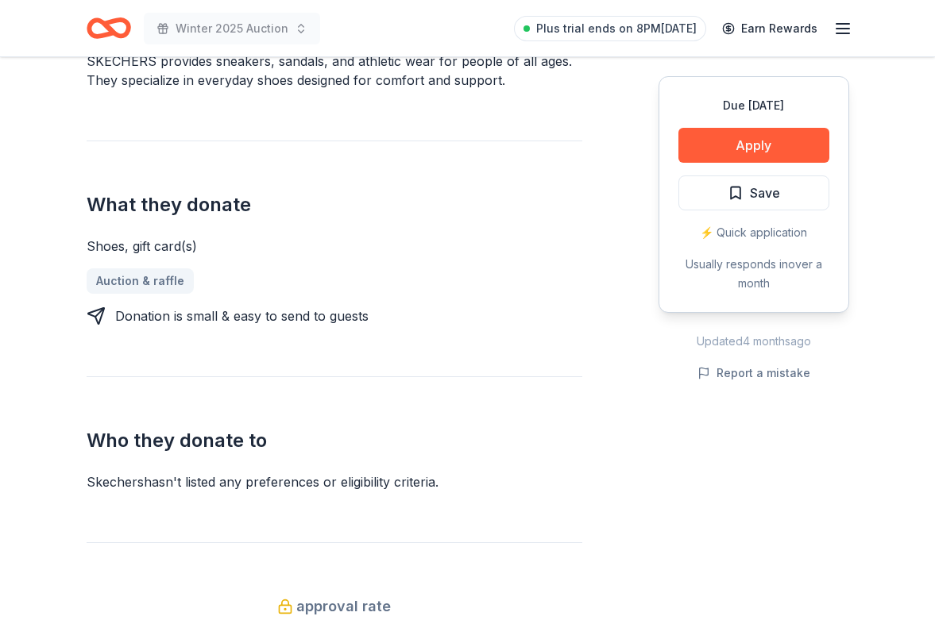
scroll to position [522, 0]
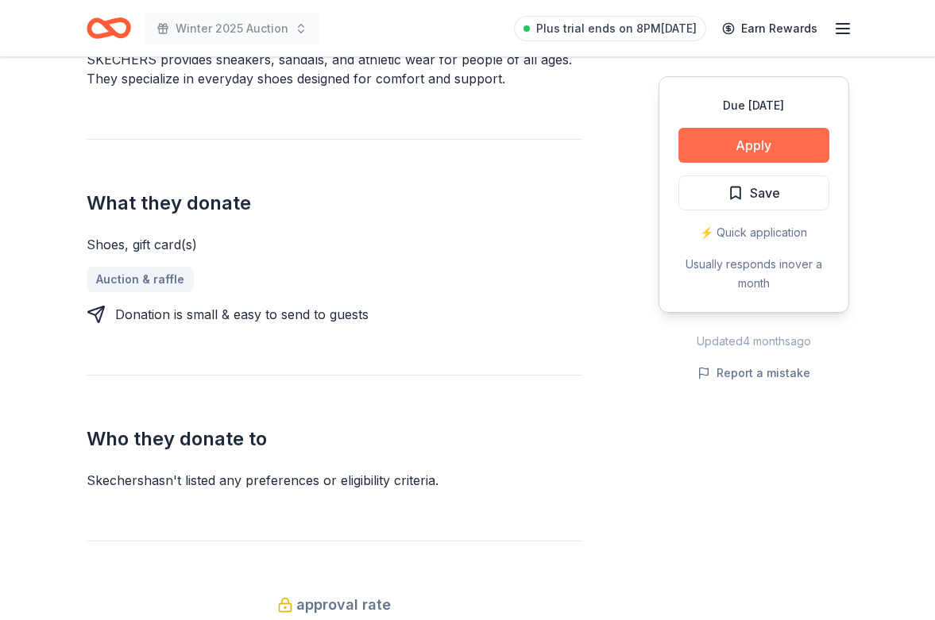
click at [724, 146] on button "Apply" at bounding box center [753, 145] width 151 height 35
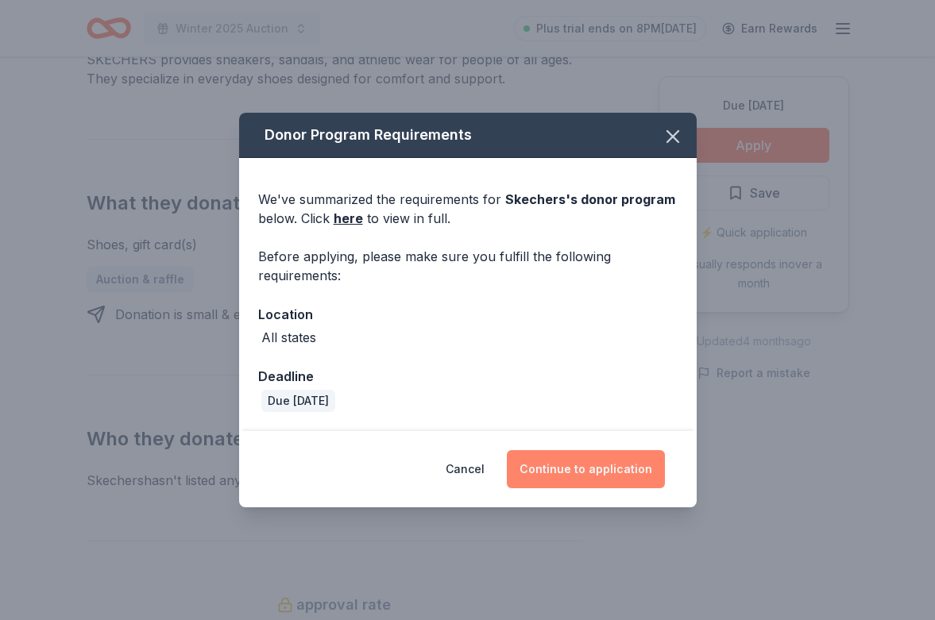
click at [588, 481] on button "Continue to application" at bounding box center [586, 469] width 158 height 38
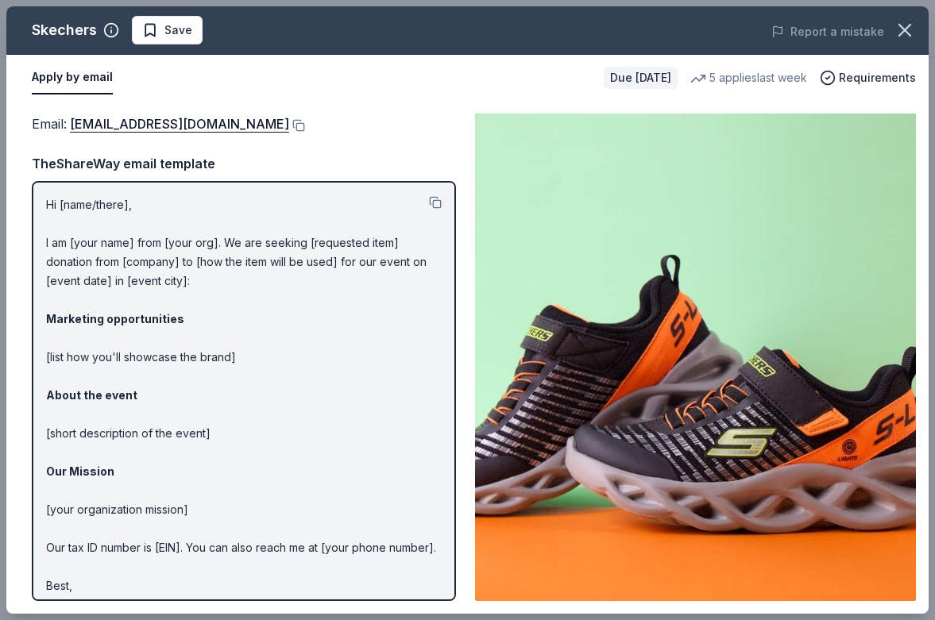
scroll to position [0, 0]
click at [909, 34] on icon "button" at bounding box center [904, 30] width 11 height 11
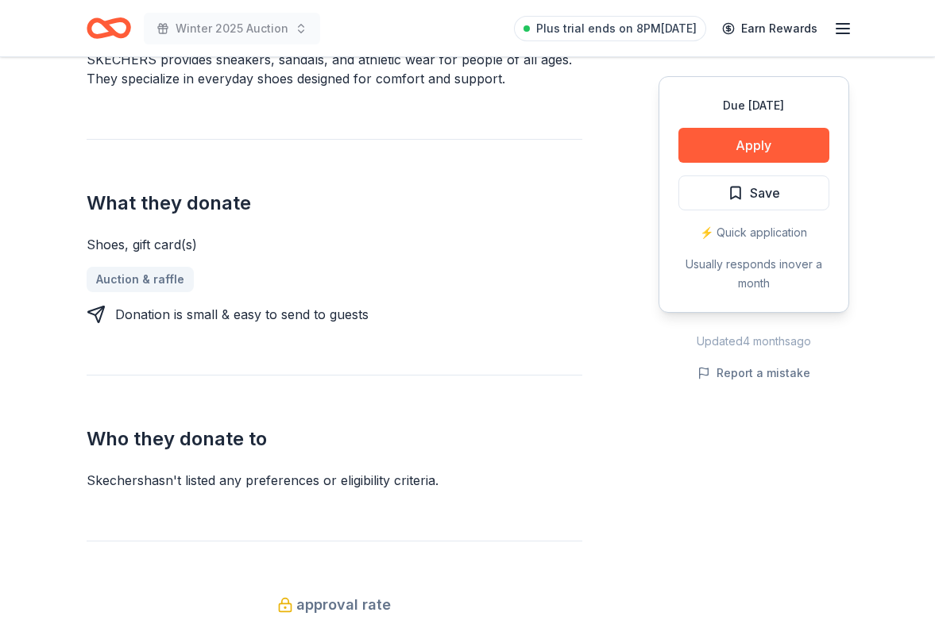
click at [894, 1] on header "Winter 2025 Auction Plus trial ends on 8PM[DATE] Earn Rewards" at bounding box center [467, 28] width 935 height 57
